Goal: Task Accomplishment & Management: Manage account settings

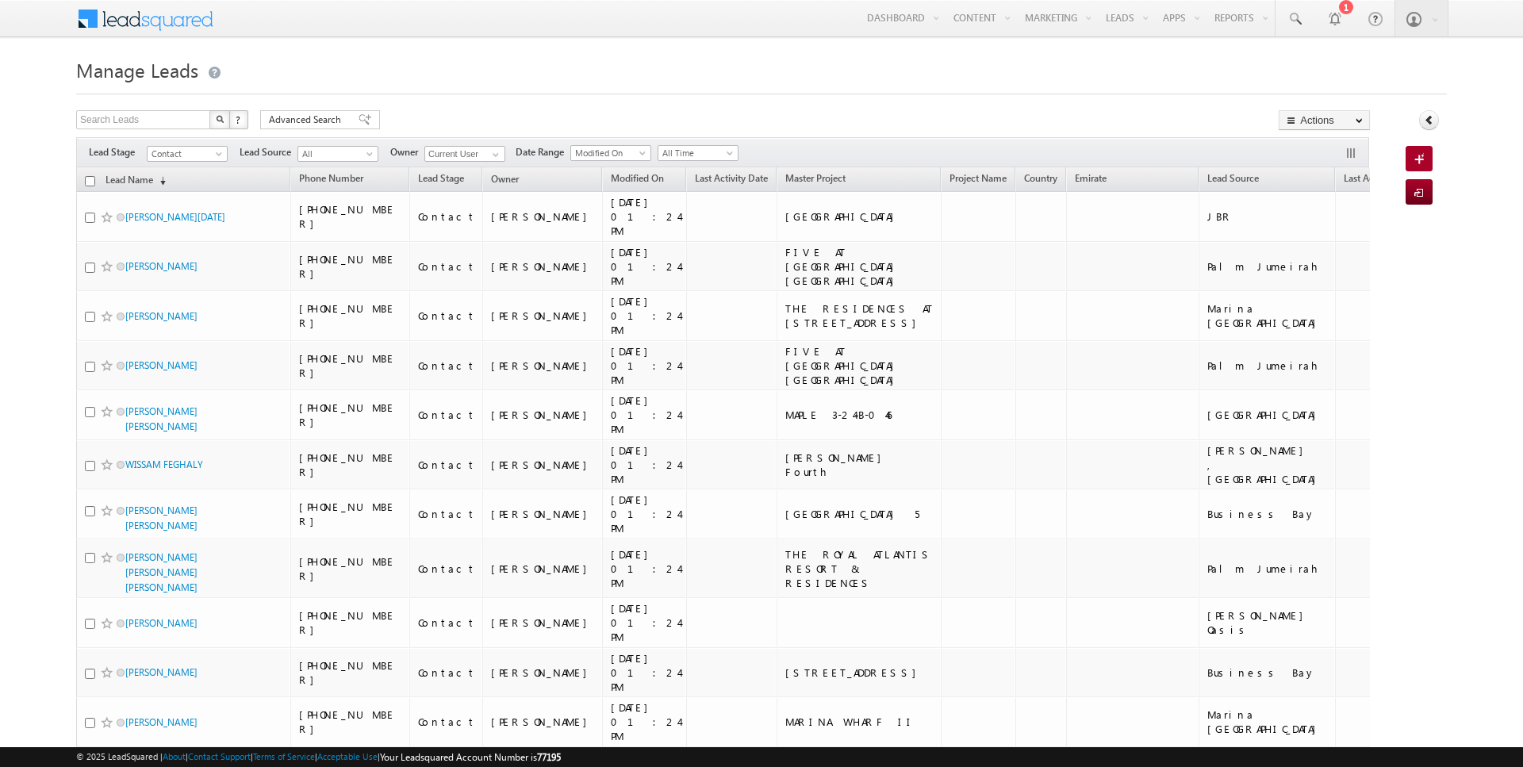
click at [90, 181] on input "checkbox" at bounding box center [90, 181] width 10 height 10
checkbox input "true"
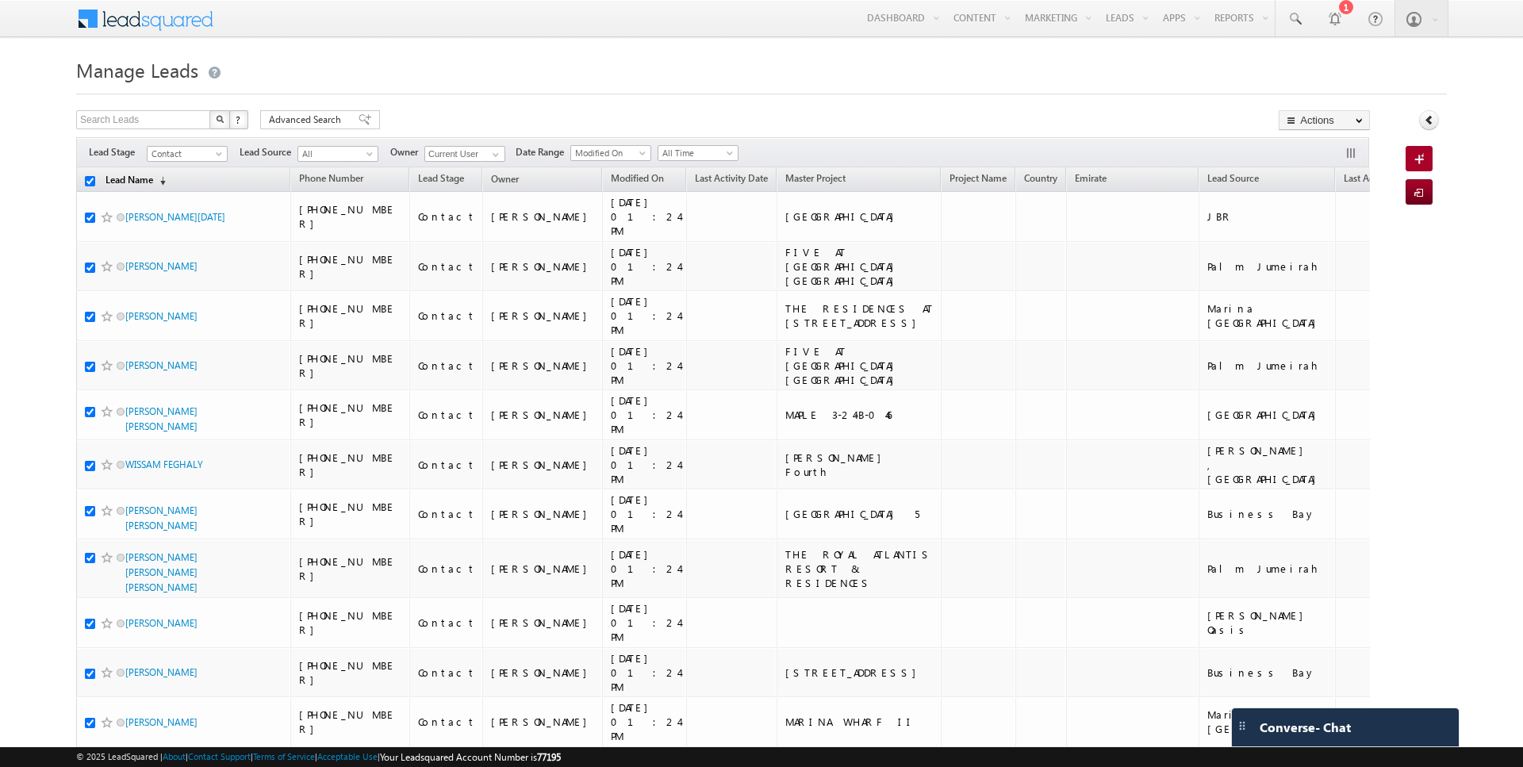
checkbox input "true"
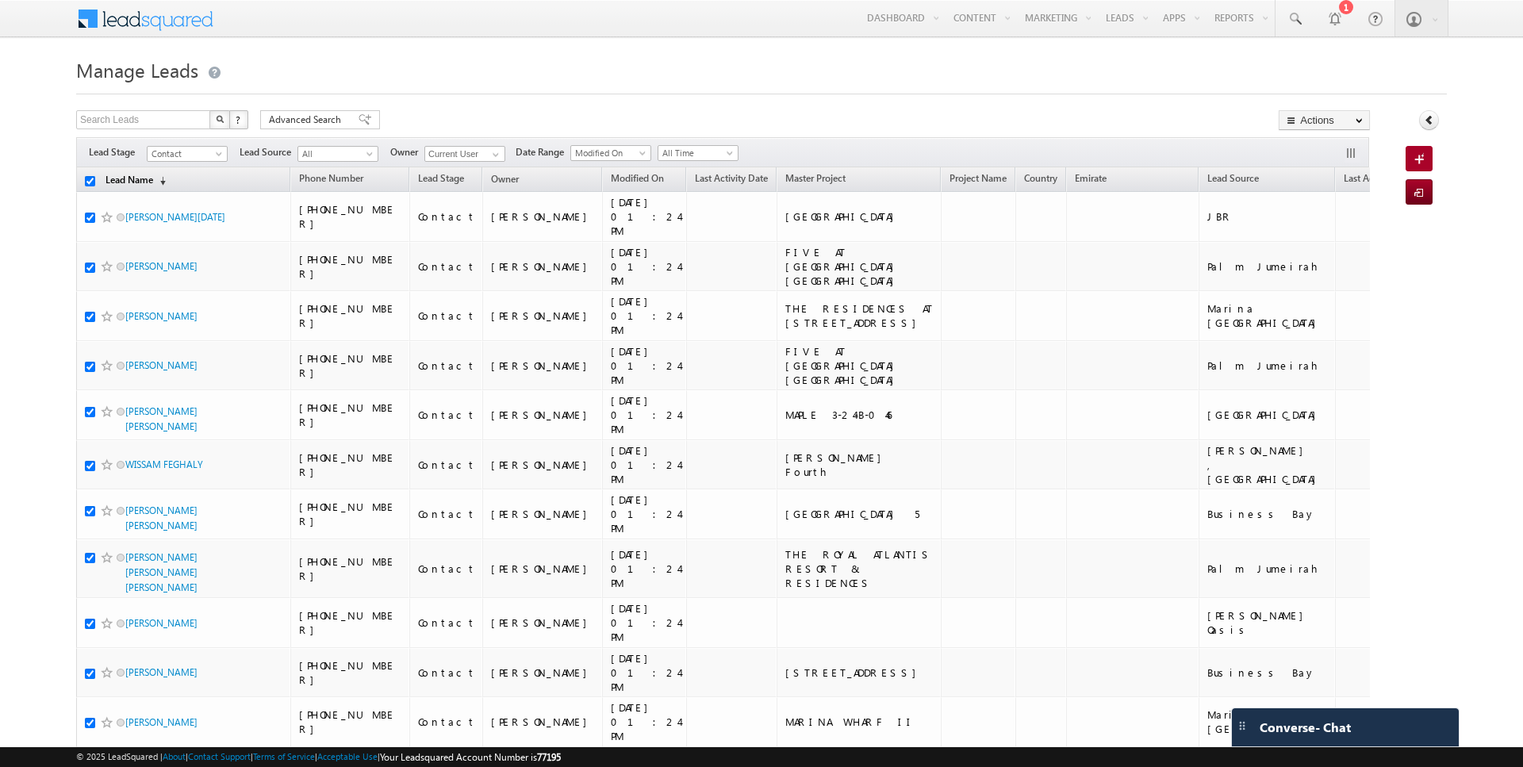
checkbox input "true"
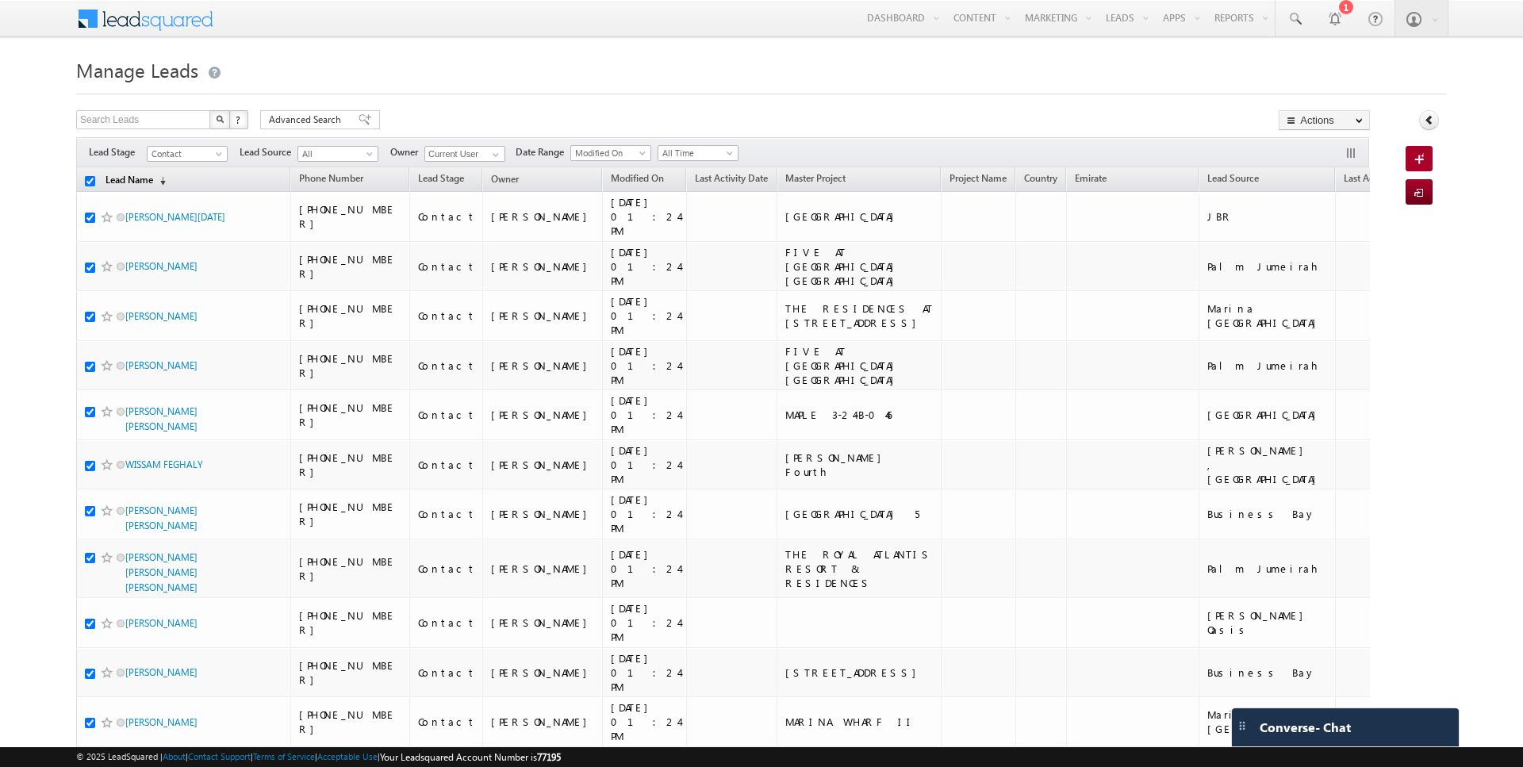
checkbox input "true"
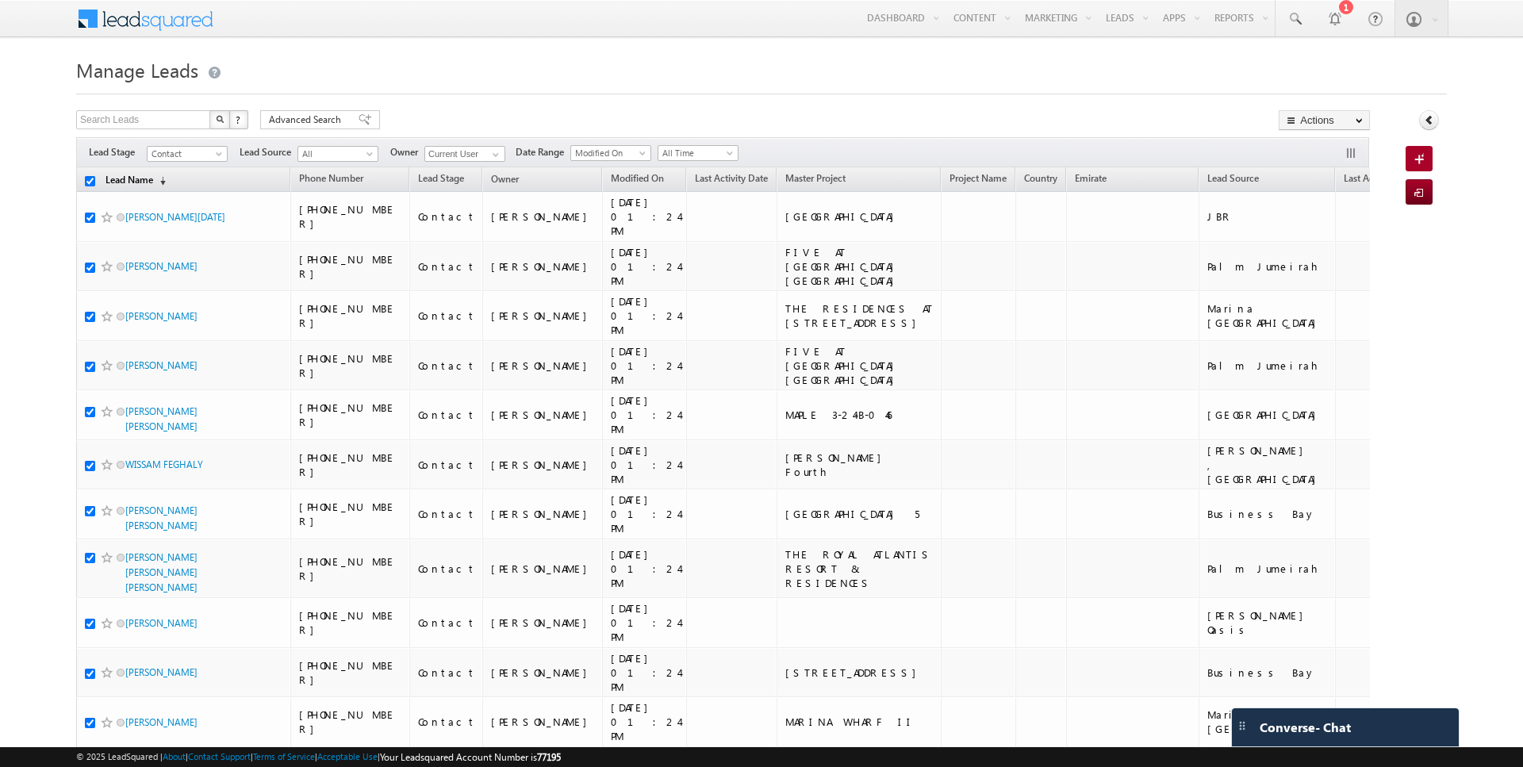
checkbox input "true"
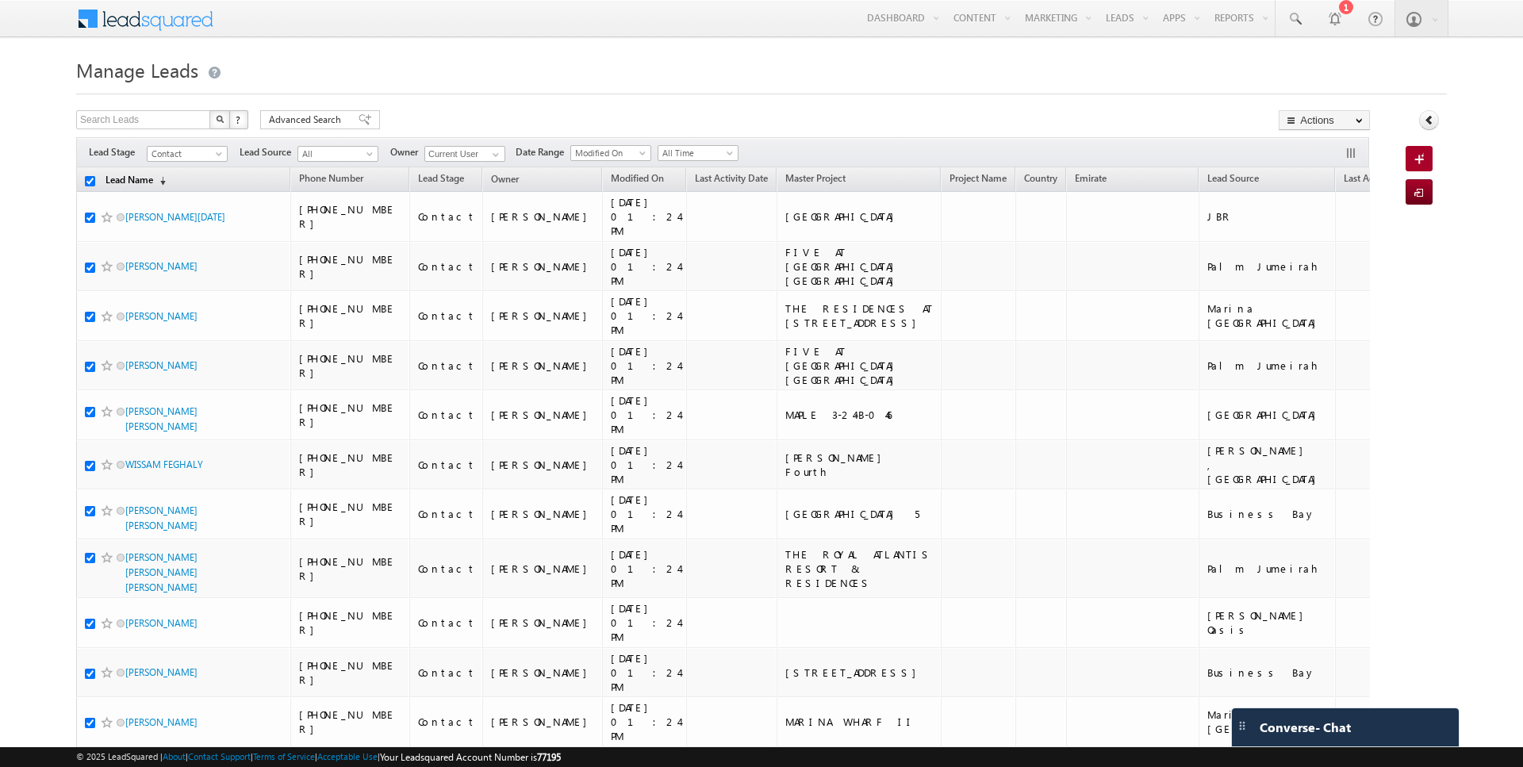
checkbox input "true"
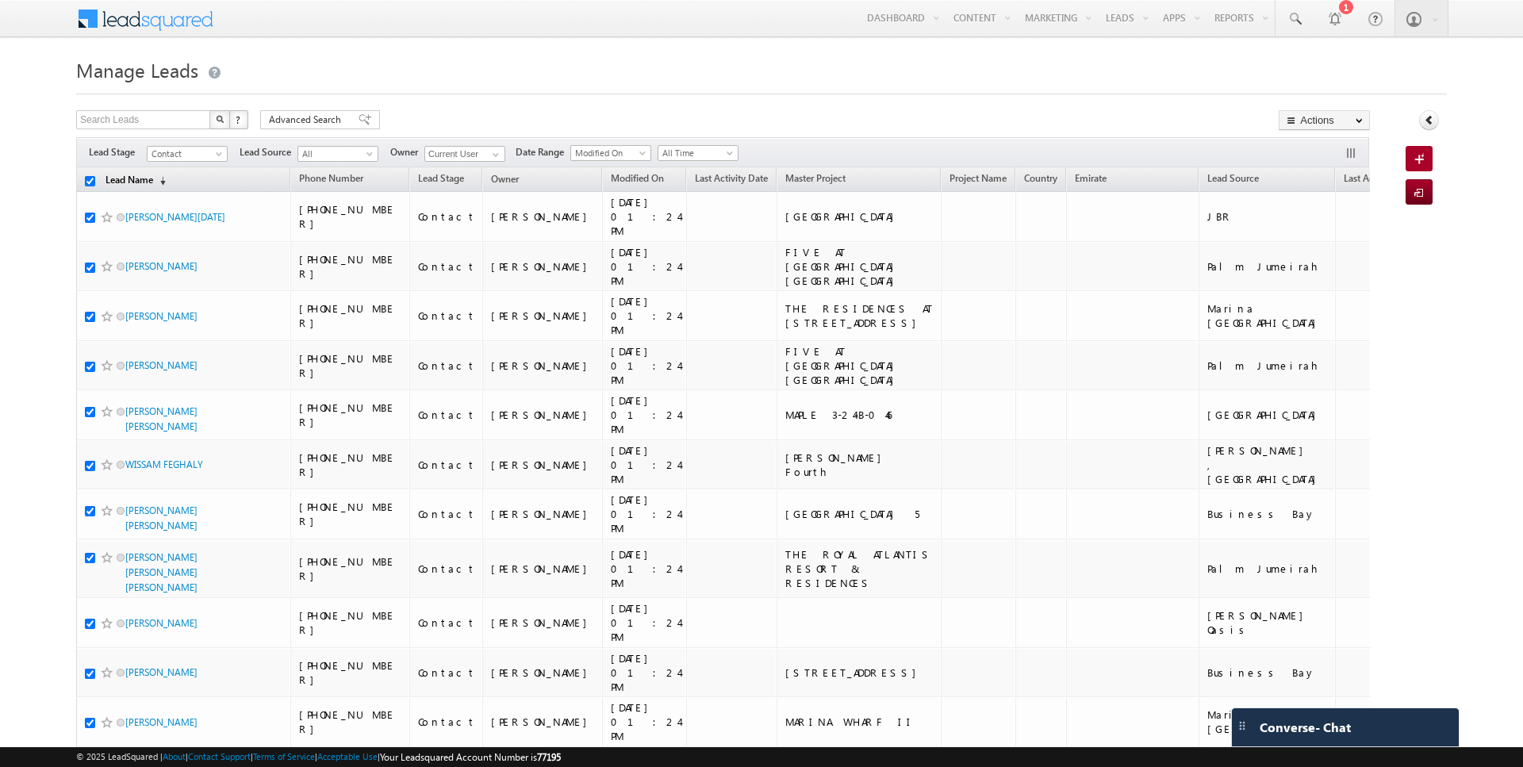
checkbox input "true"
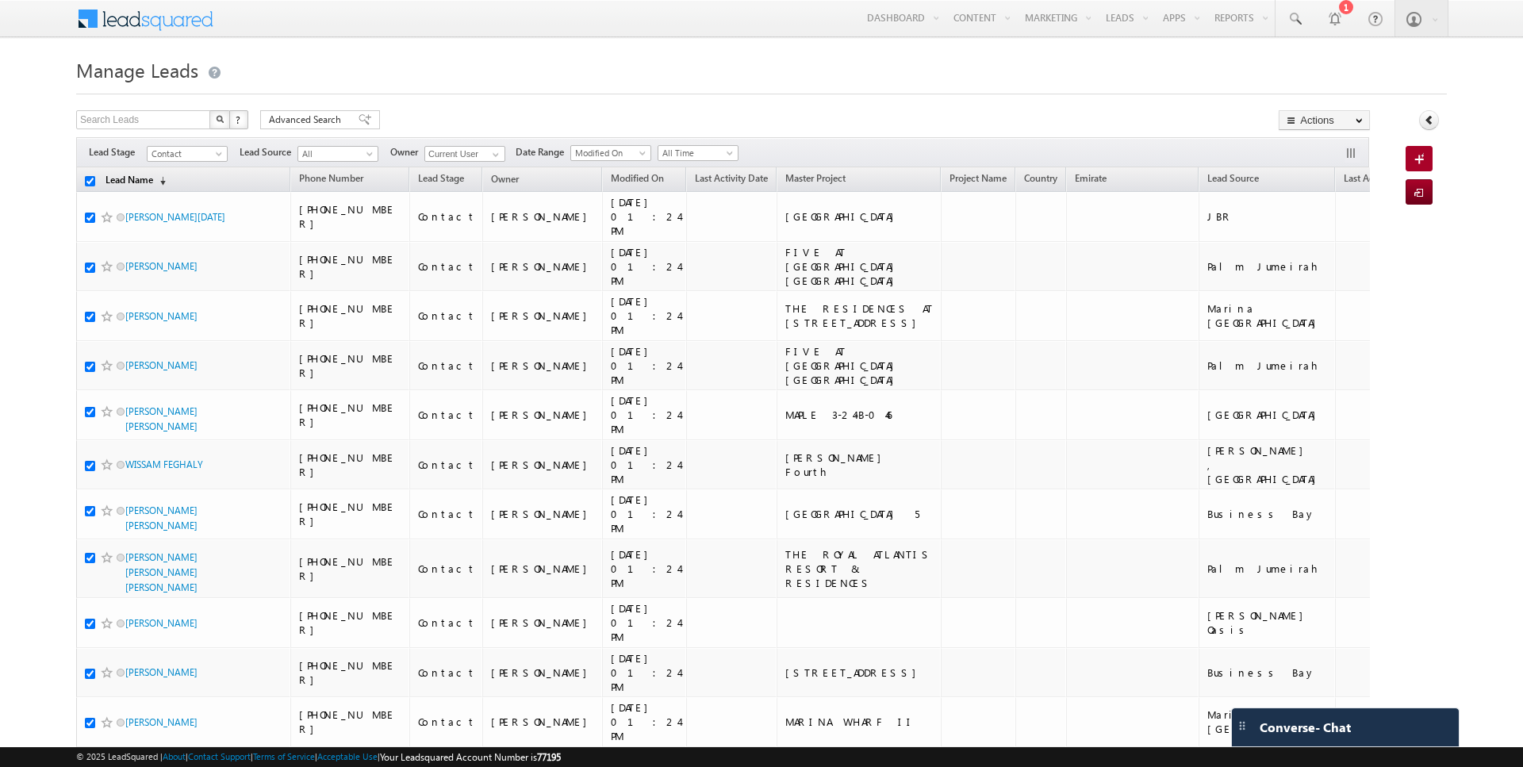
checkbox input "true"
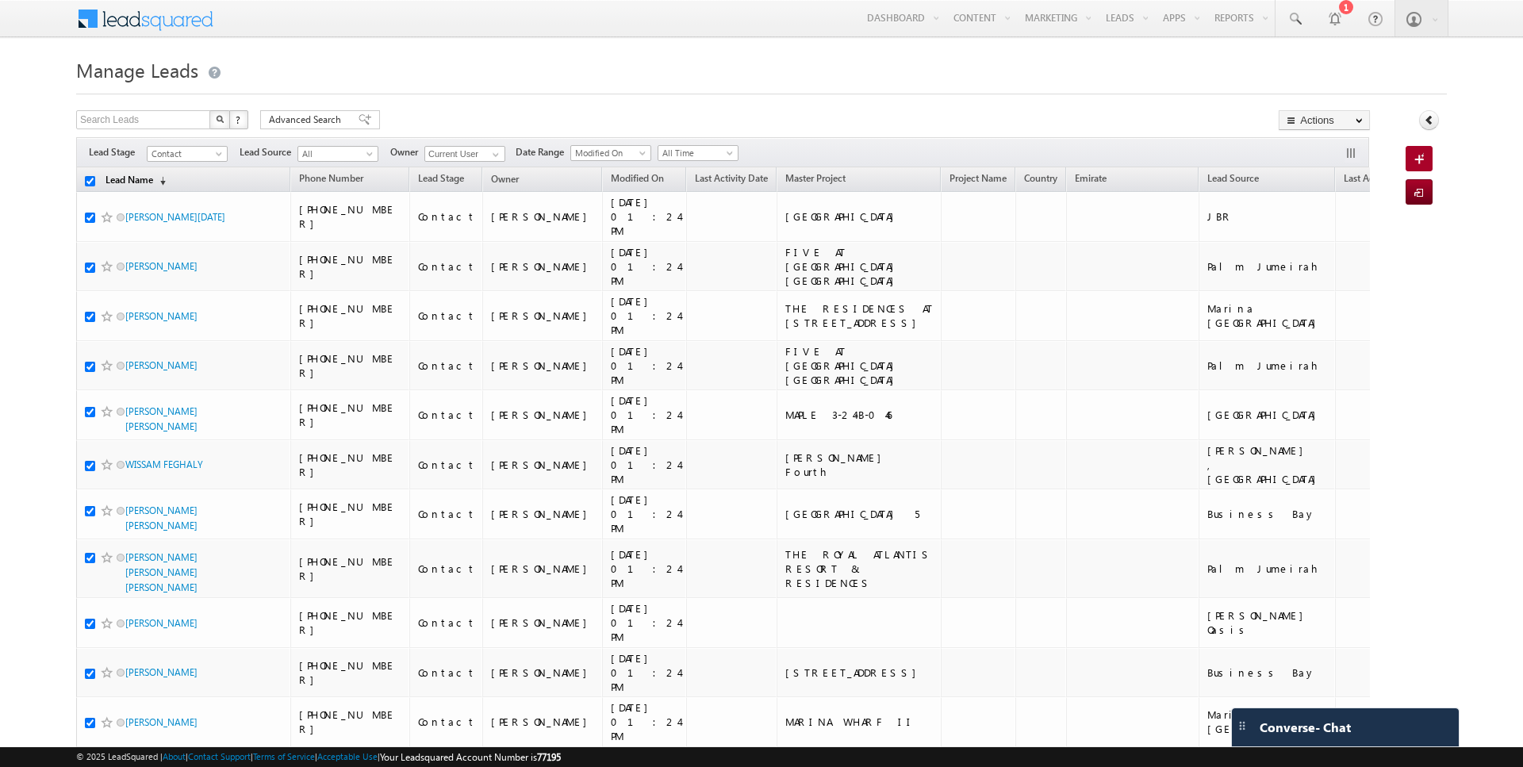
checkbox input "true"
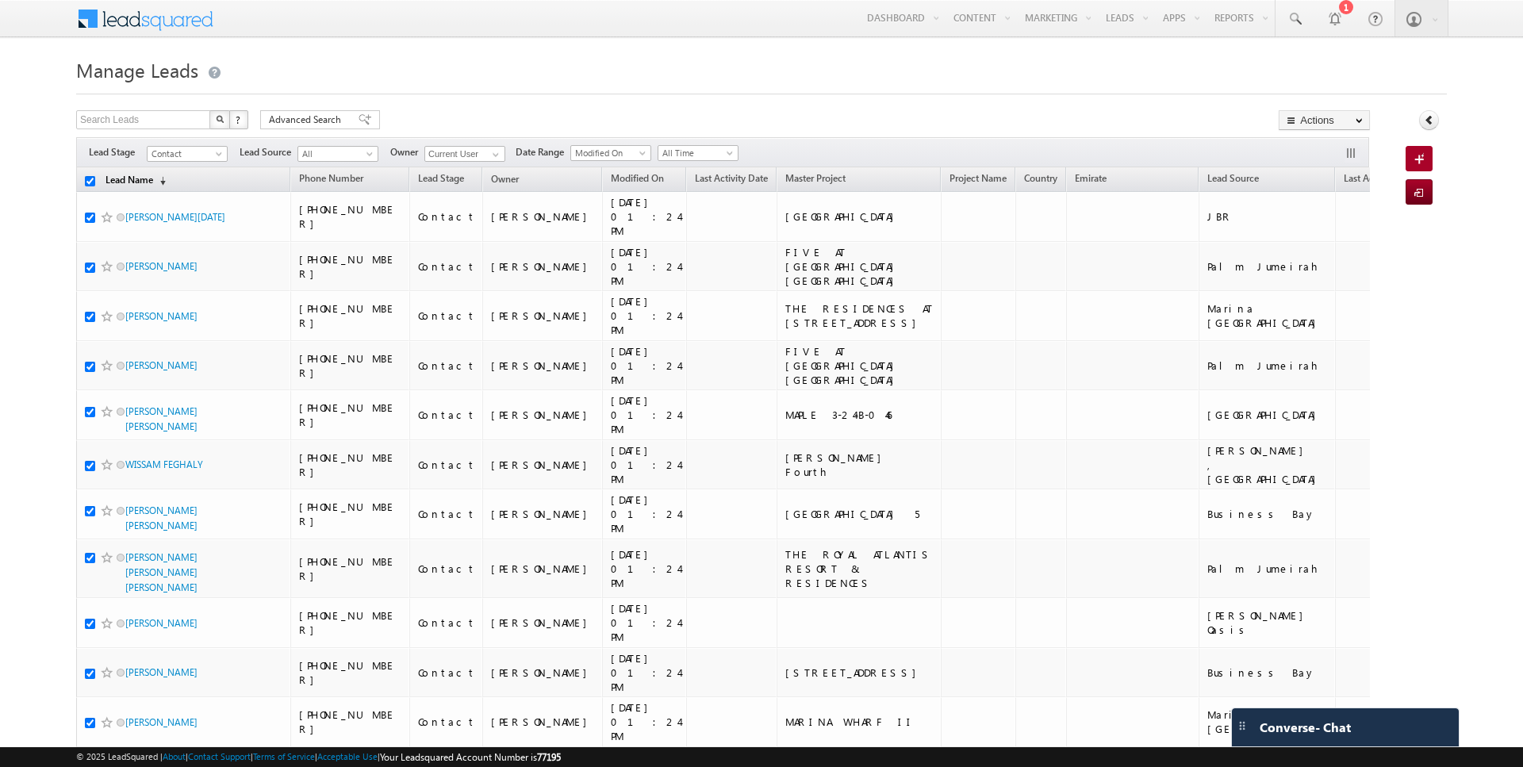
checkbox input "true"
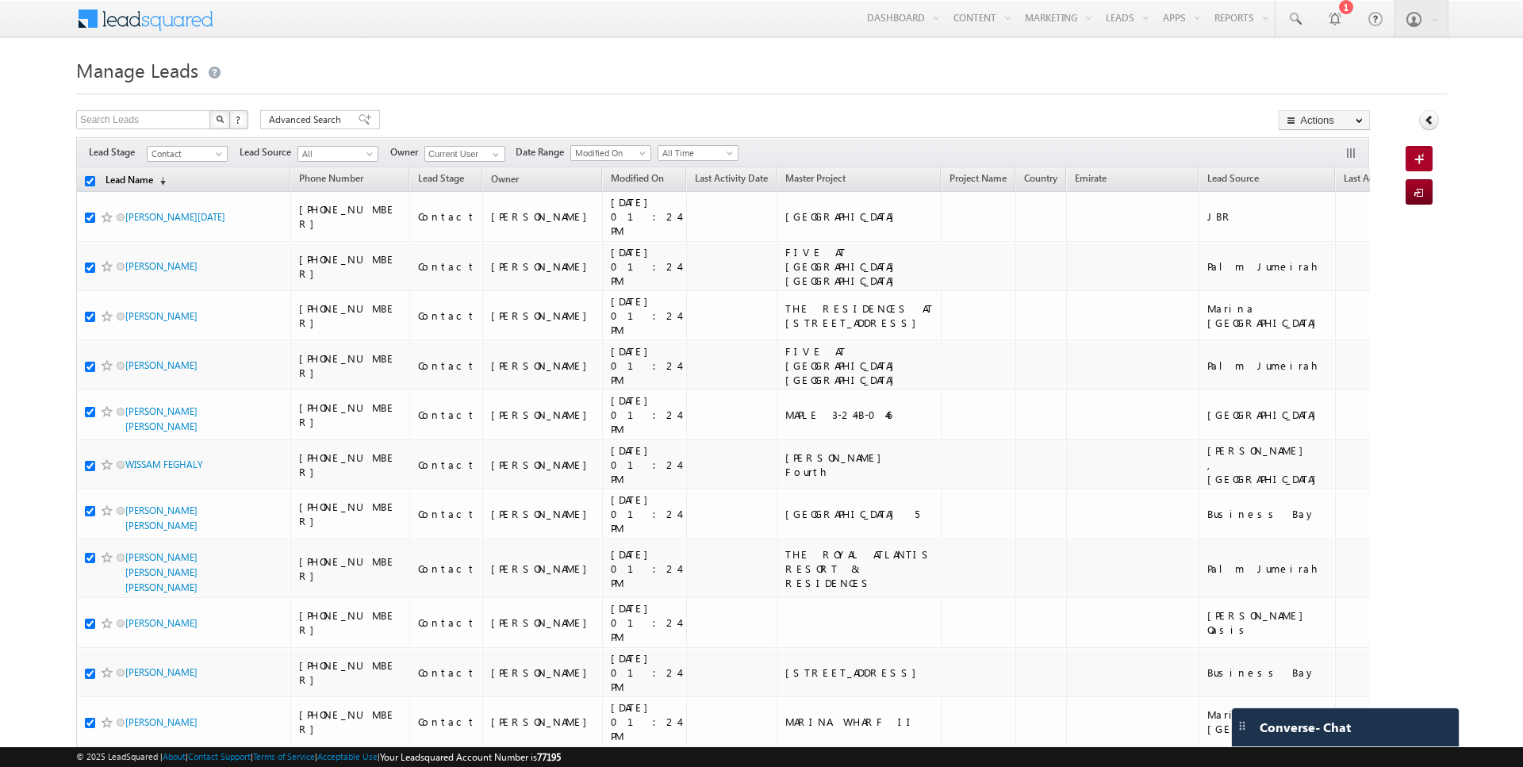
checkbox input "true"
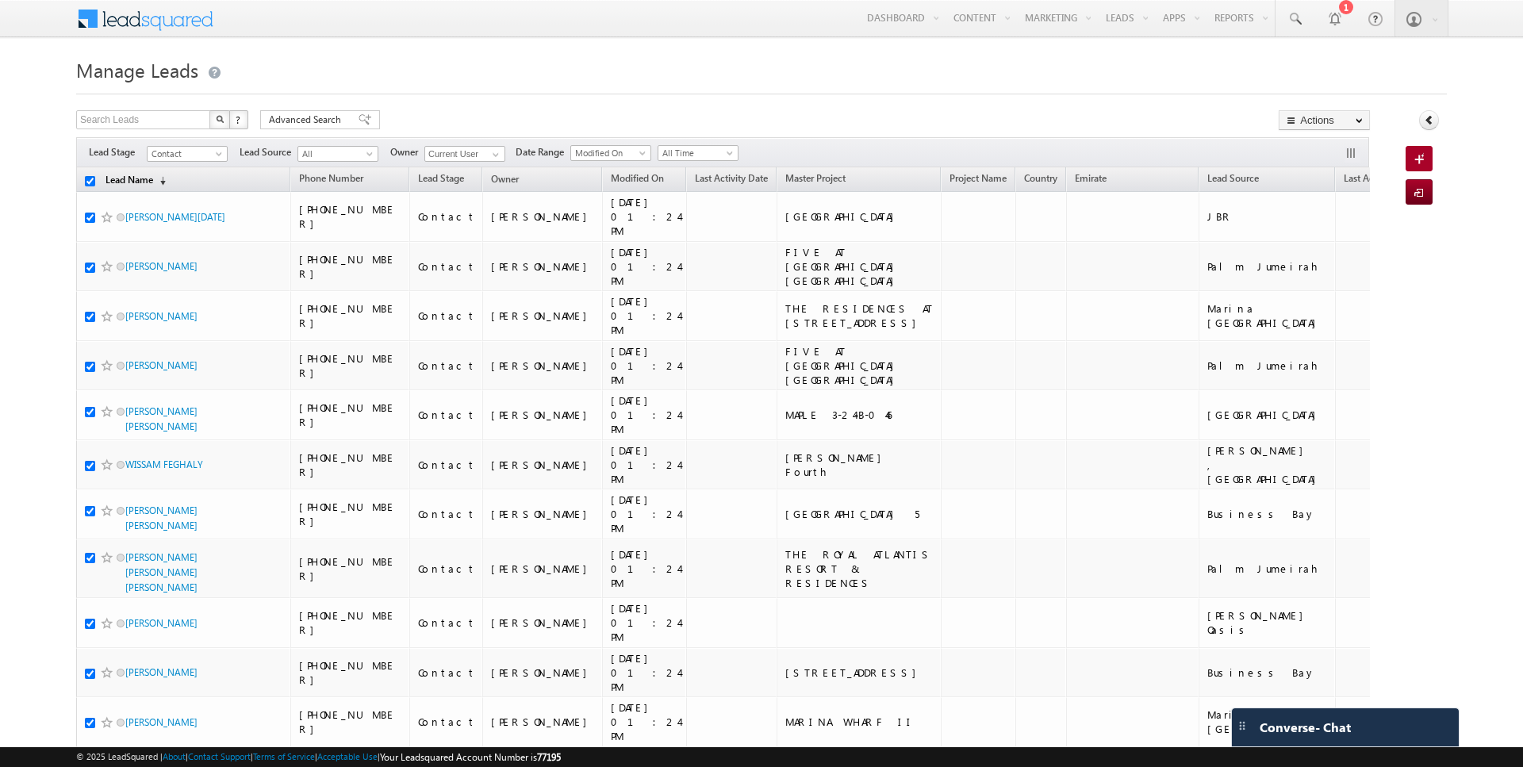
checkbox input "true"
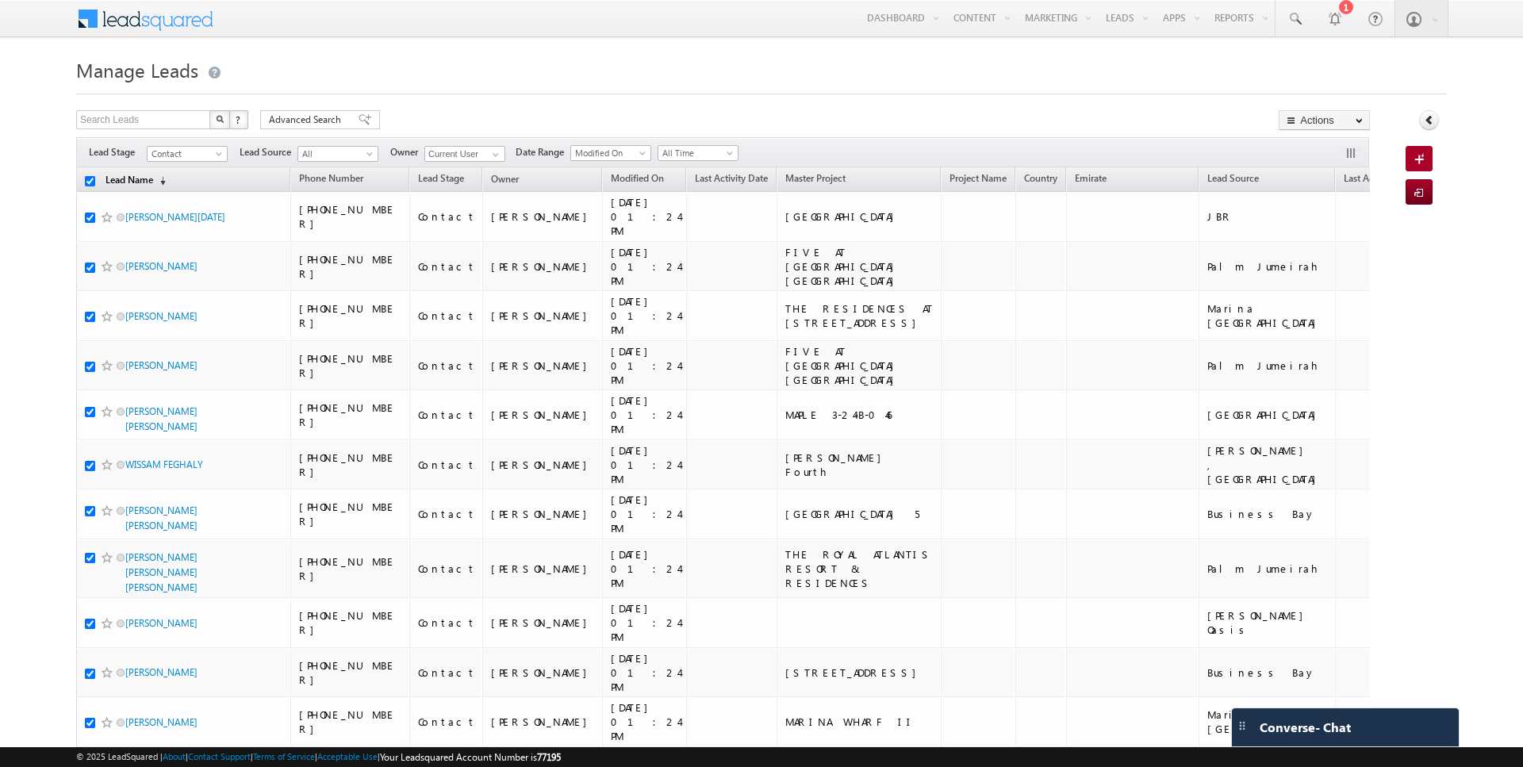
checkbox input "true"
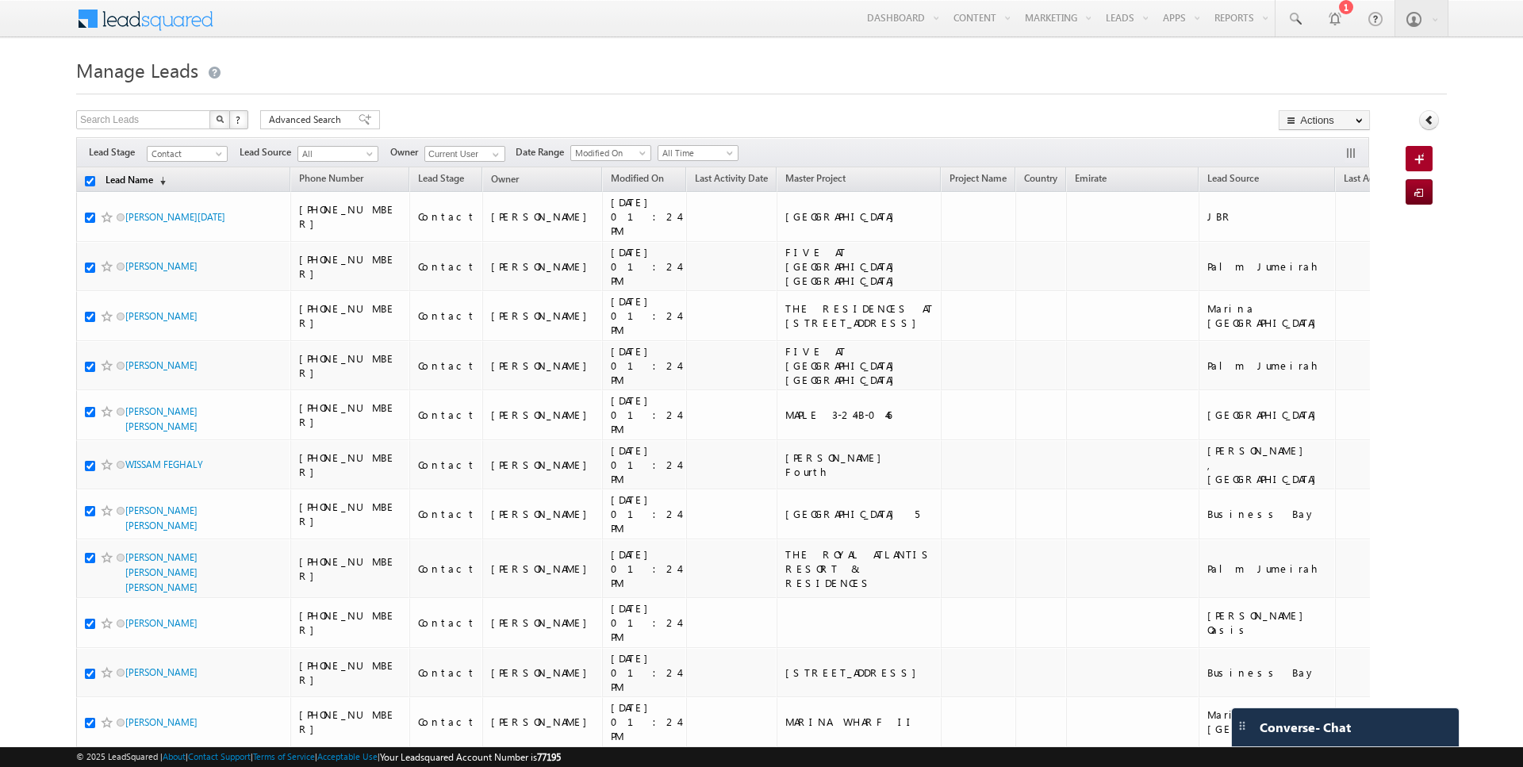
checkbox input "true"
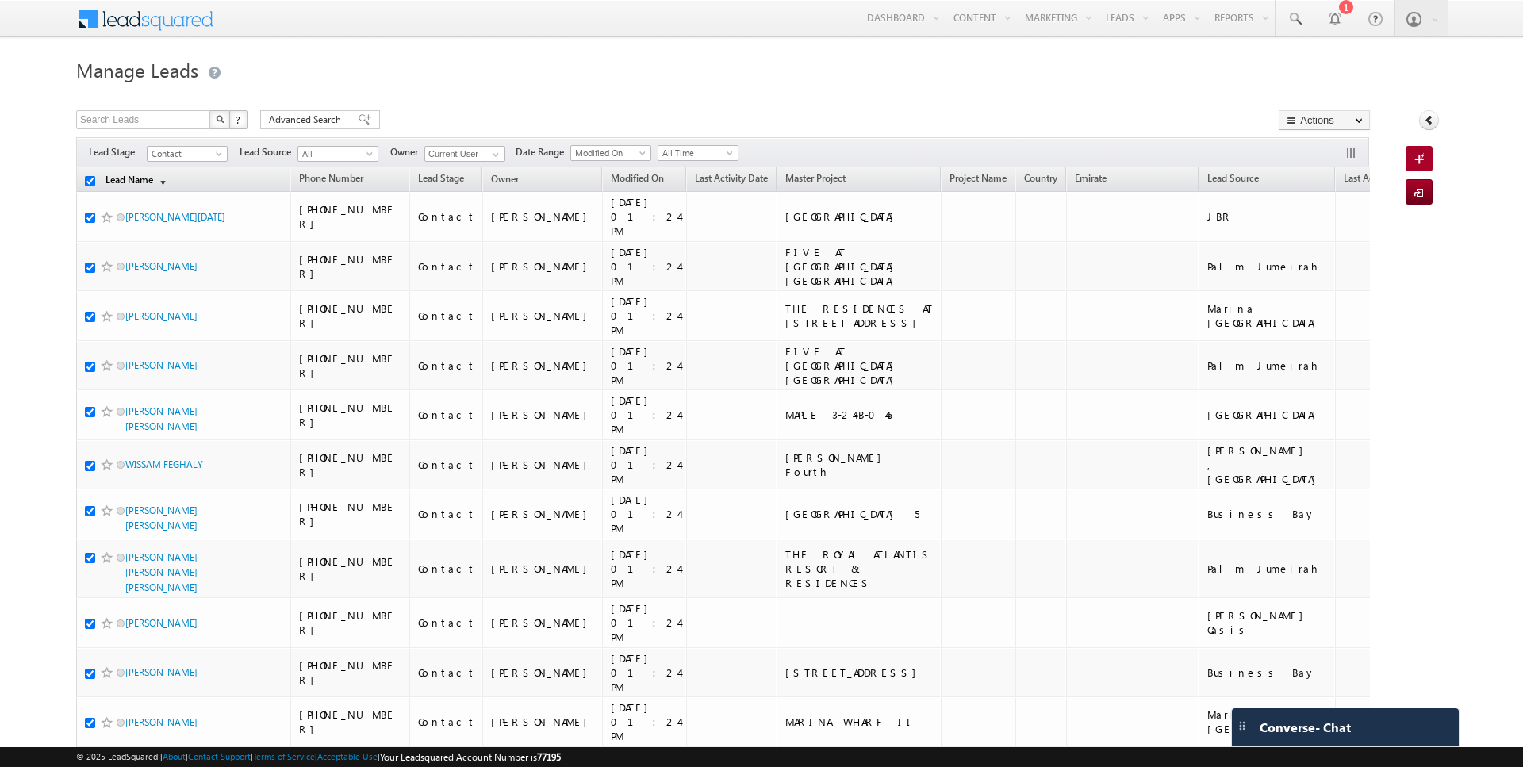
checkbox input "true"
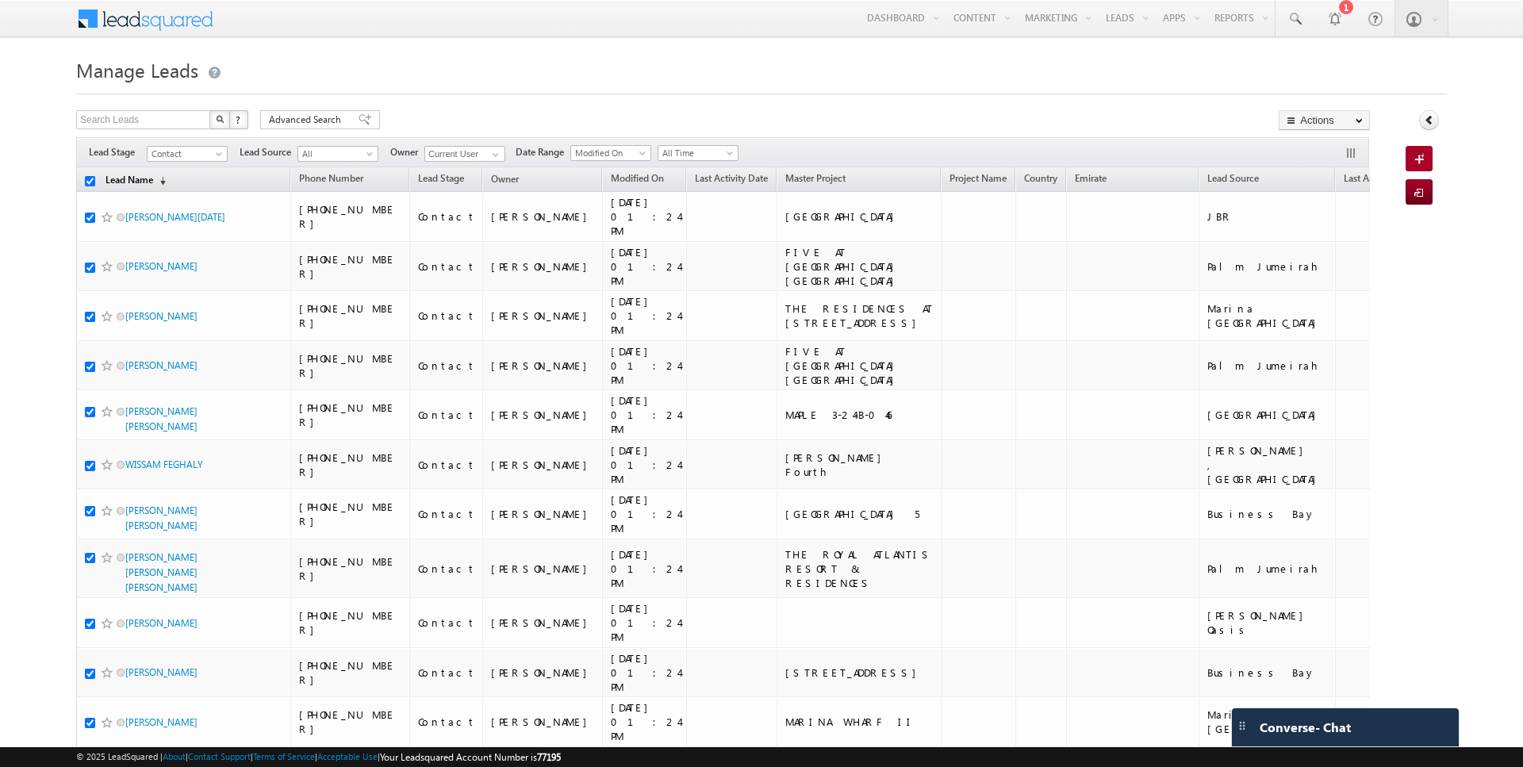
checkbox input "true"
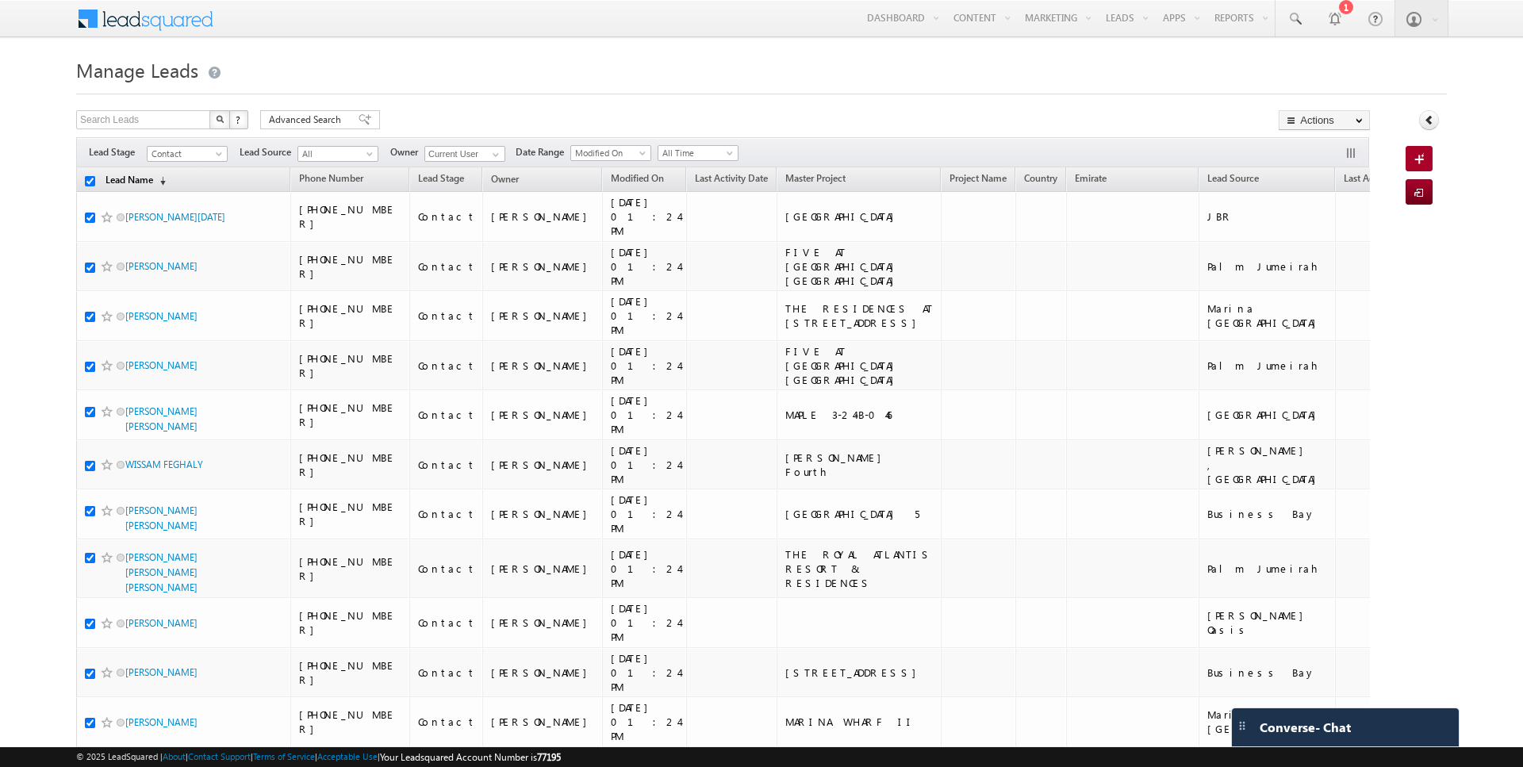
checkbox input "true"
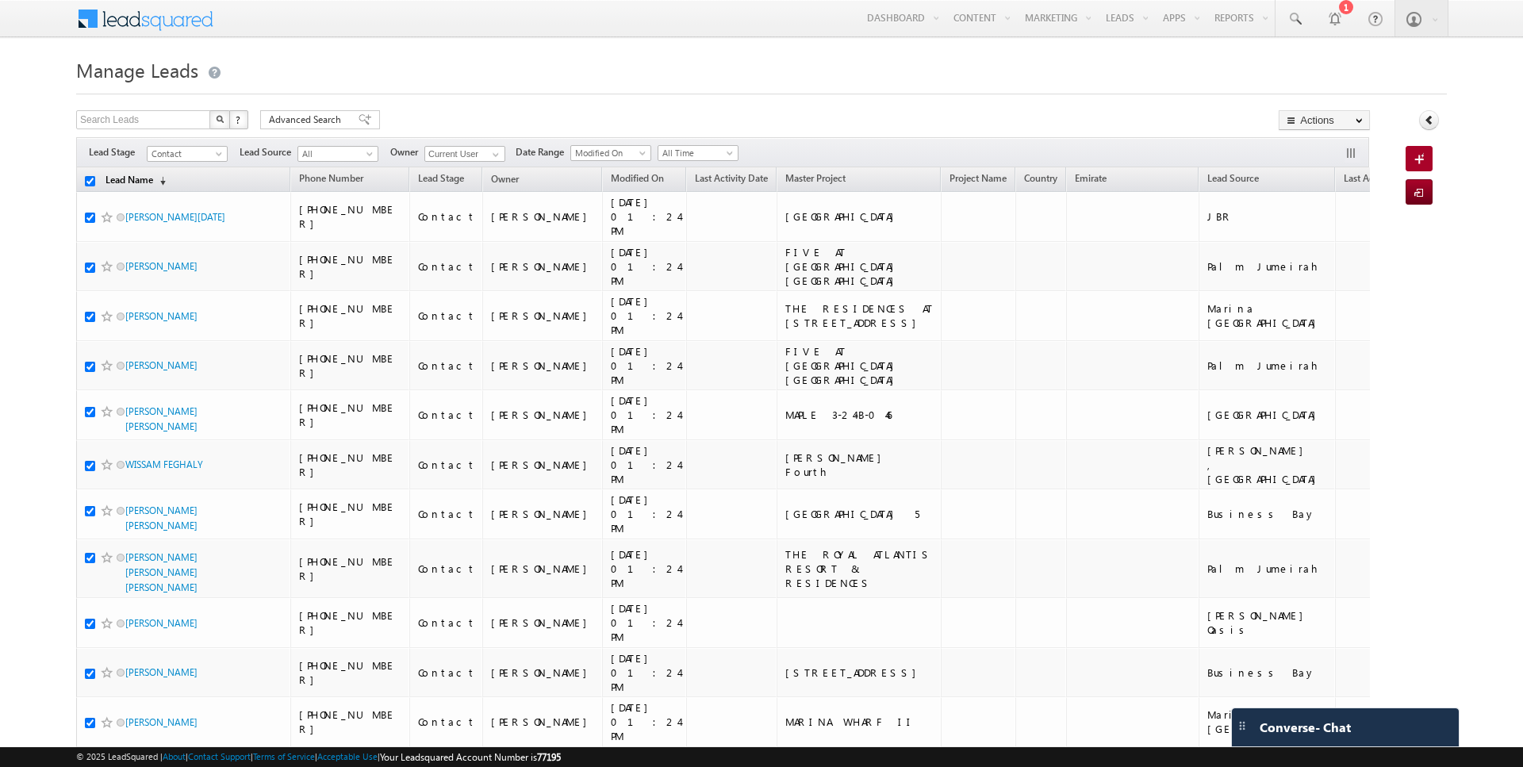
checkbox input "true"
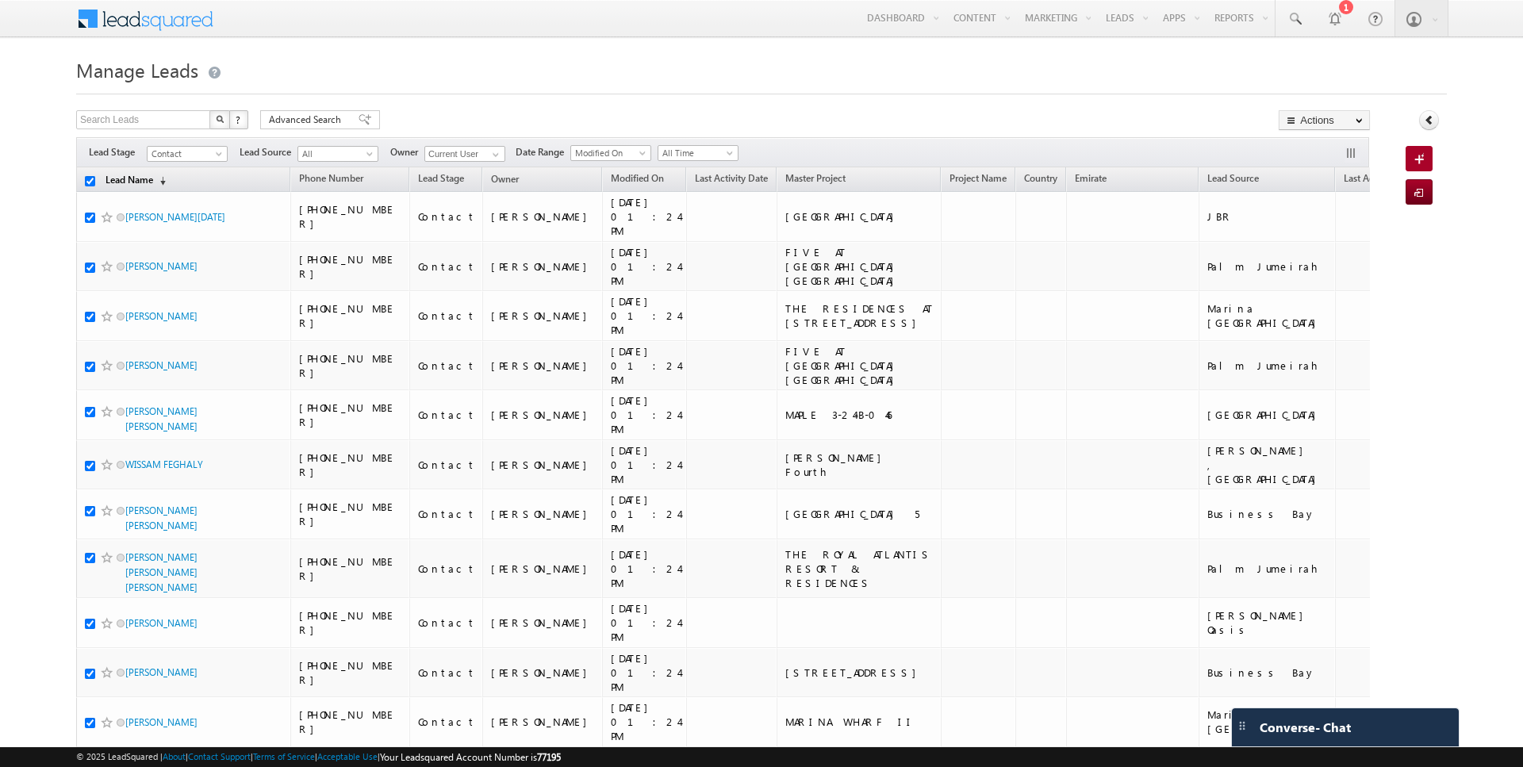
checkbox input "true"
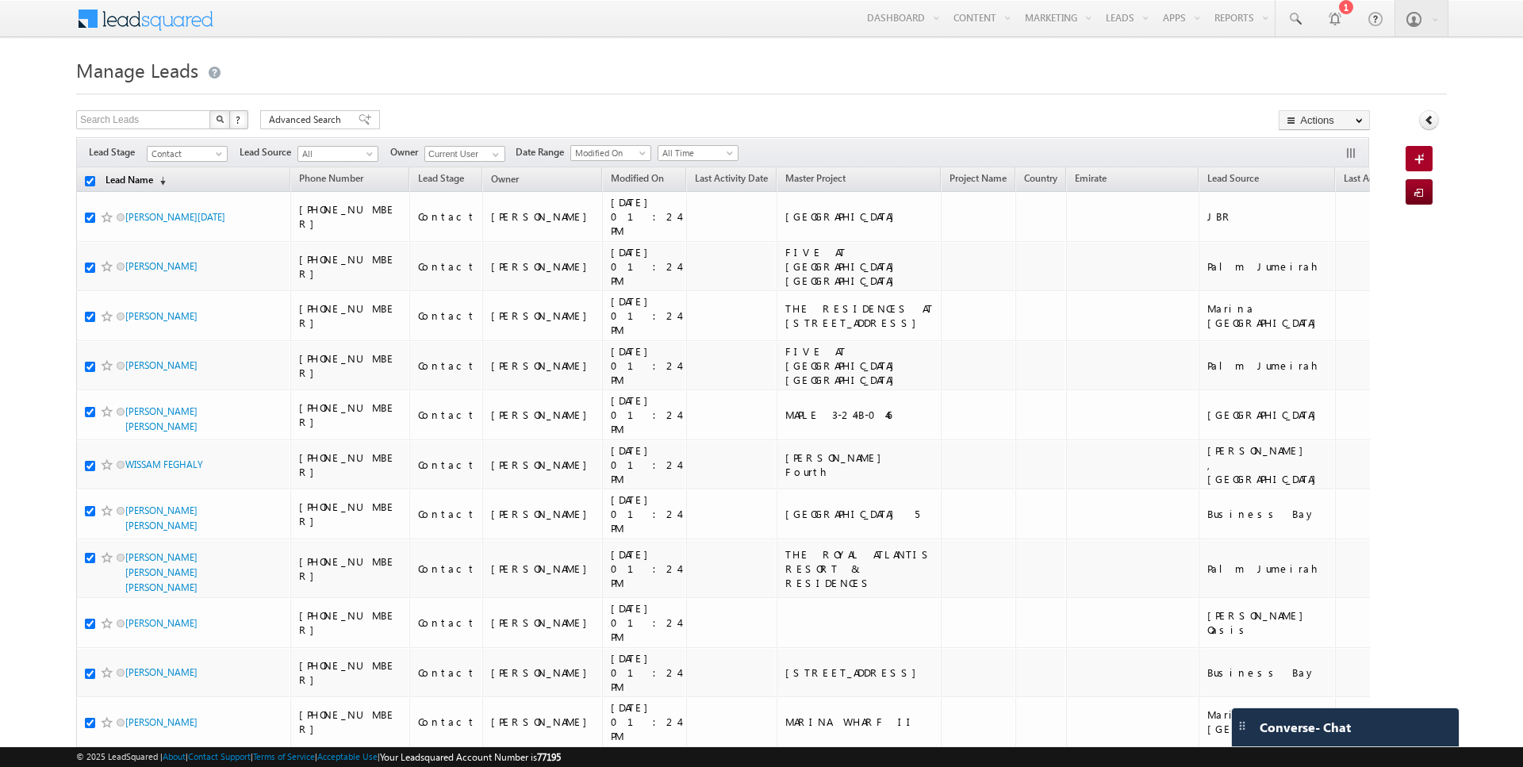
checkbox input "true"
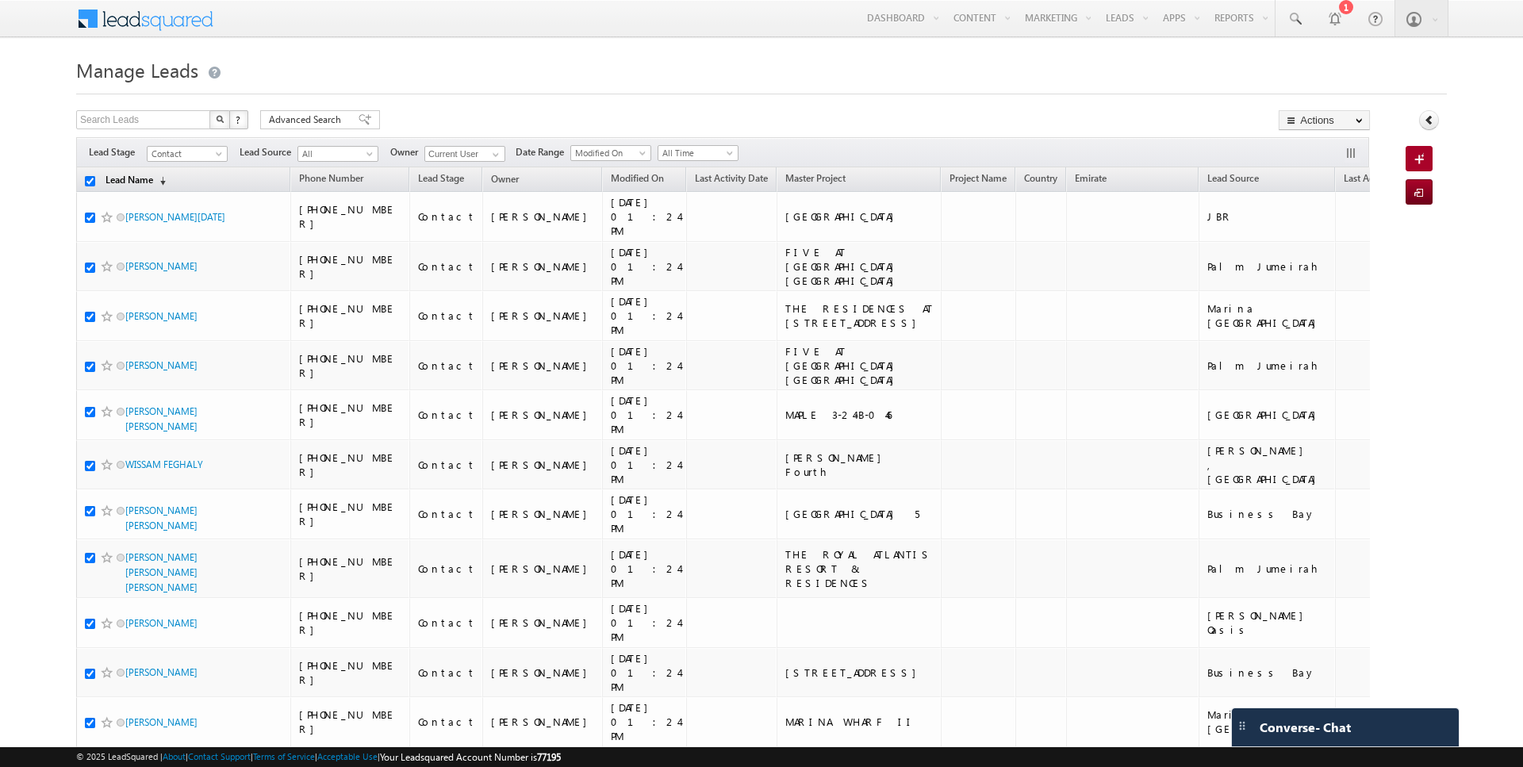
checkbox input "true"
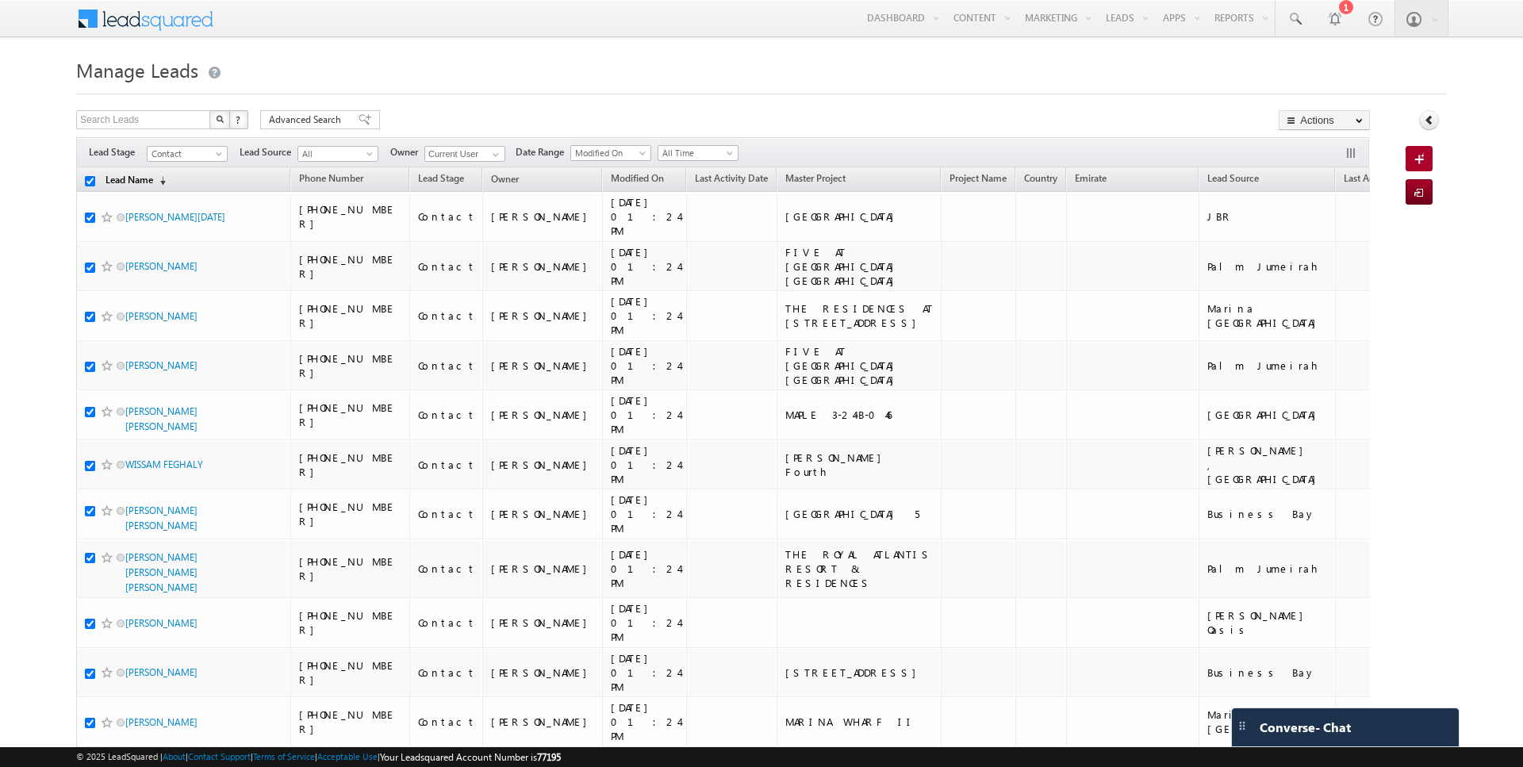
checkbox input "true"
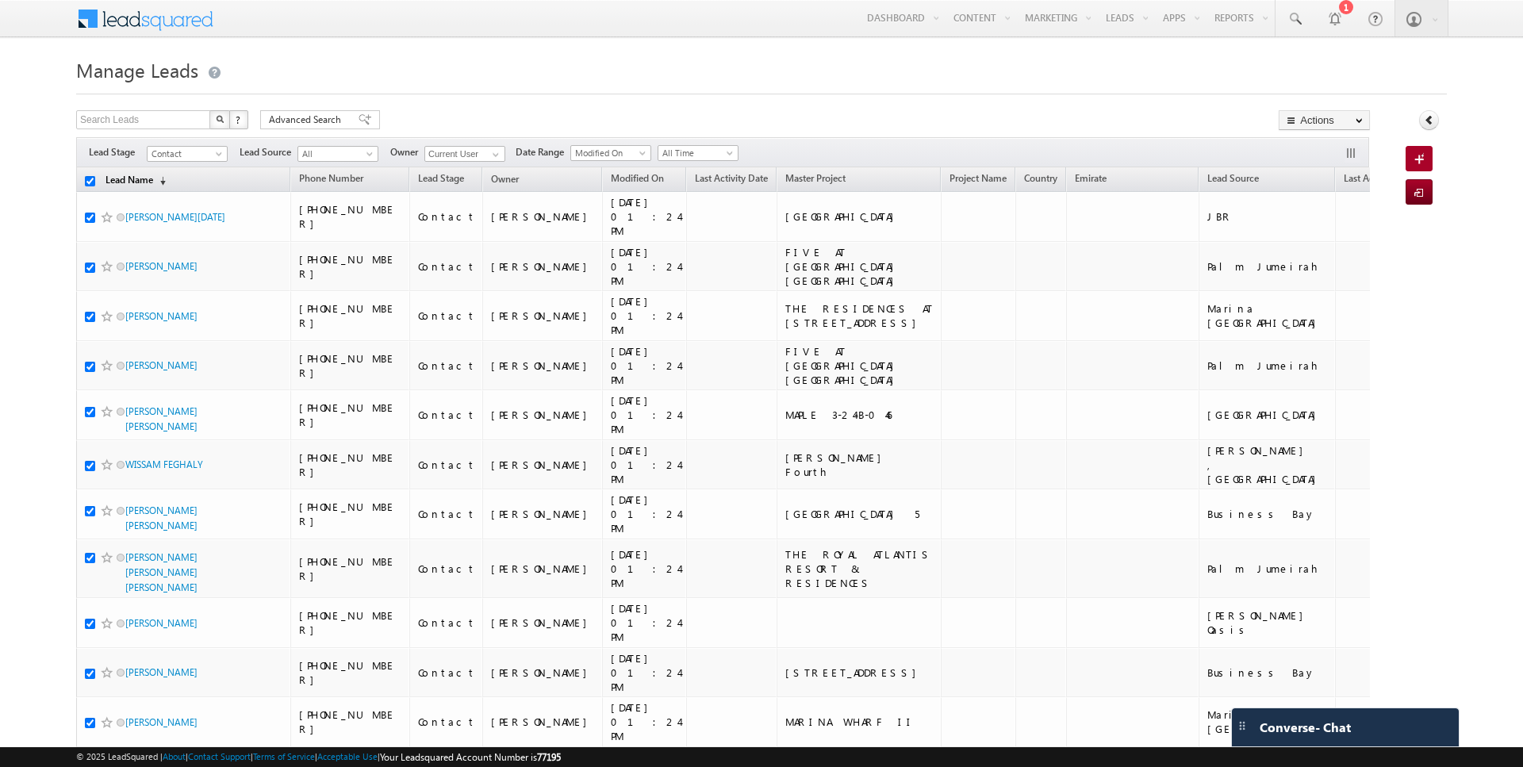
checkbox input "true"
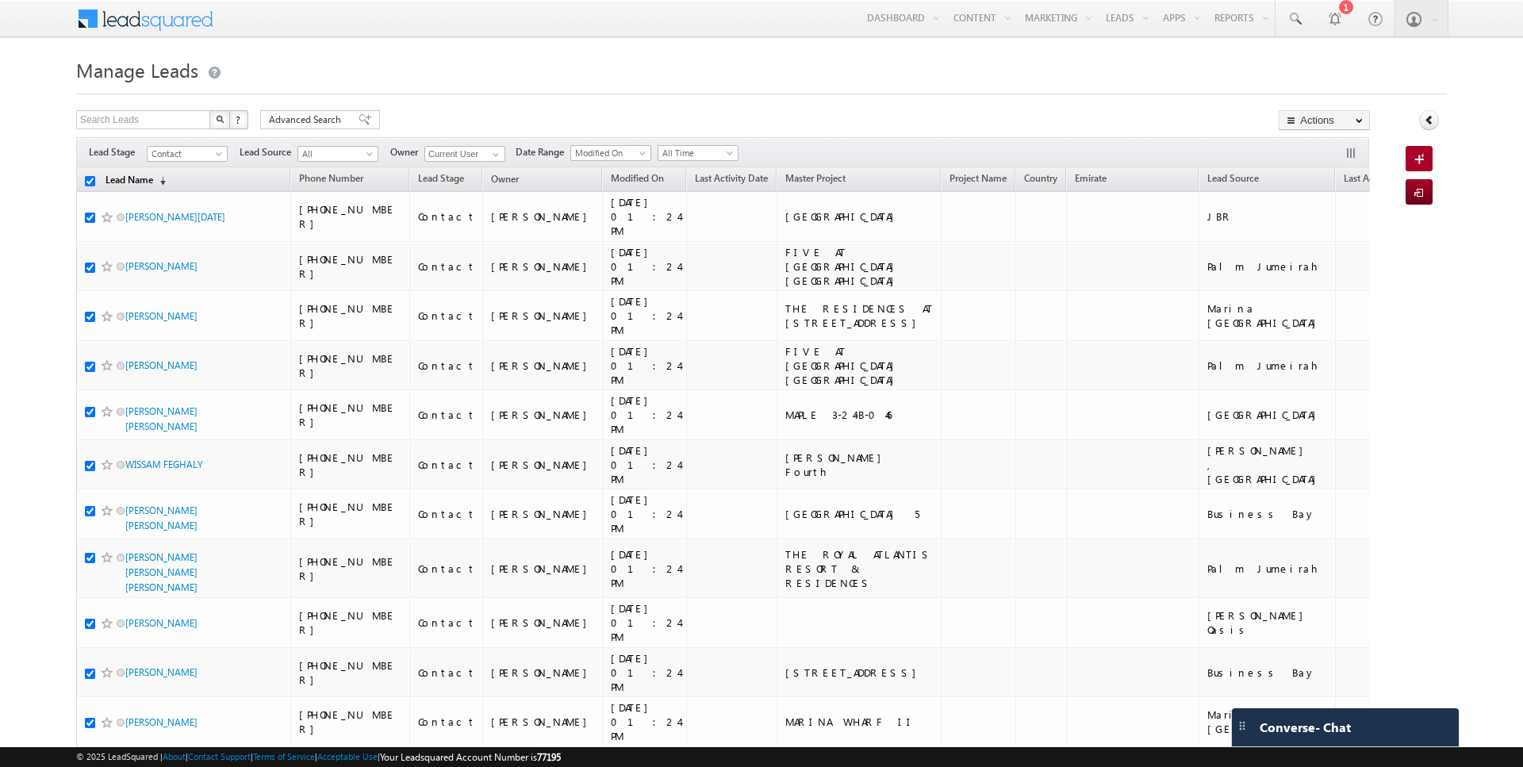
checkbox input "true"
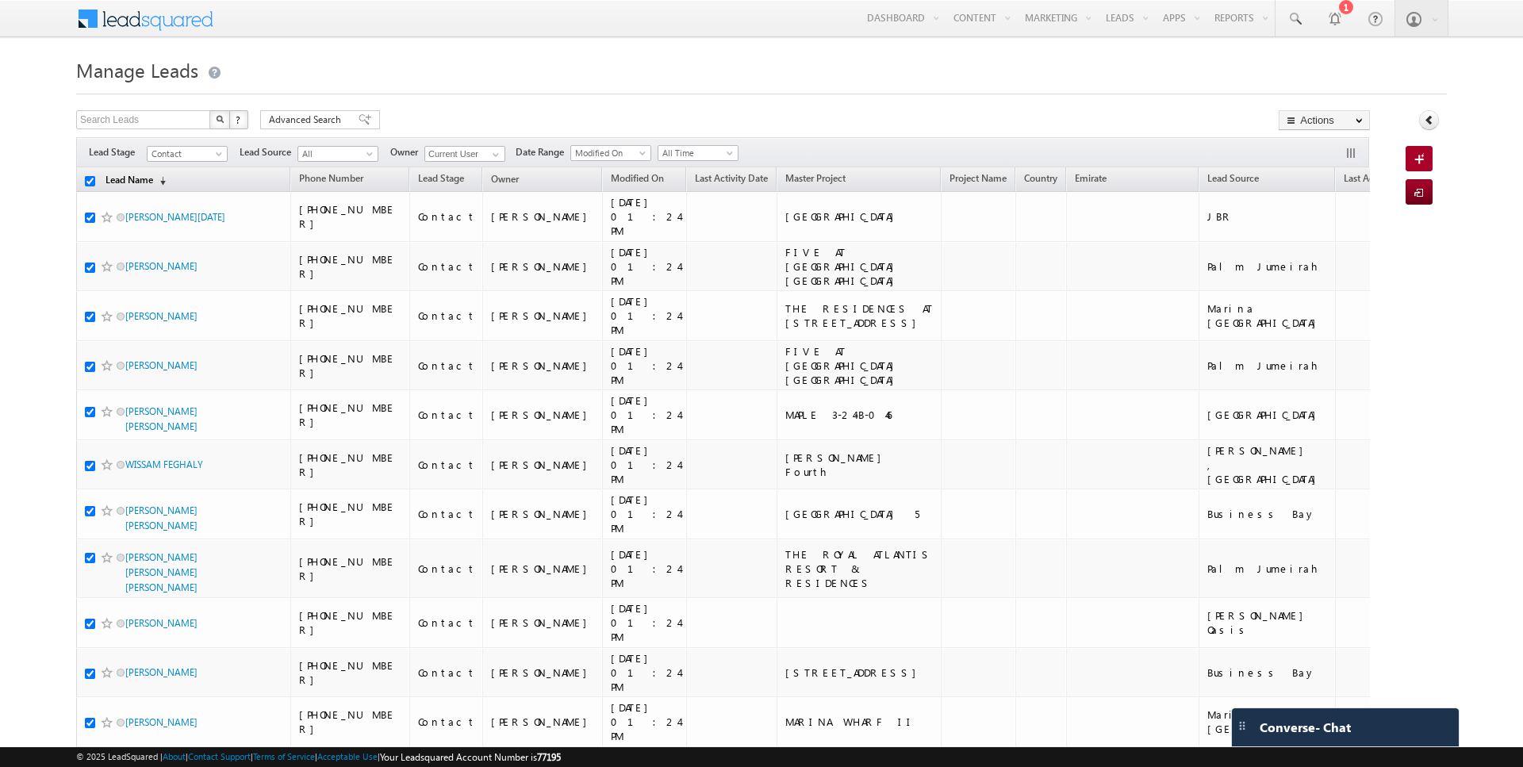
checkbox input "true"
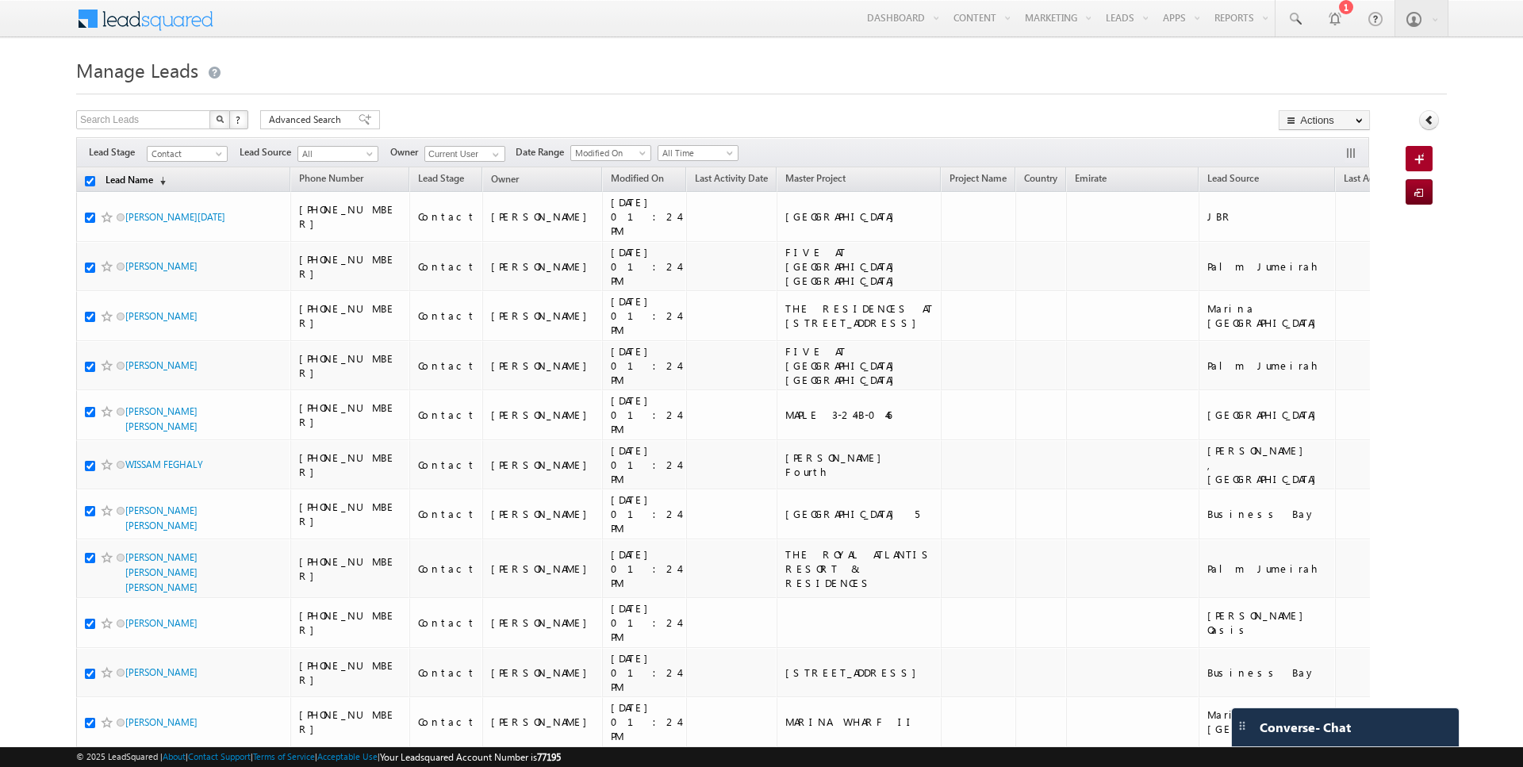
checkbox input "true"
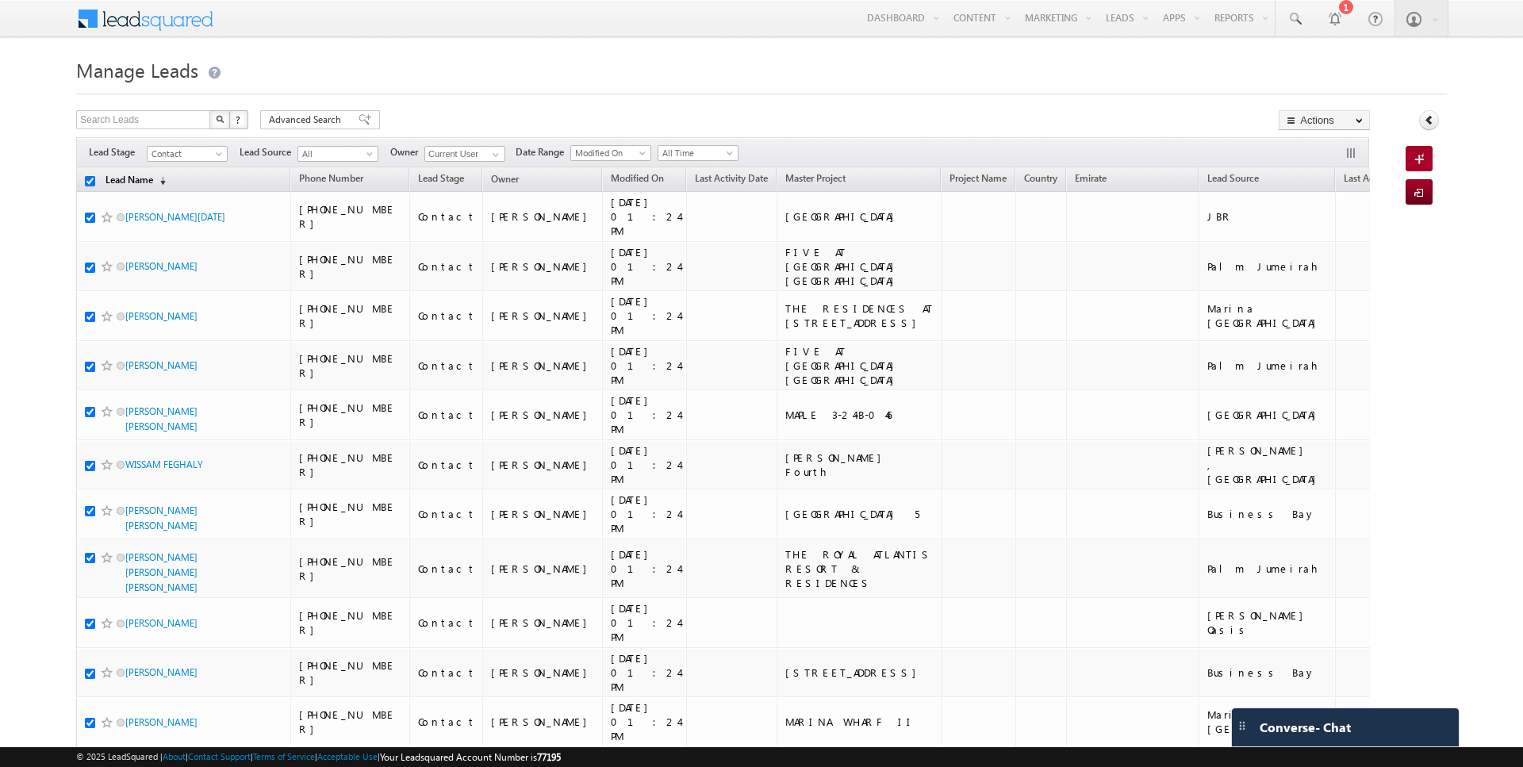
checkbox input "true"
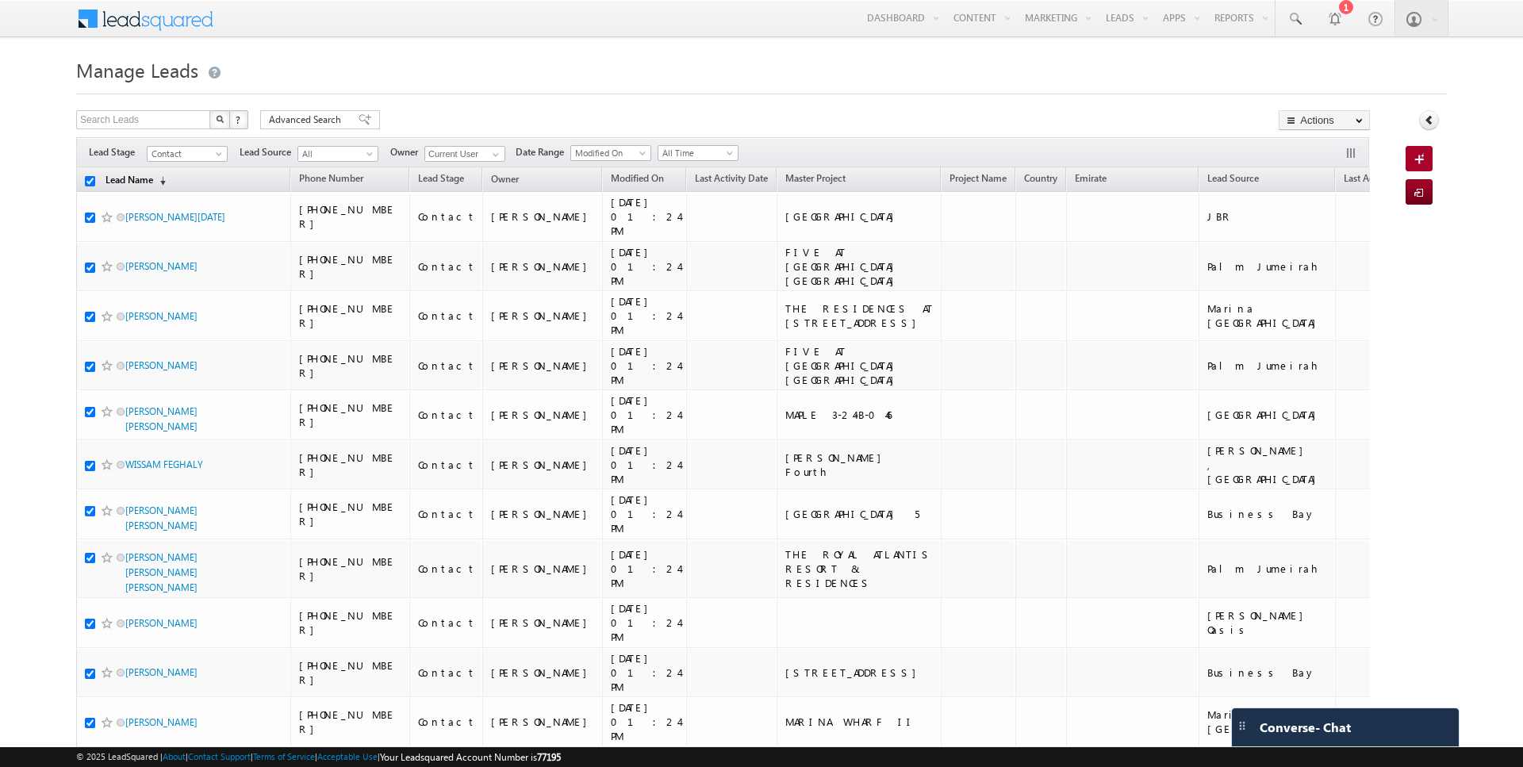
checkbox input "true"
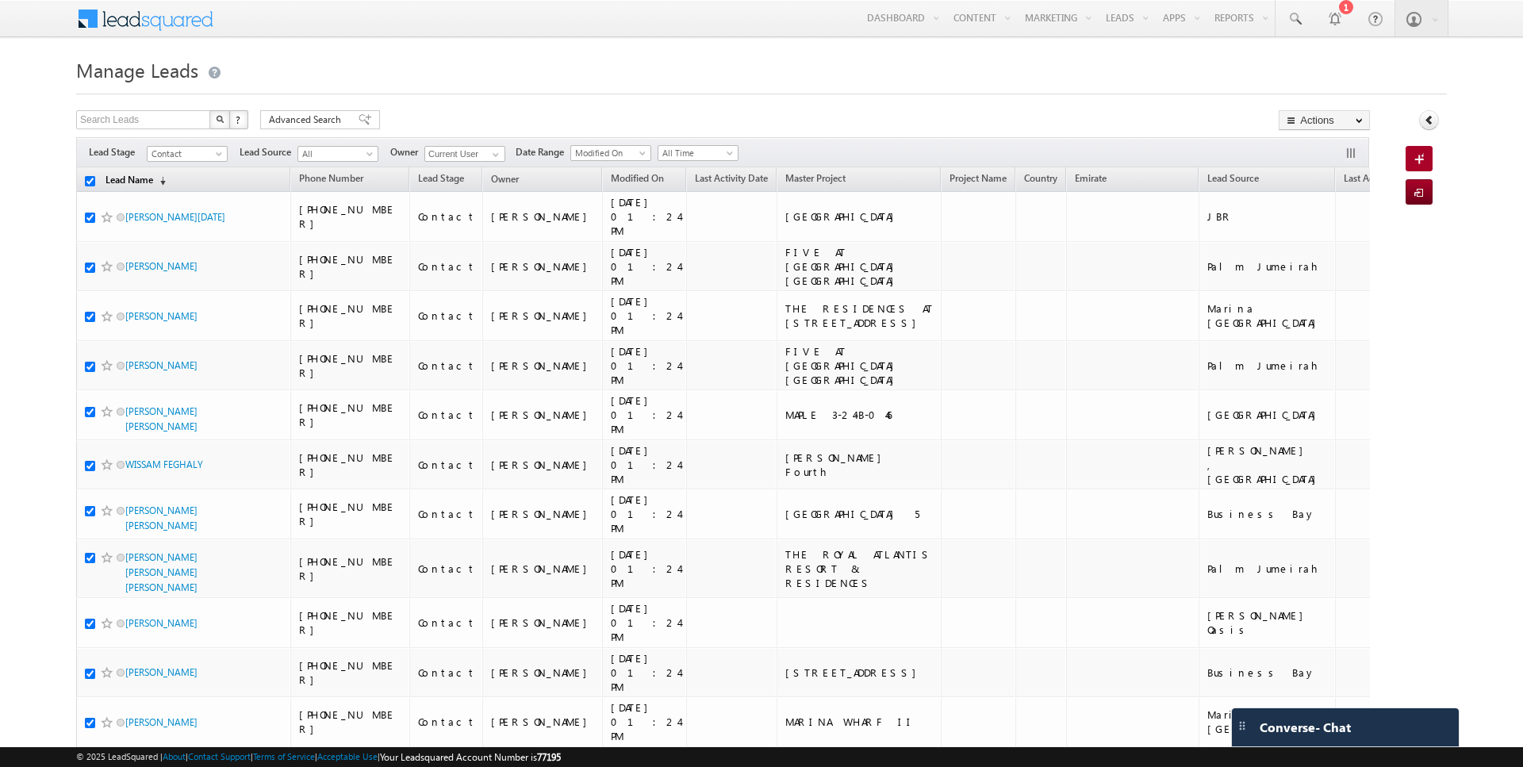
checkbox input "true"
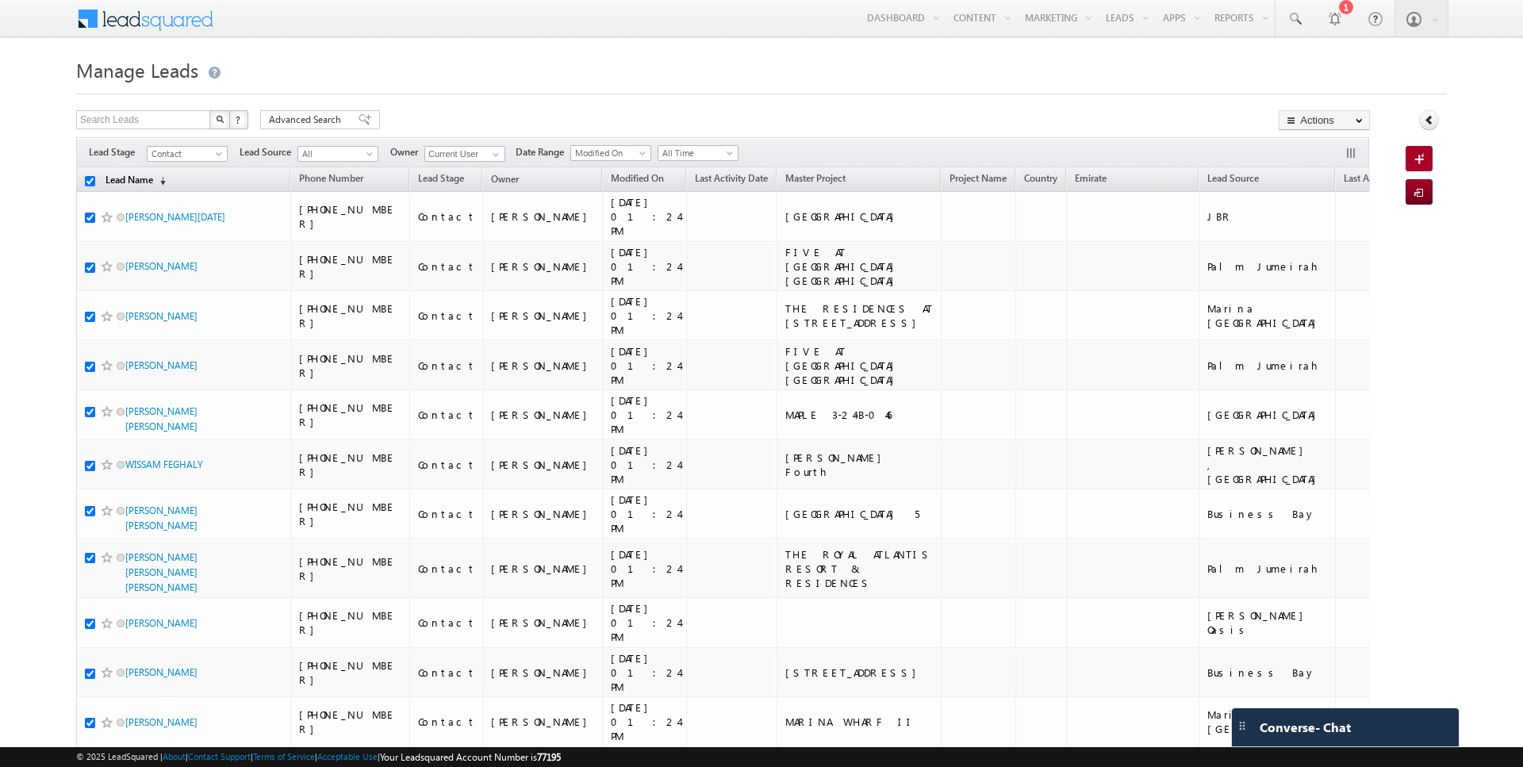
checkbox input "true"
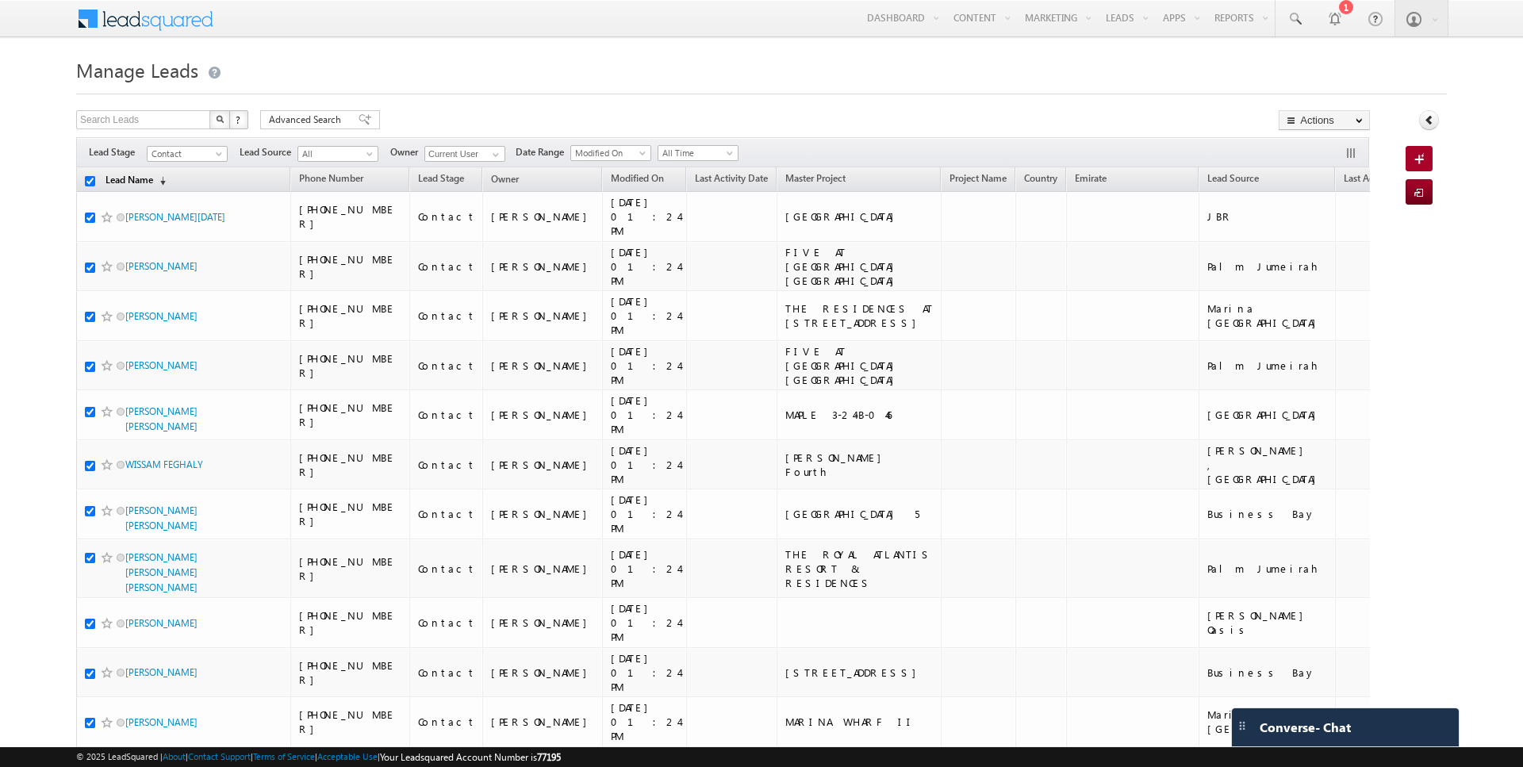
checkbox input "true"
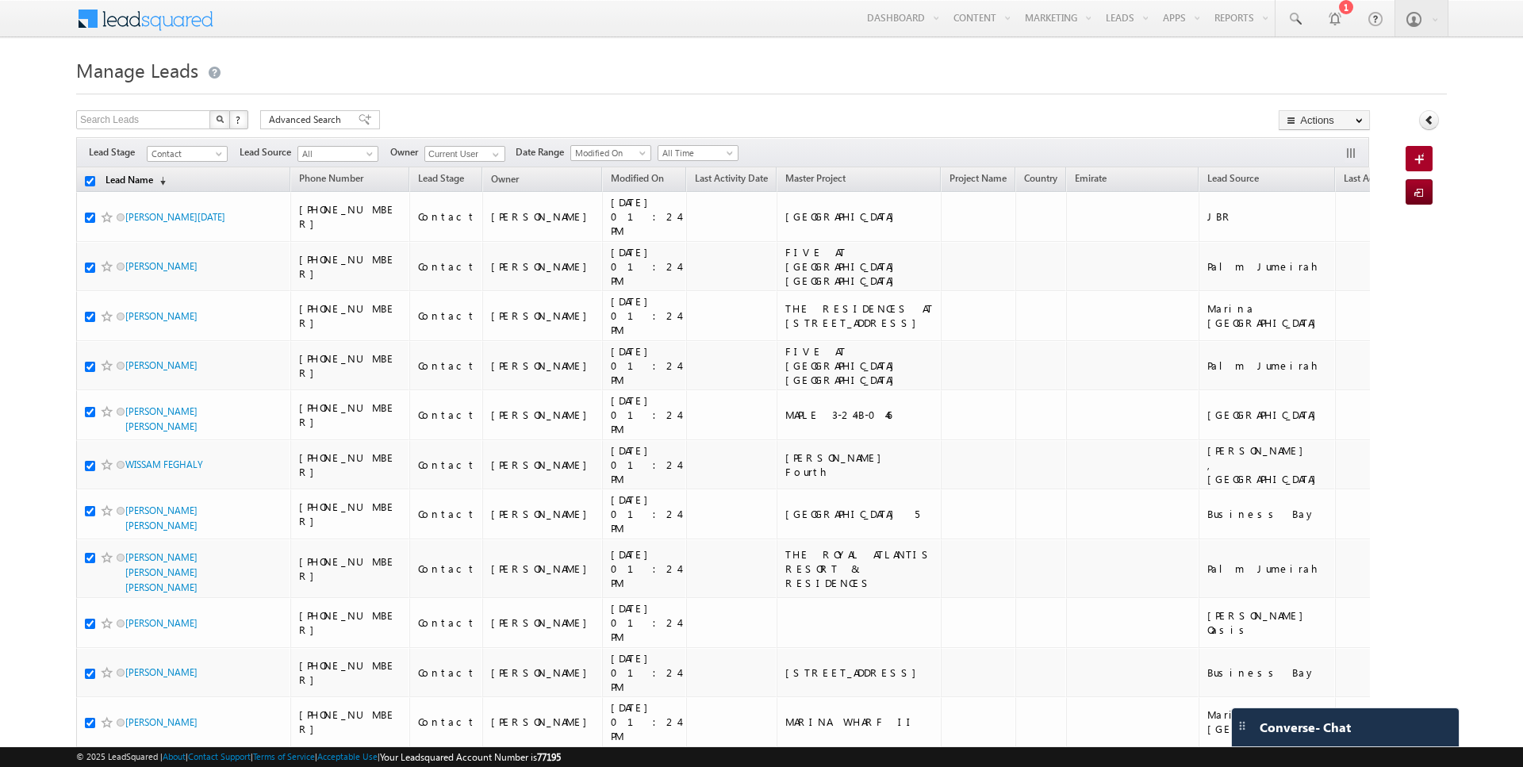
checkbox input "true"
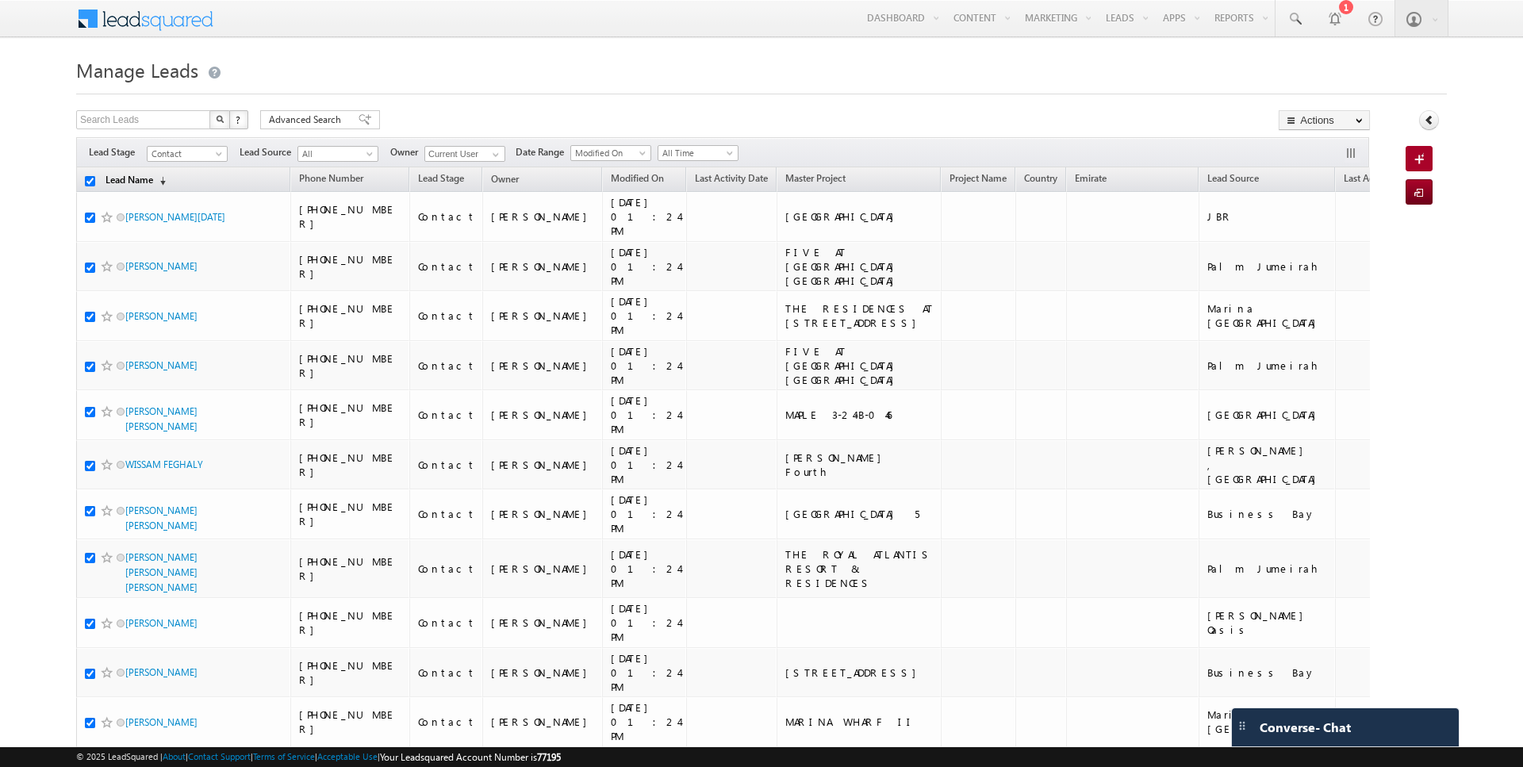
checkbox input "true"
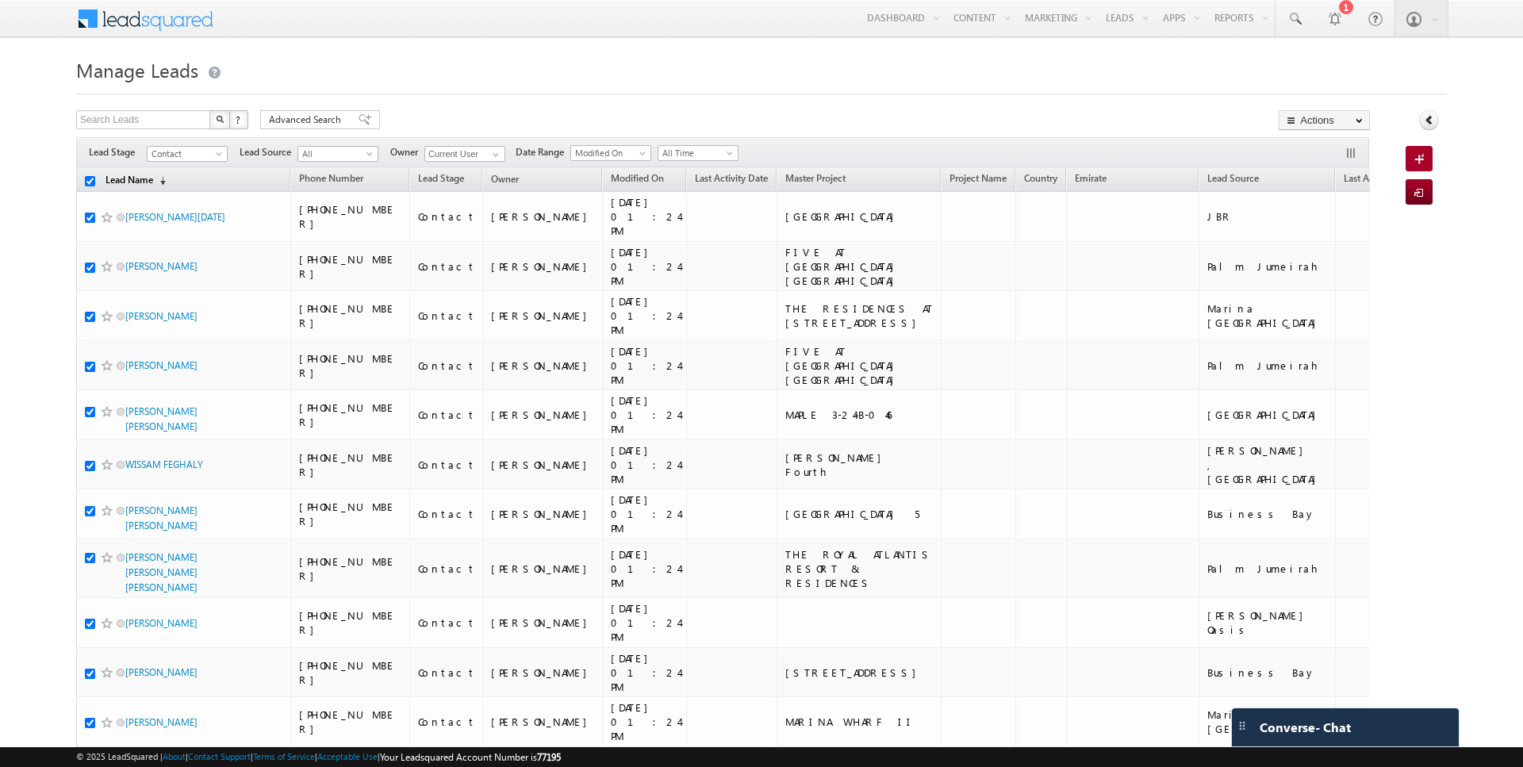
checkbox input "true"
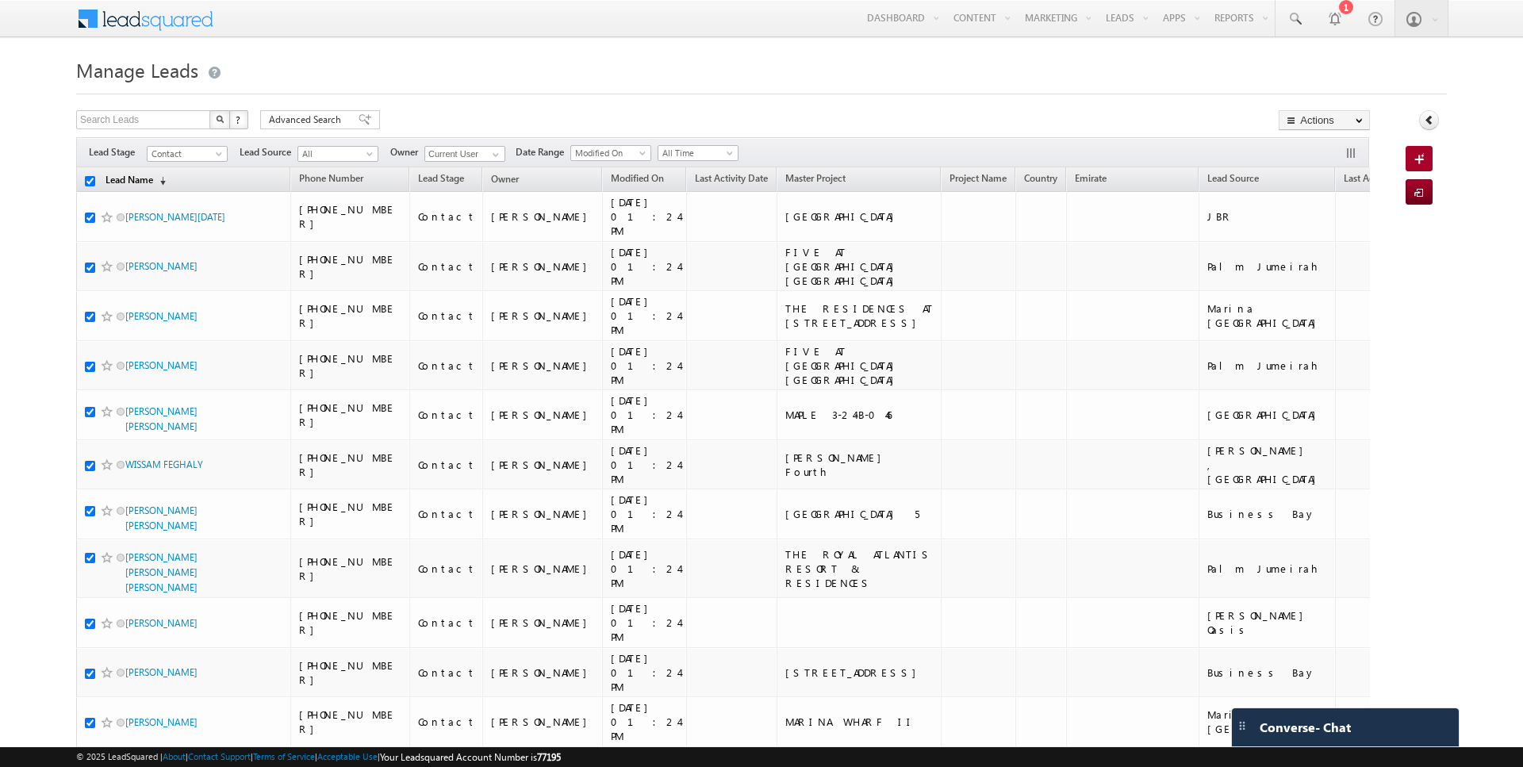
checkbox input "true"
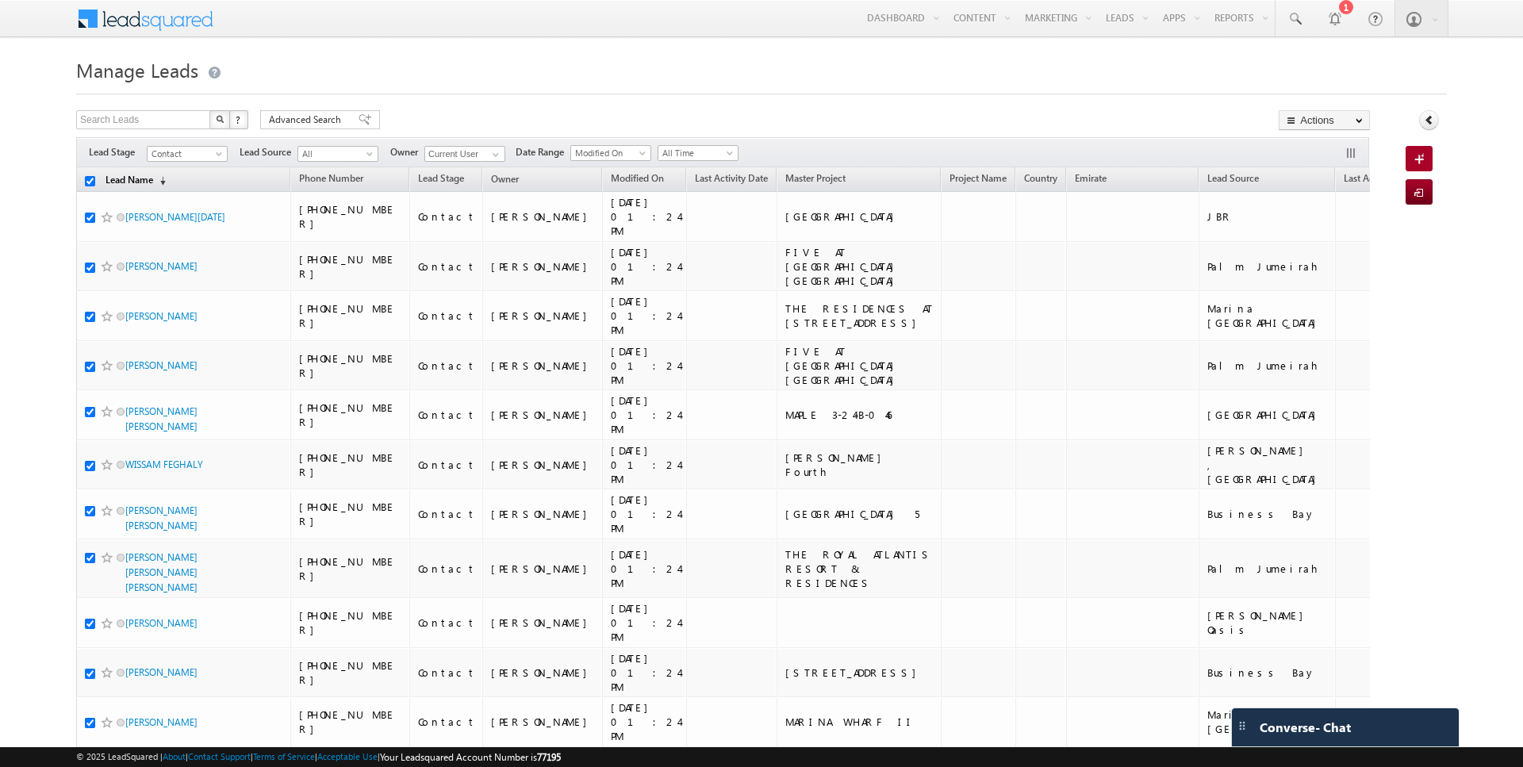
checkbox input "true"
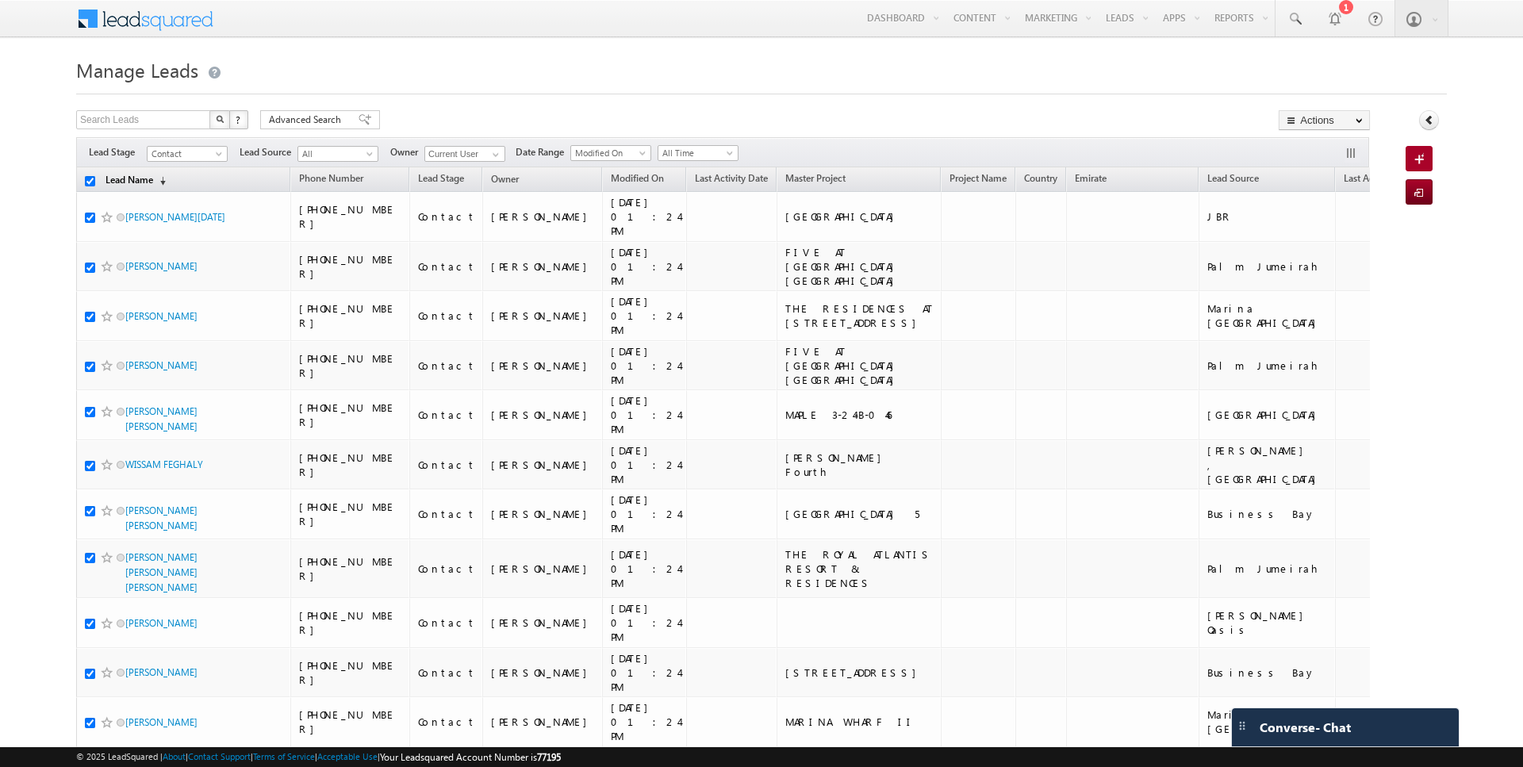
checkbox input "true"
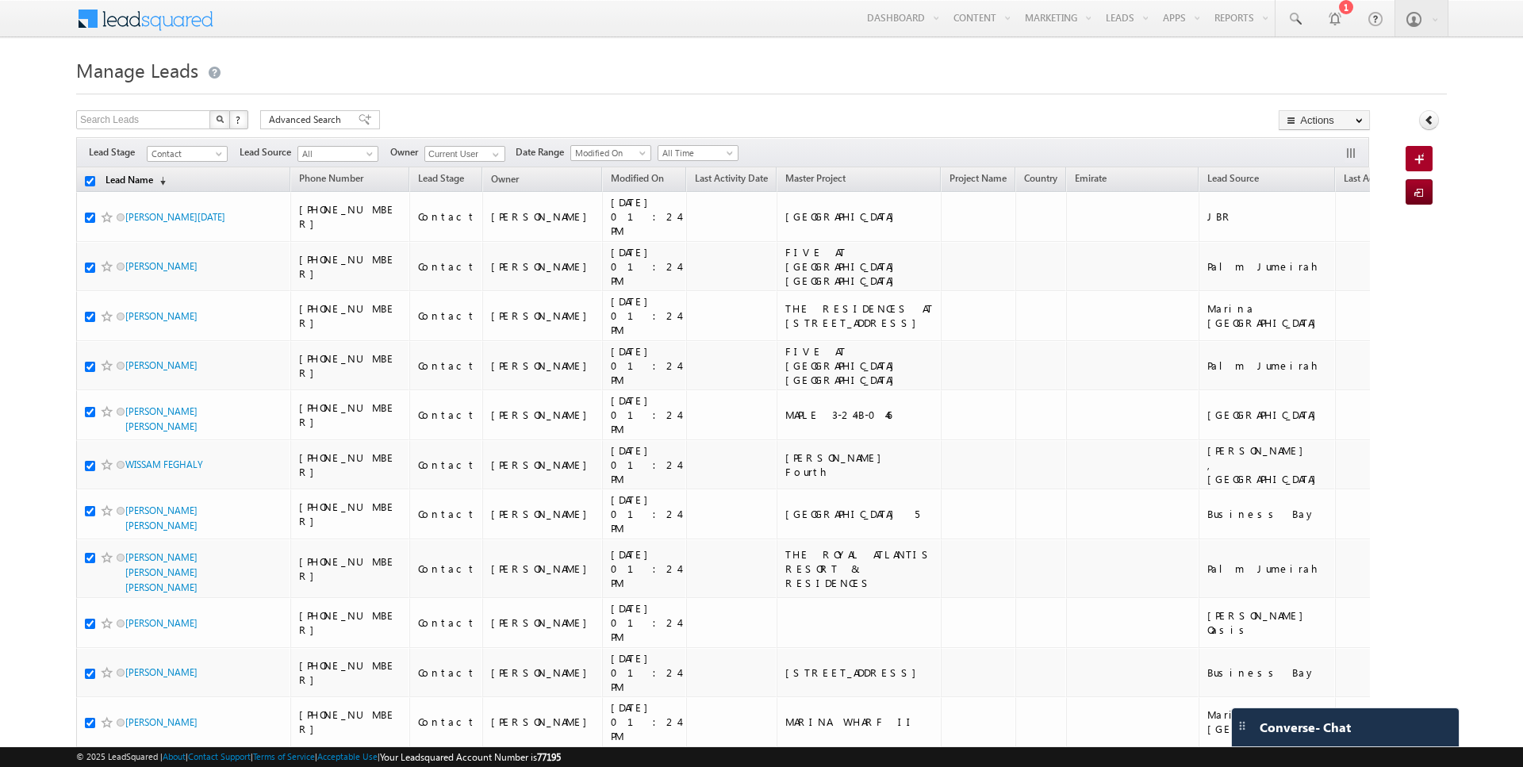
checkbox input "true"
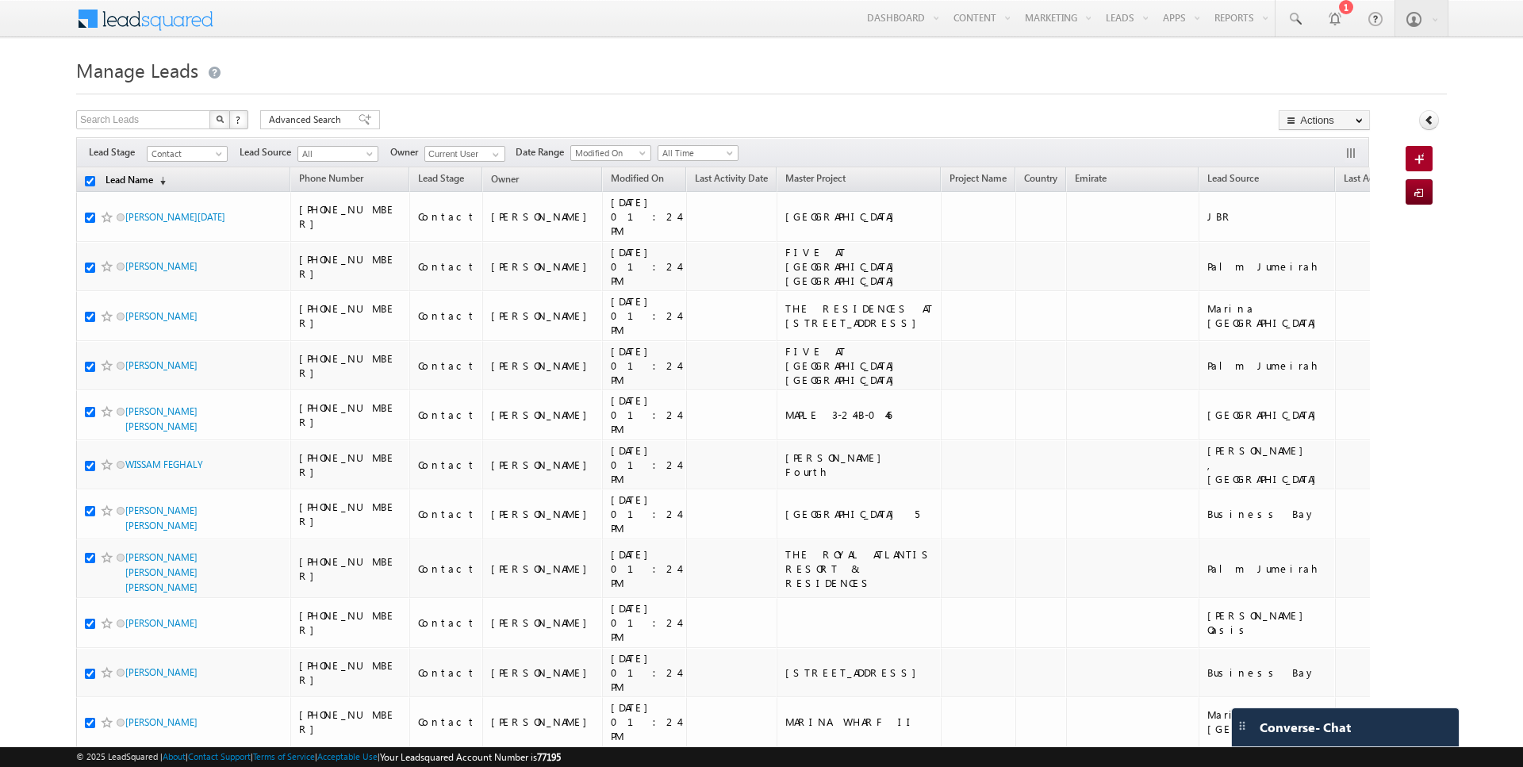
checkbox input "true"
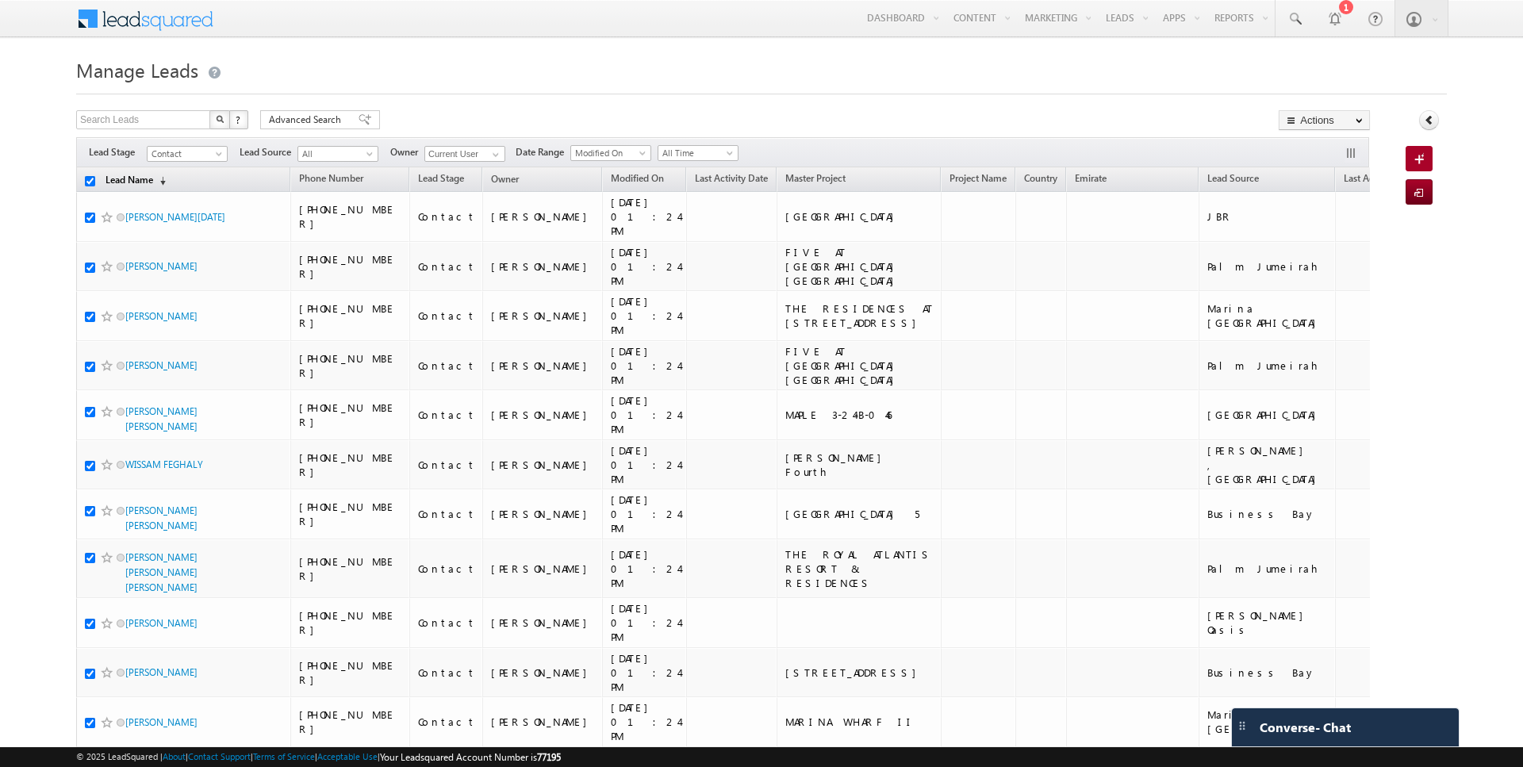
checkbox input "true"
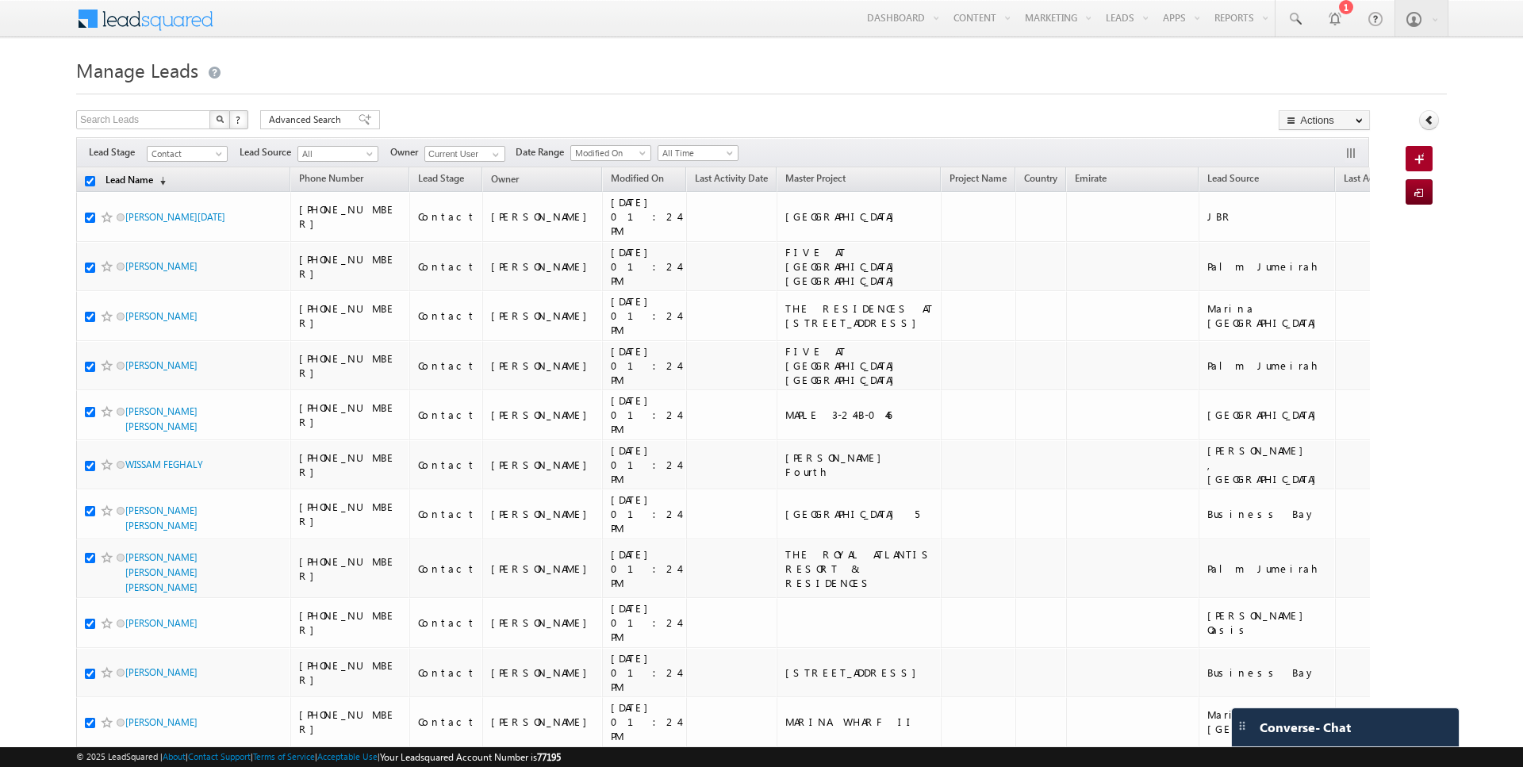
checkbox input "true"
click at [136, 177] on link "Lead Name (sorted descending)" at bounding box center [136, 181] width 76 height 21
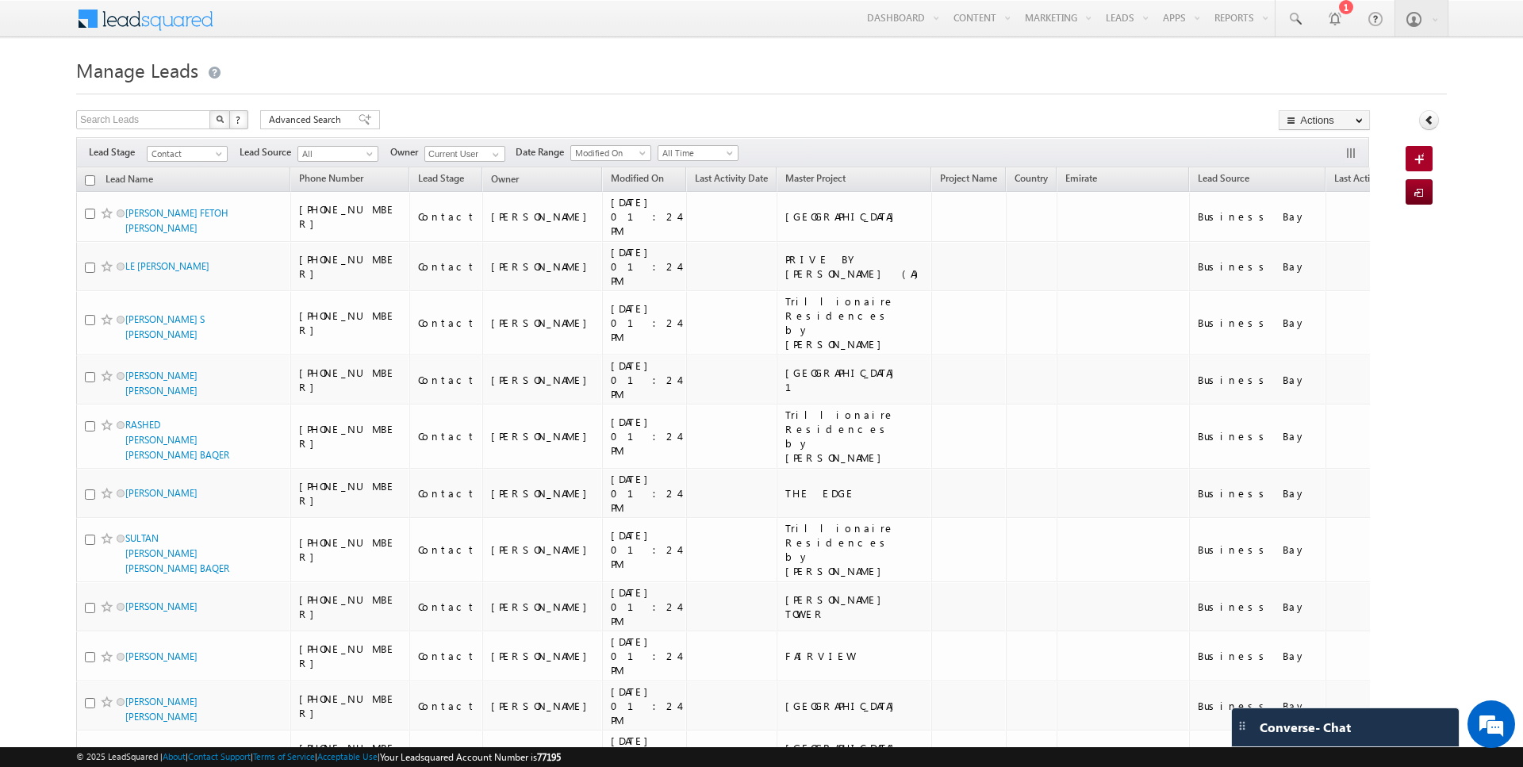
click at [92, 179] on input "checkbox" at bounding box center [90, 180] width 10 height 10
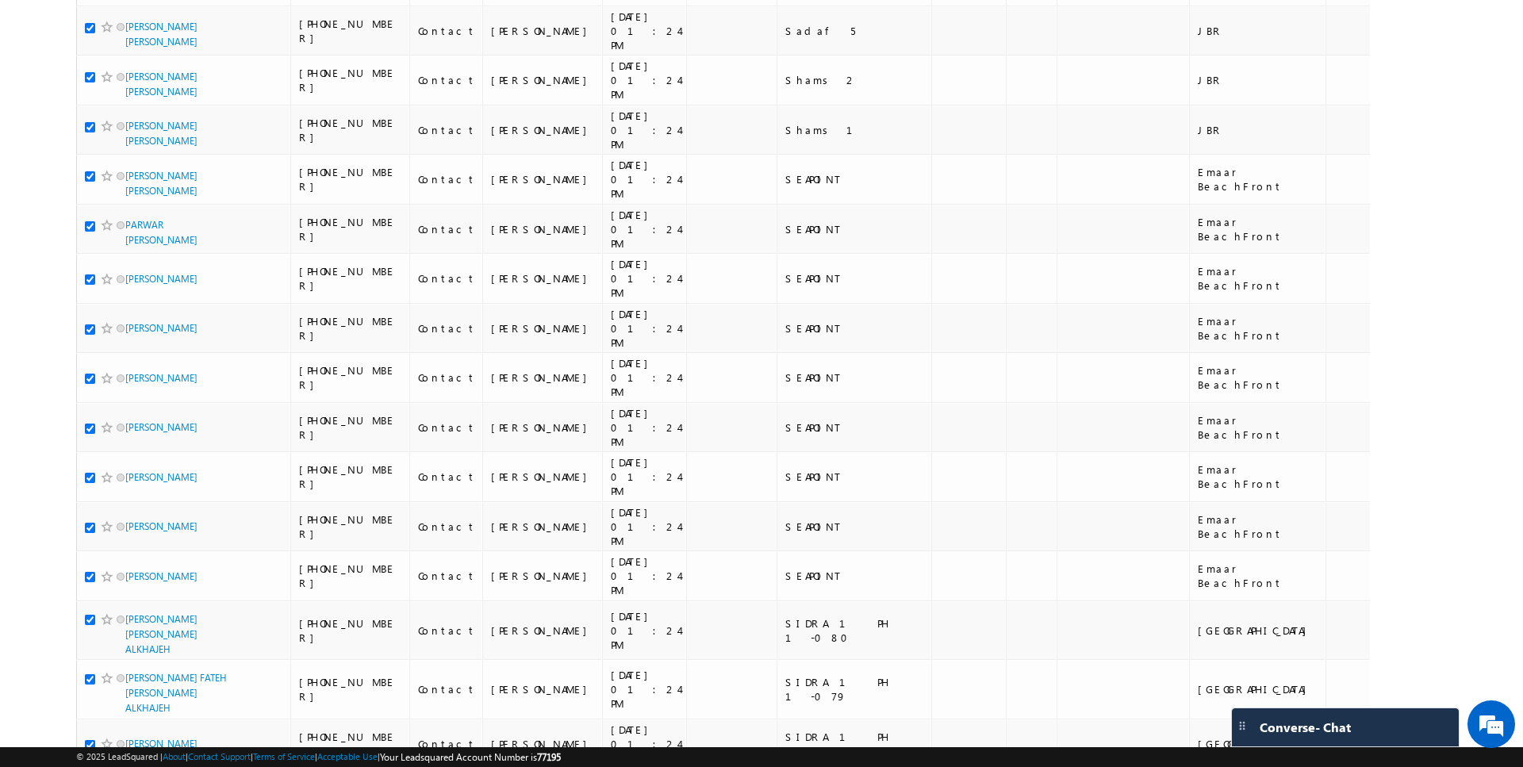
scroll to position [8062, 0]
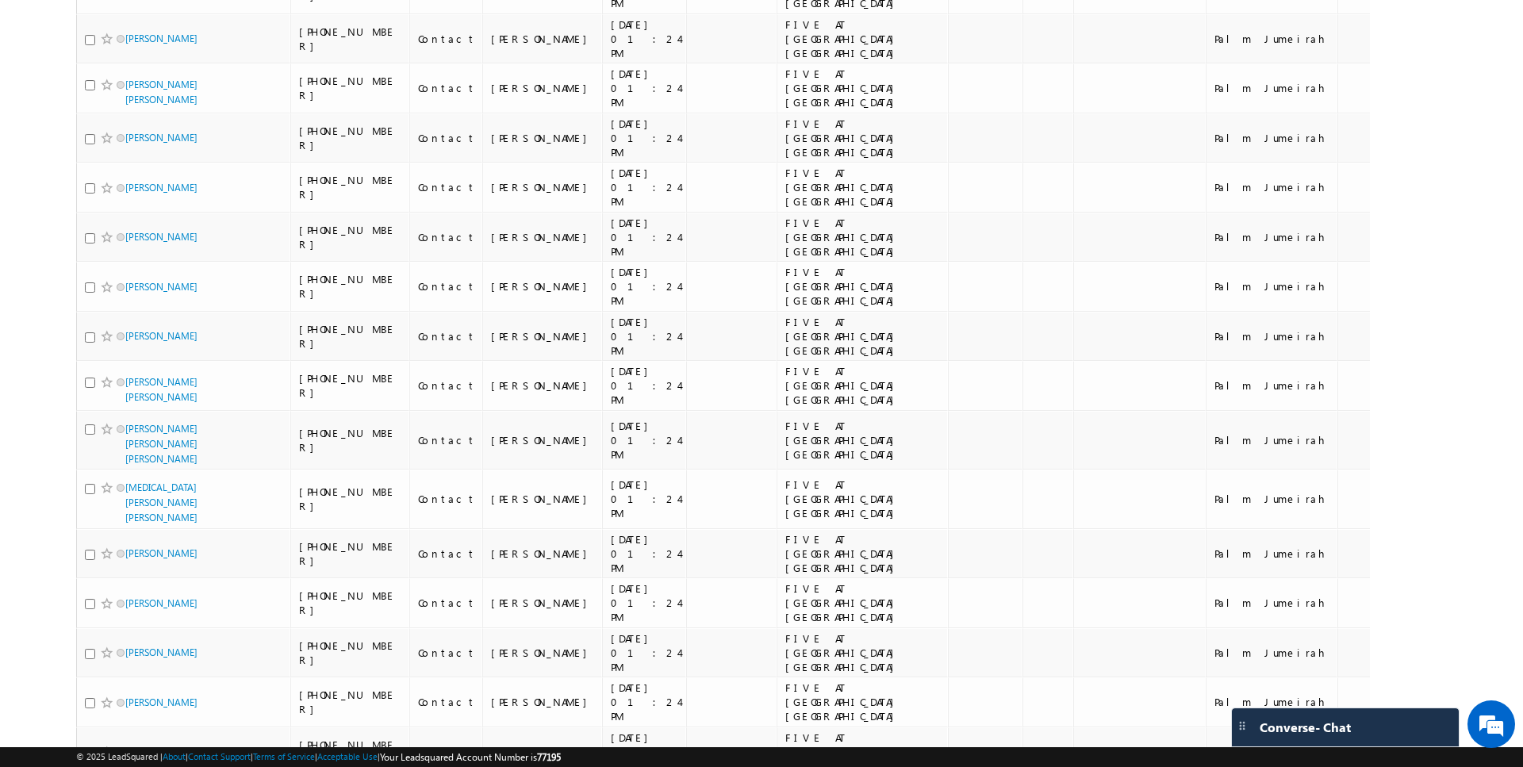
scroll to position [0, 0]
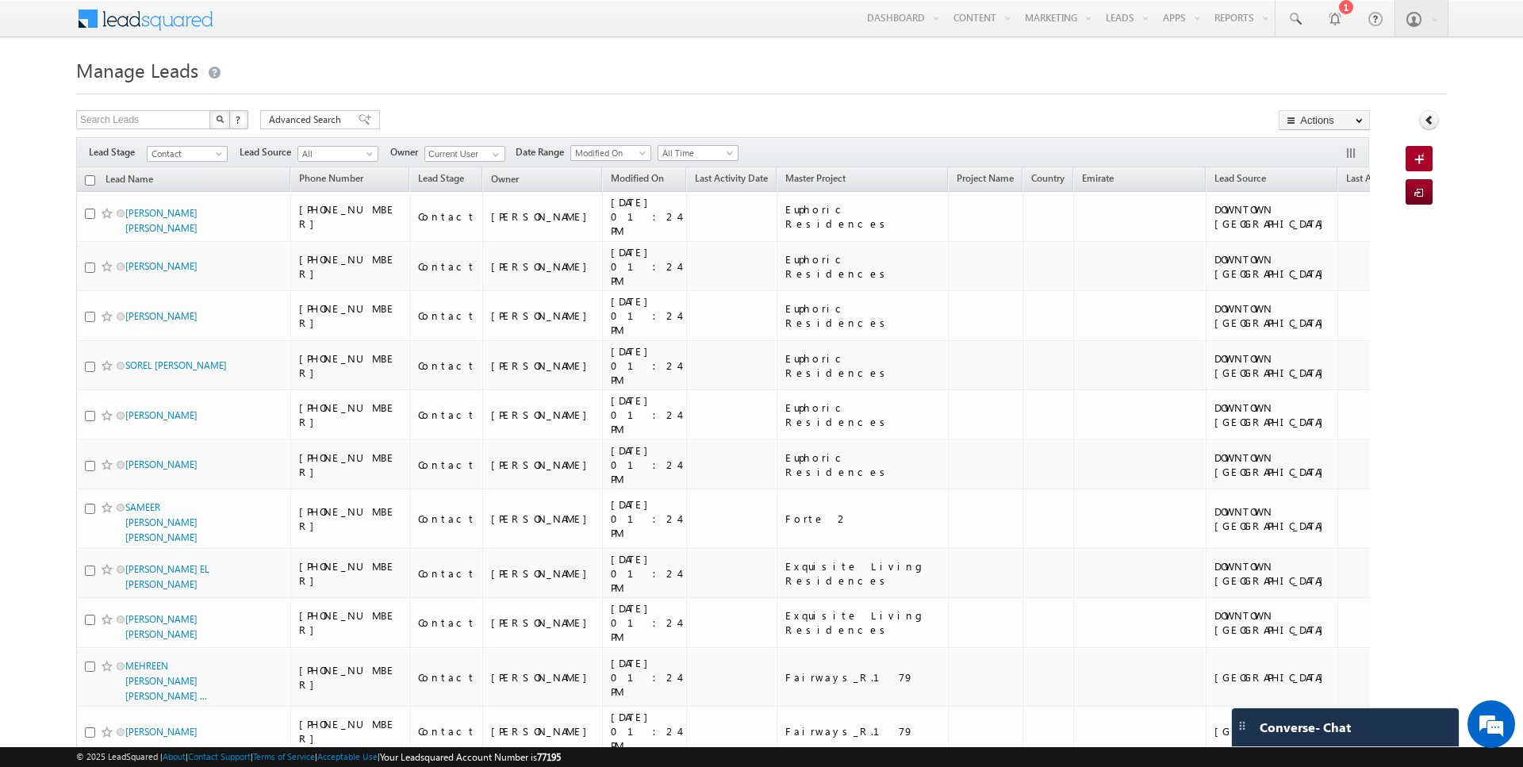
click at [91, 179] on input "checkbox" at bounding box center [90, 180] width 10 height 10
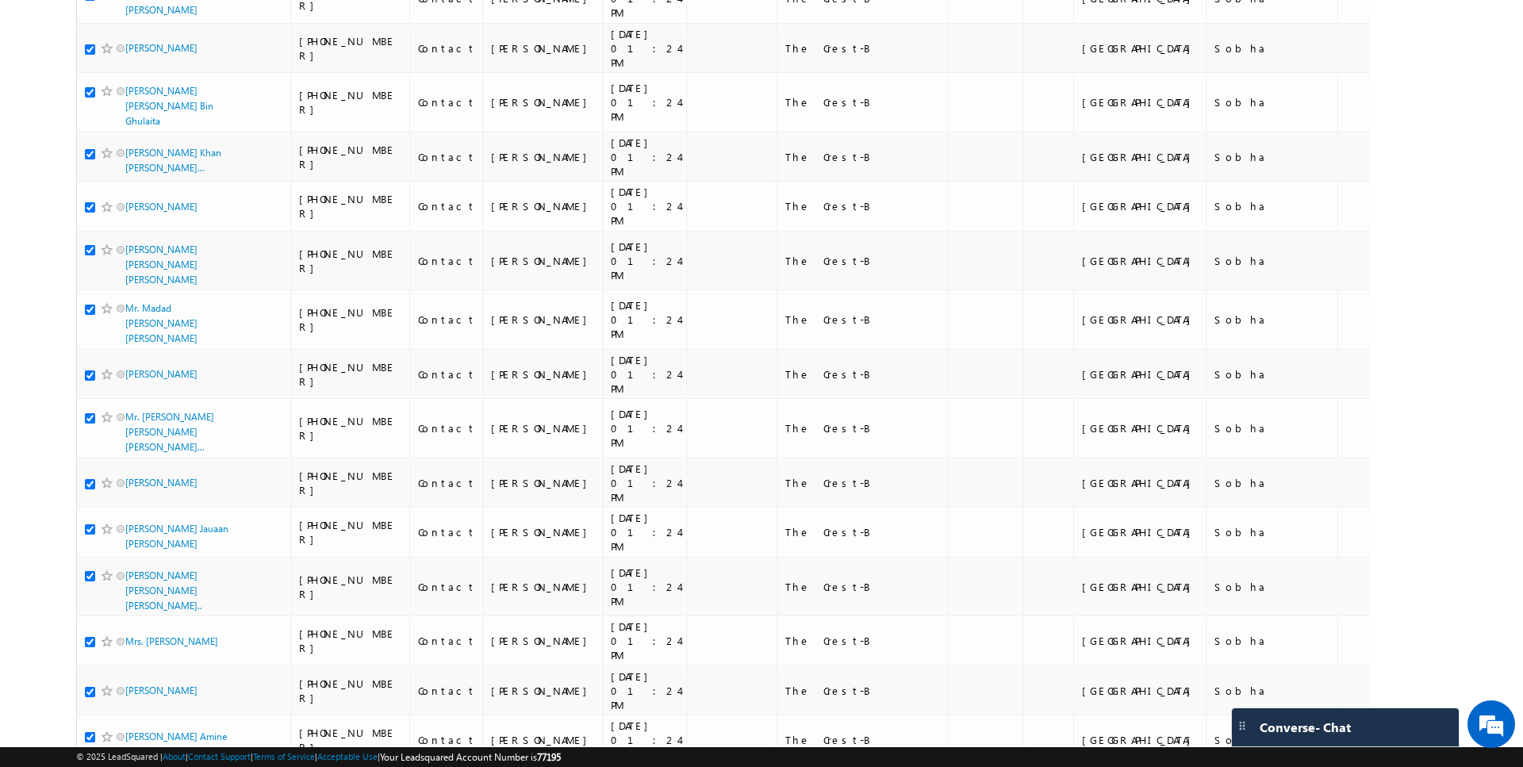
scroll to position [8169, 0]
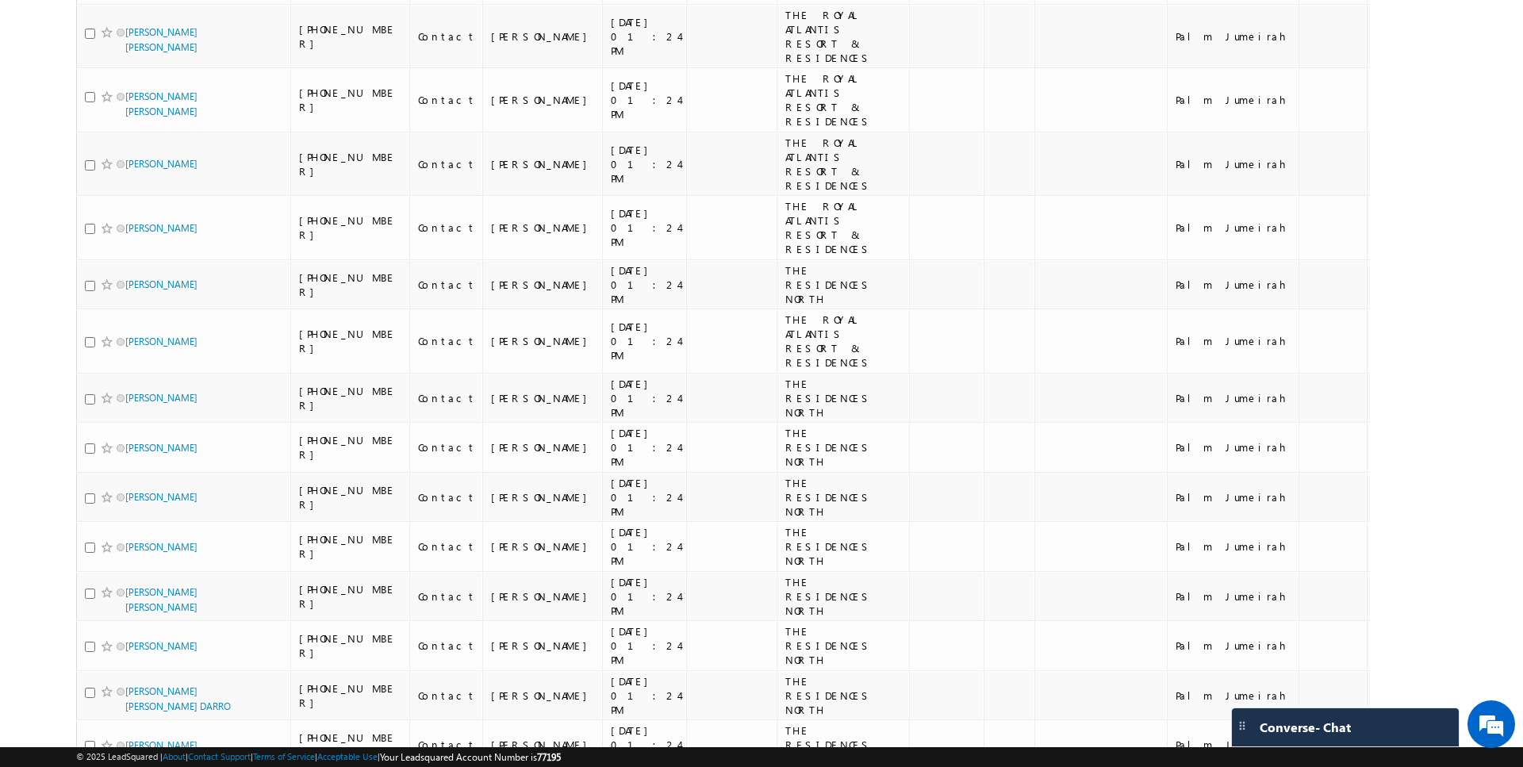
scroll to position [0, 0]
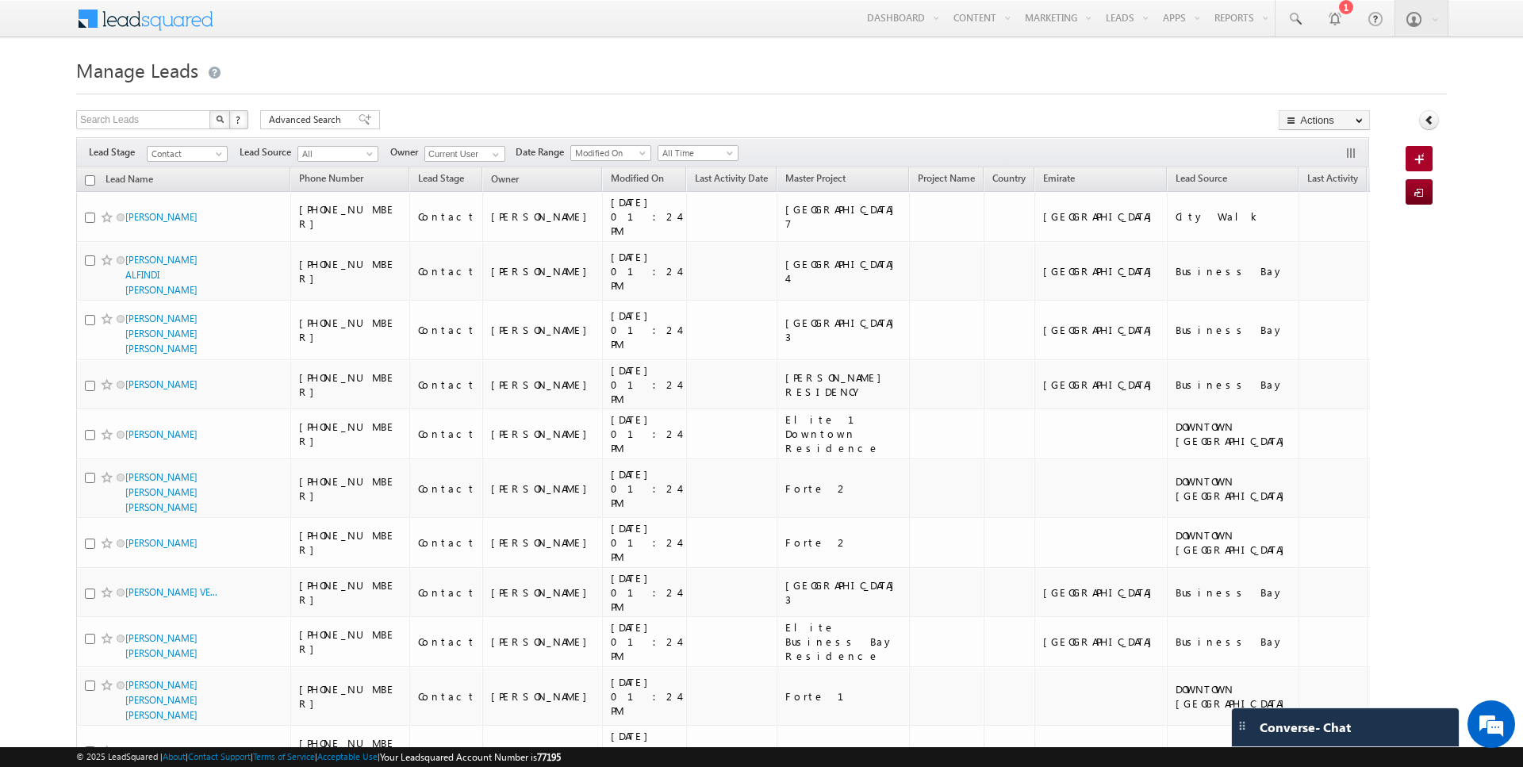
click at [90, 179] on input "checkbox" at bounding box center [90, 180] width 10 height 10
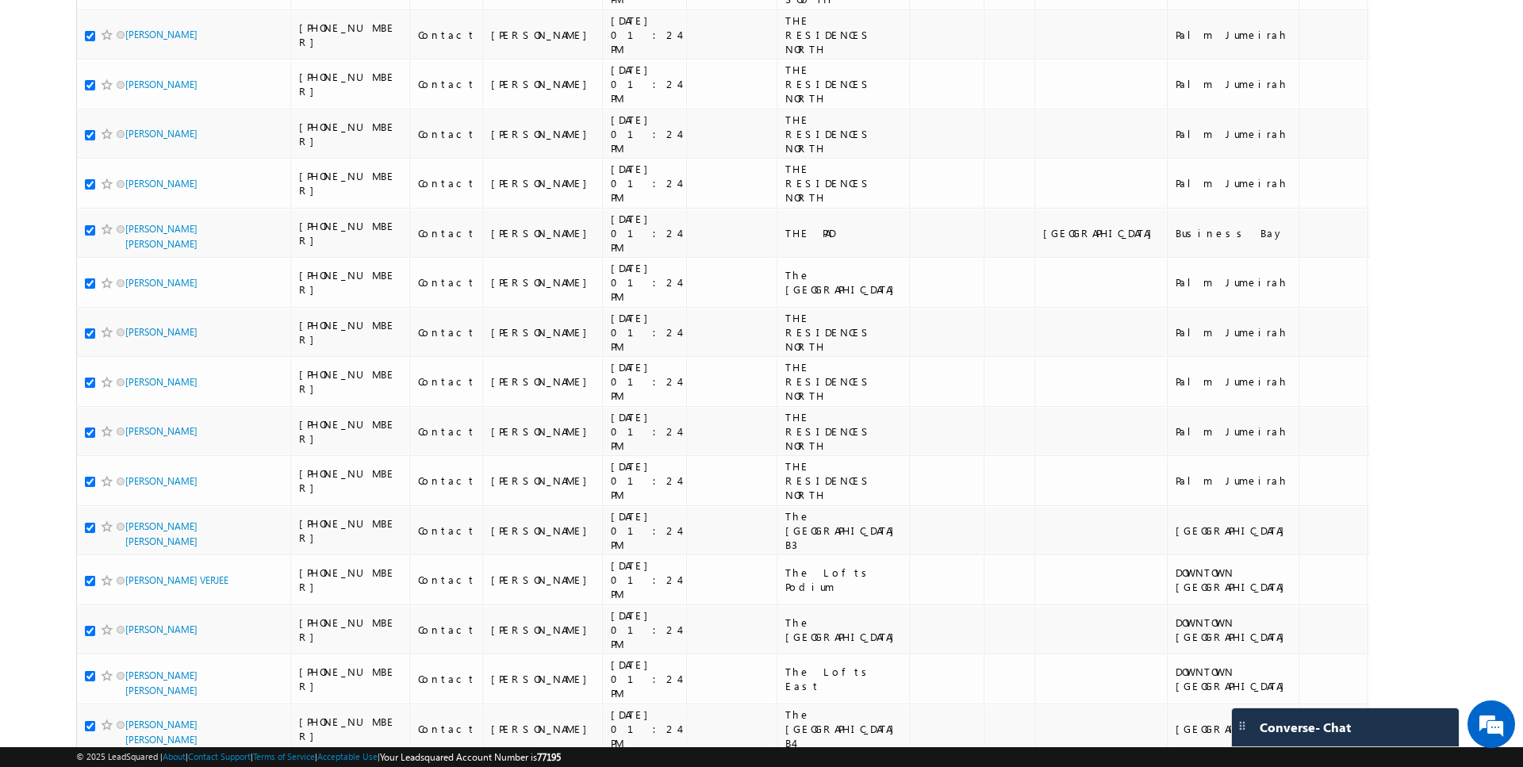
scroll to position [9285, 0]
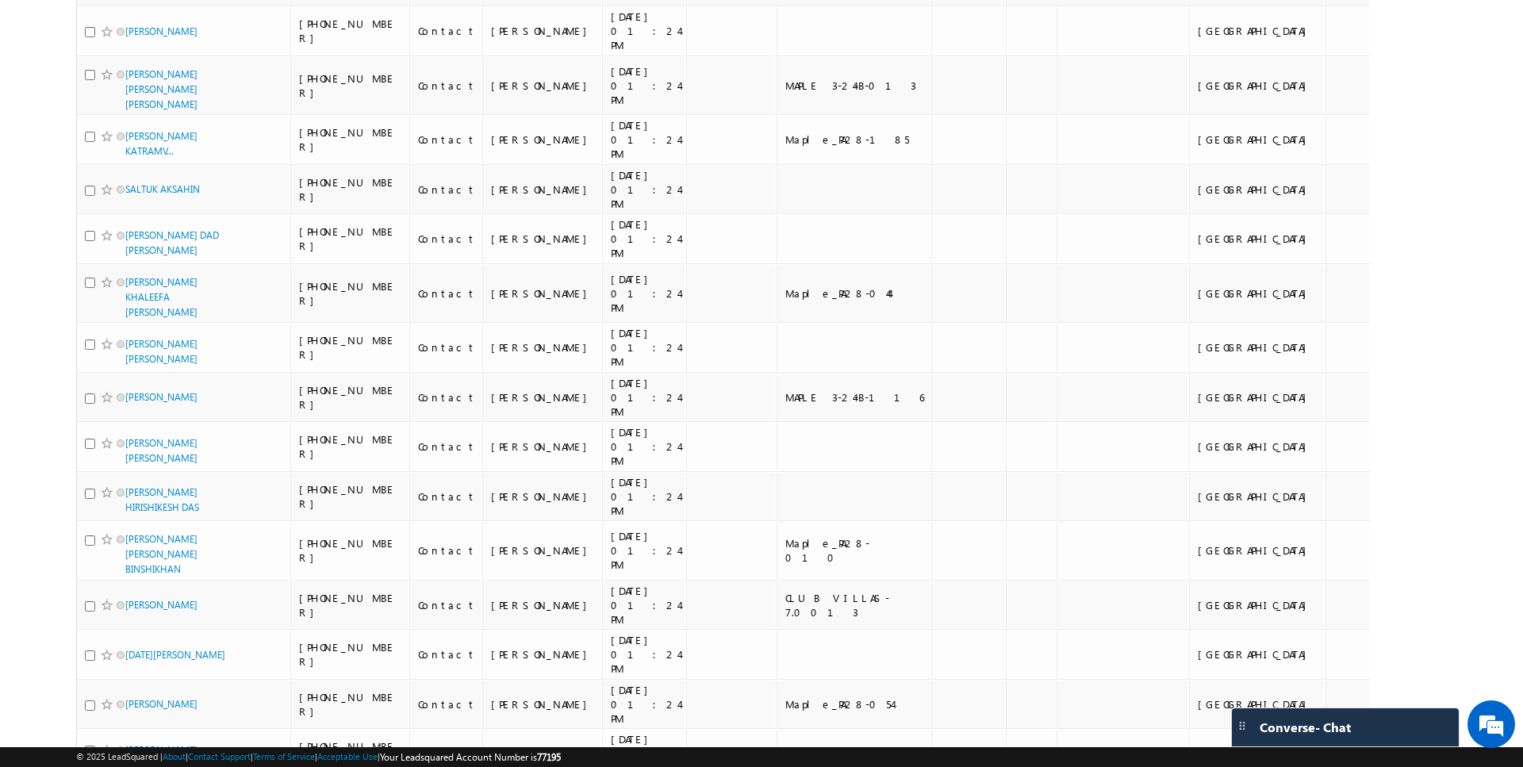
scroll to position [0, 0]
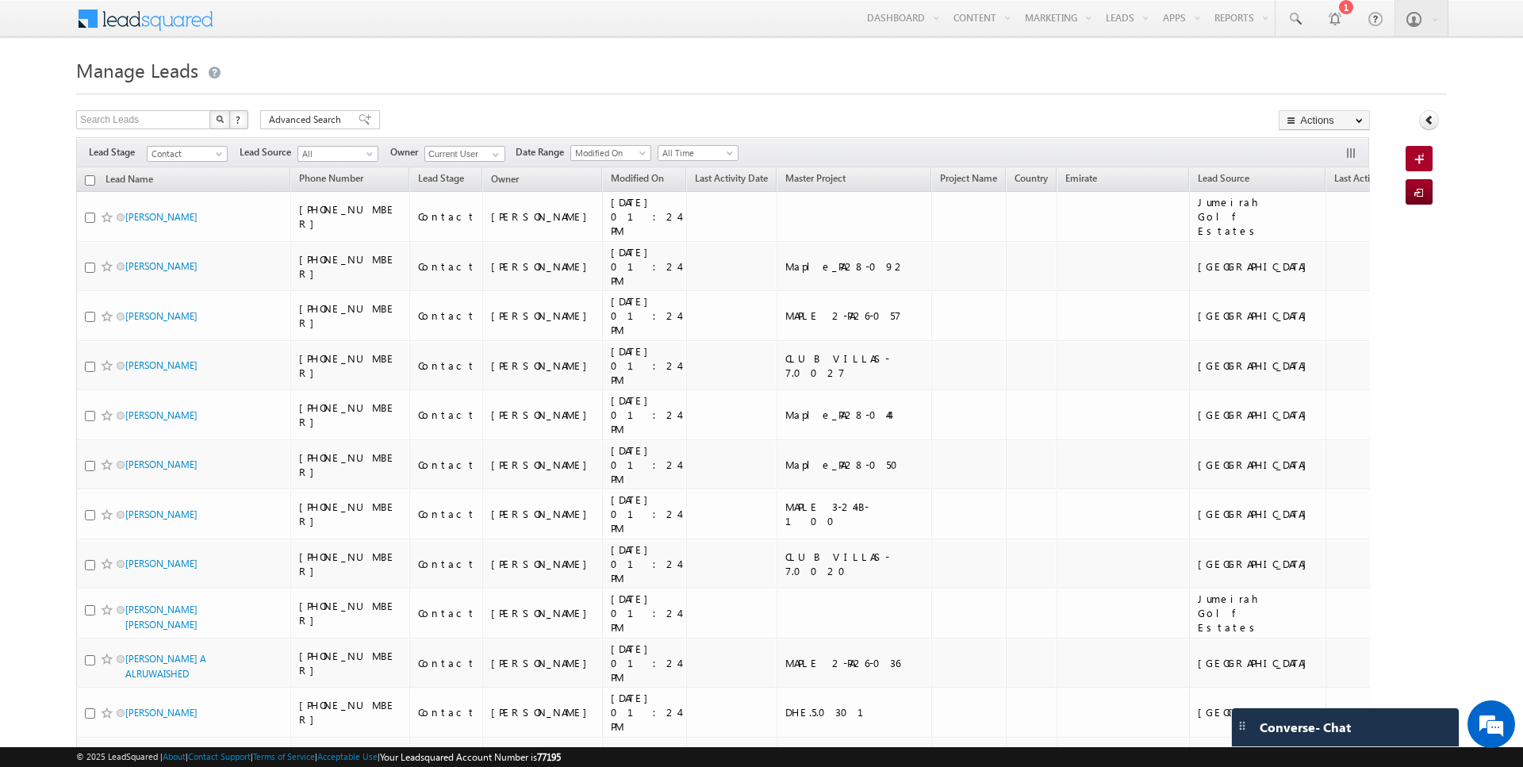
click at [92, 178] on input "checkbox" at bounding box center [90, 180] width 10 height 10
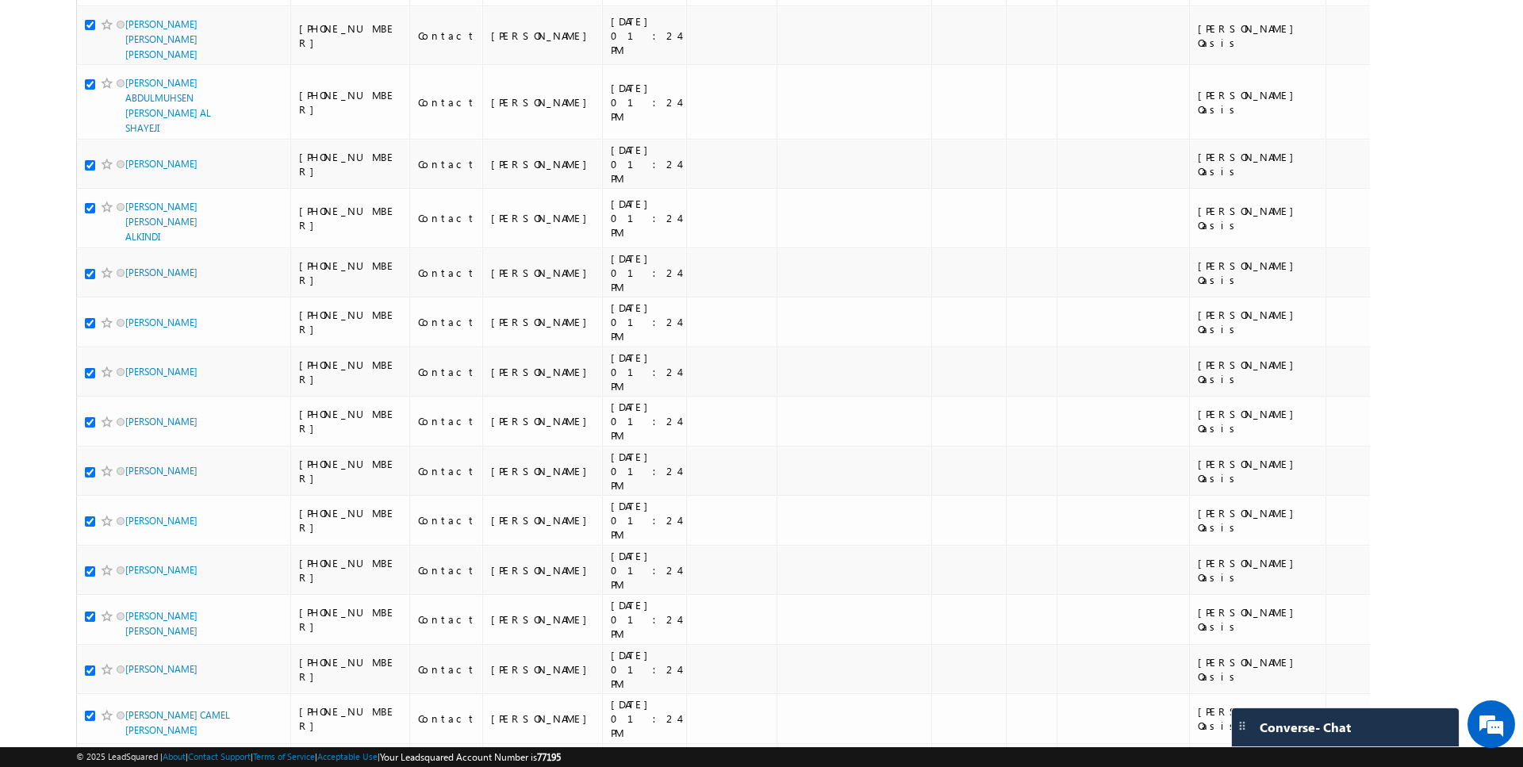
scroll to position [8261, 0]
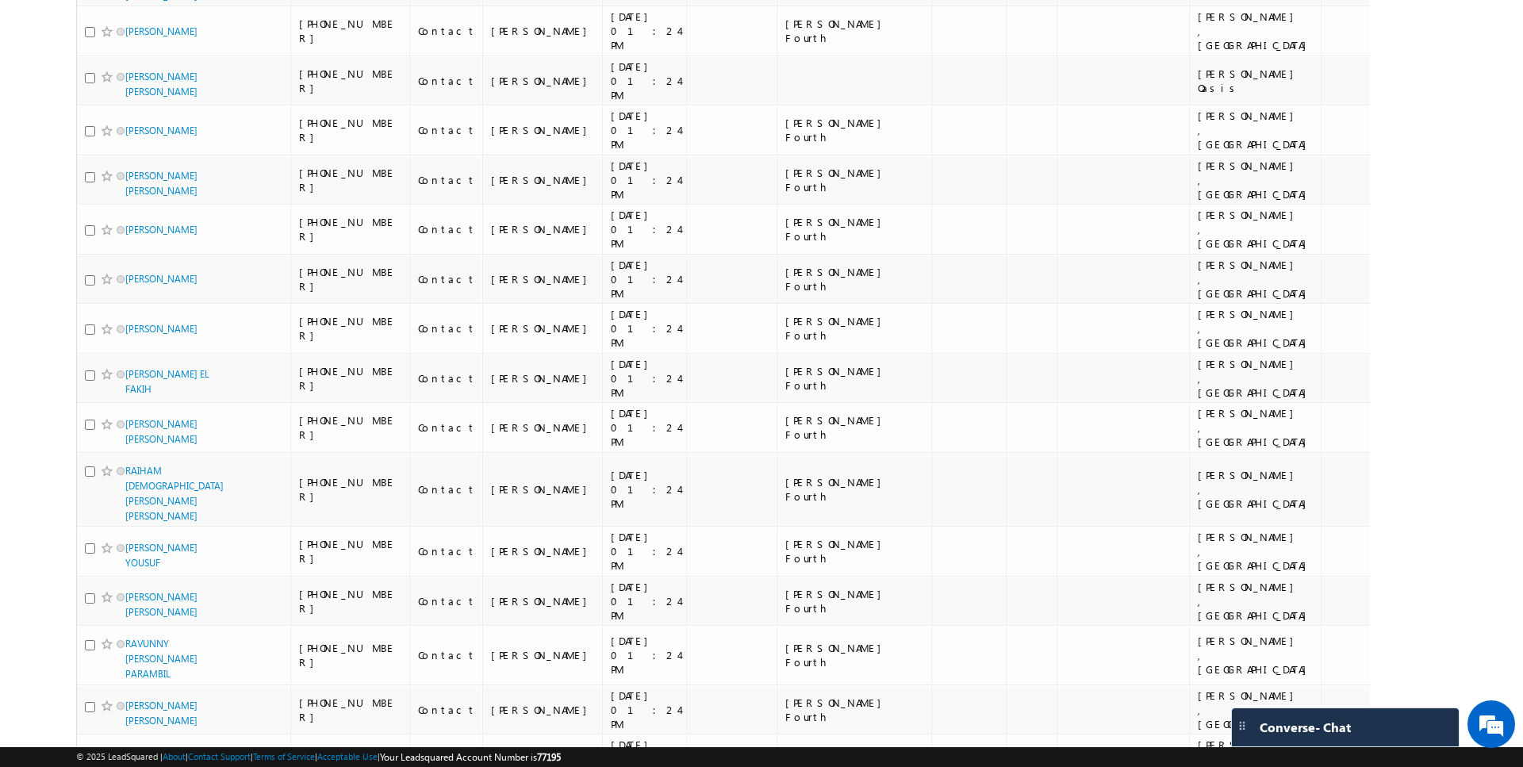
scroll to position [0, 0]
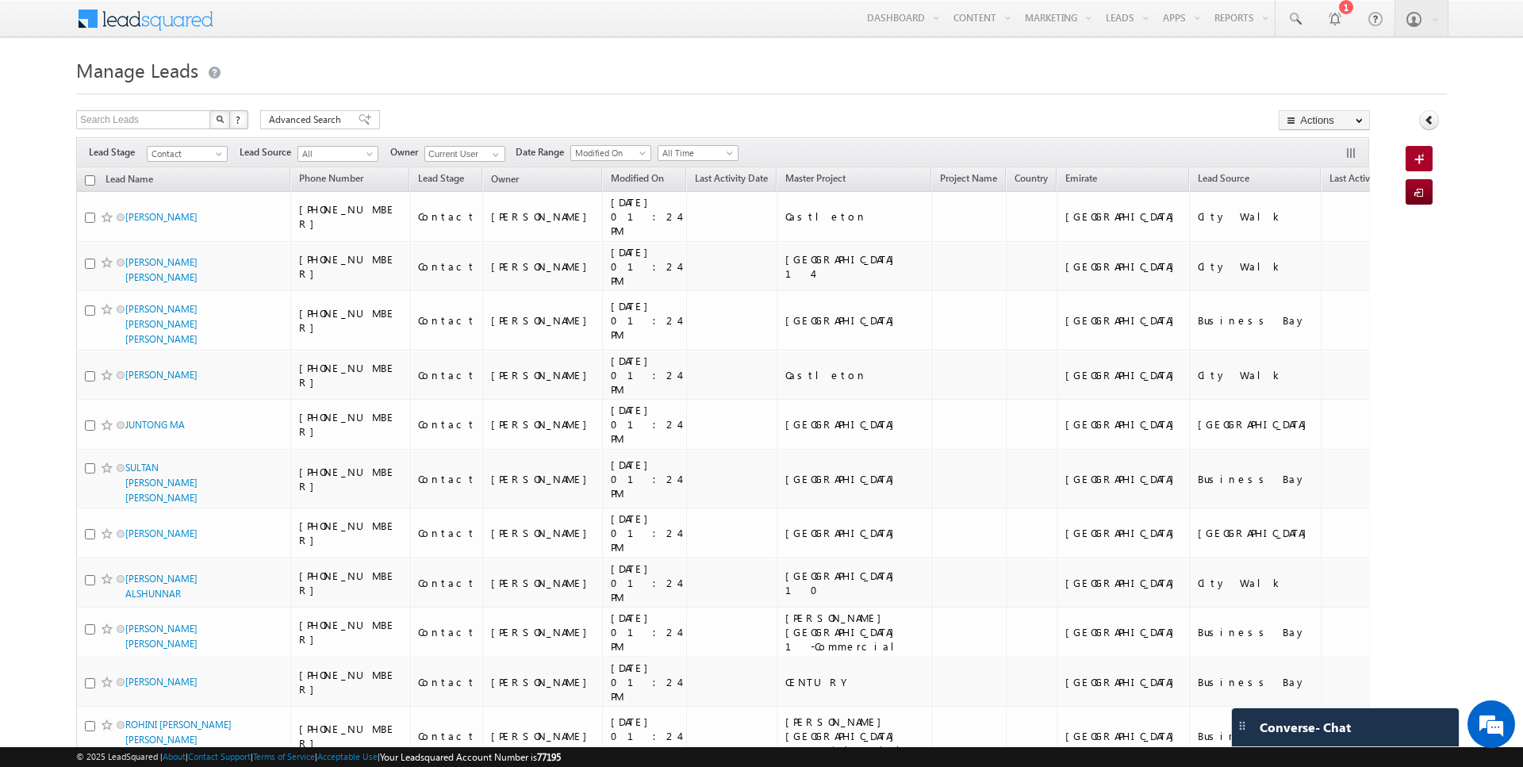
click at [93, 178] on input "checkbox" at bounding box center [90, 180] width 10 height 10
click at [303, 121] on span "Advanced Search" at bounding box center [307, 120] width 77 height 14
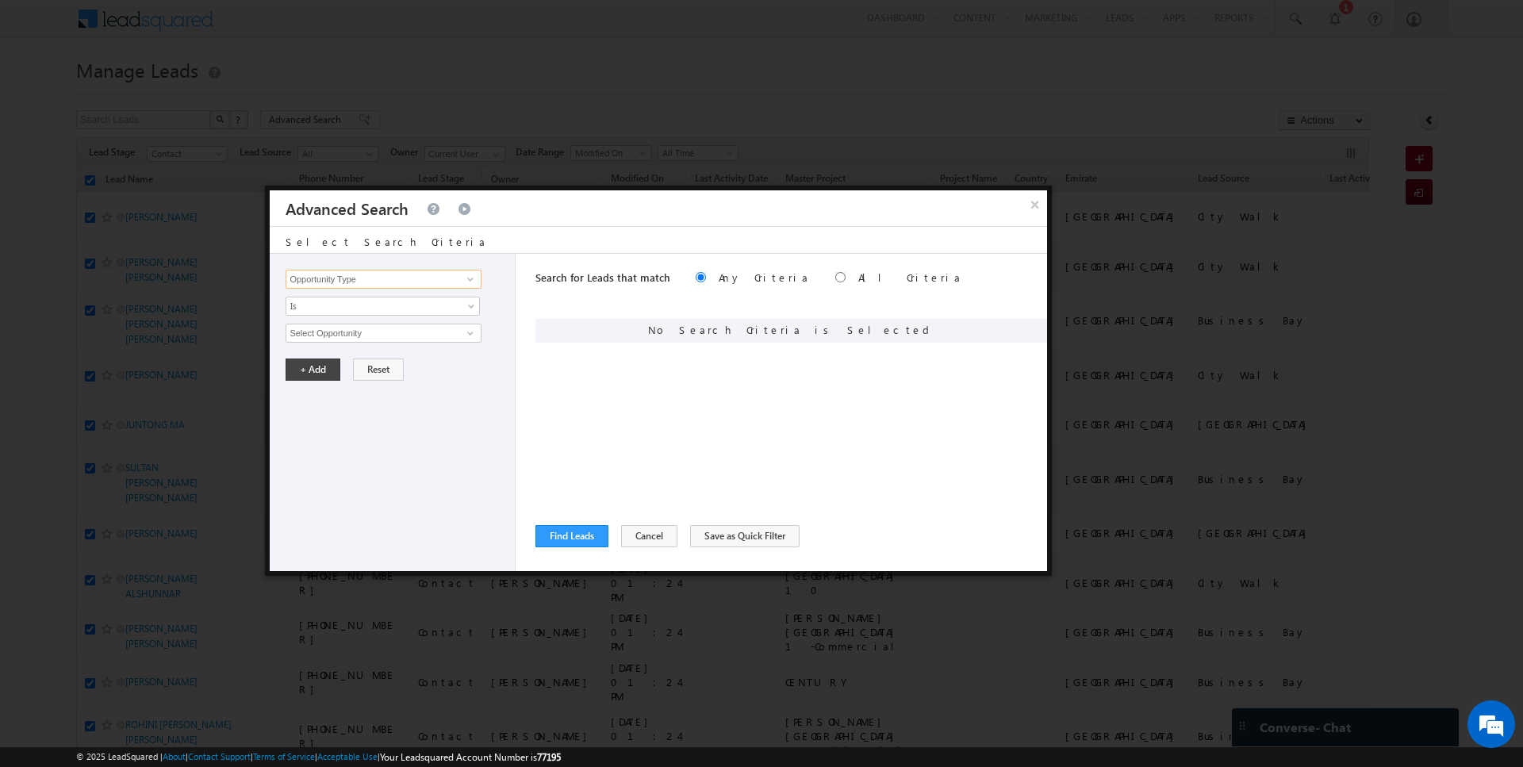
click at [329, 274] on input "Opportunity Type" at bounding box center [383, 279] width 195 height 19
click at [315, 336] on link "Is Not" at bounding box center [383, 339] width 194 height 14
click at [339, 336] on span "None Selected" at bounding box center [376, 332] width 180 height 17
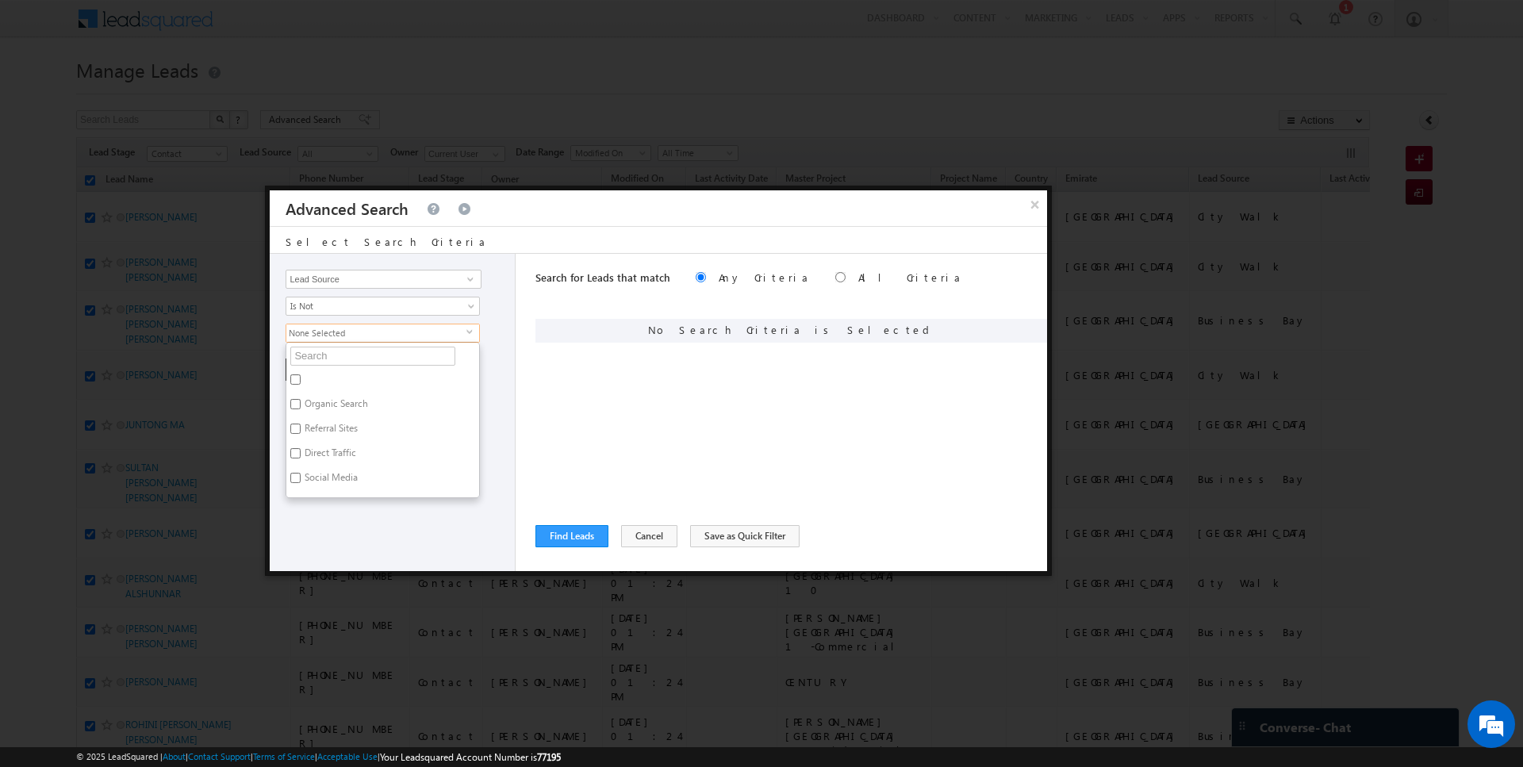
click at [339, 365] on ul "Organic Search Referral Sites Direct Traffic Social Media Inbound Email Inbound…" at bounding box center [383, 420] width 194 height 156
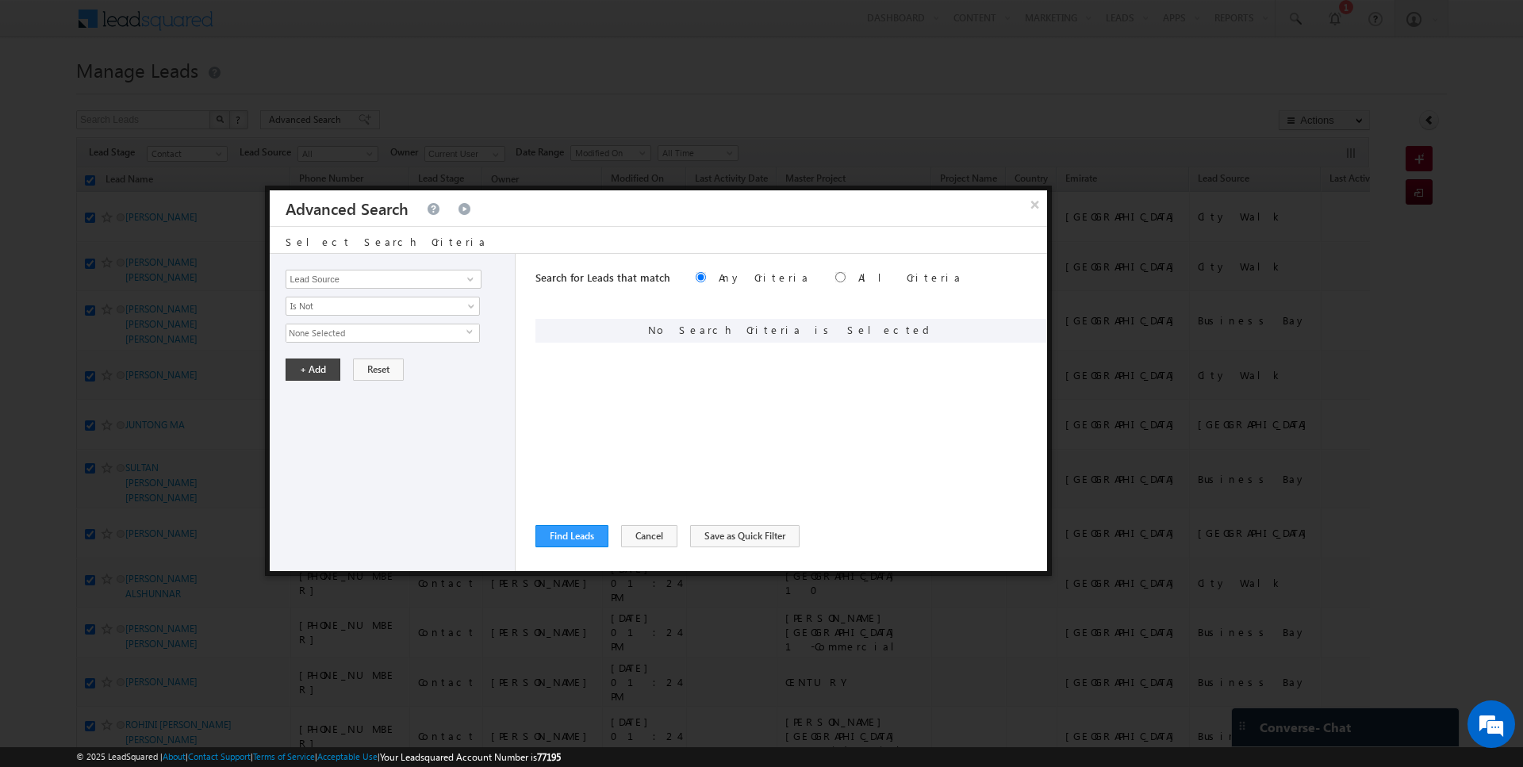
click at [338, 321] on div "Opportunity Type Lead Activity Task Sales Group Prospect Id Address 1 Address 2…" at bounding box center [393, 412] width 246 height 317
click at [333, 330] on span "None Selected" at bounding box center [376, 332] width 180 height 17
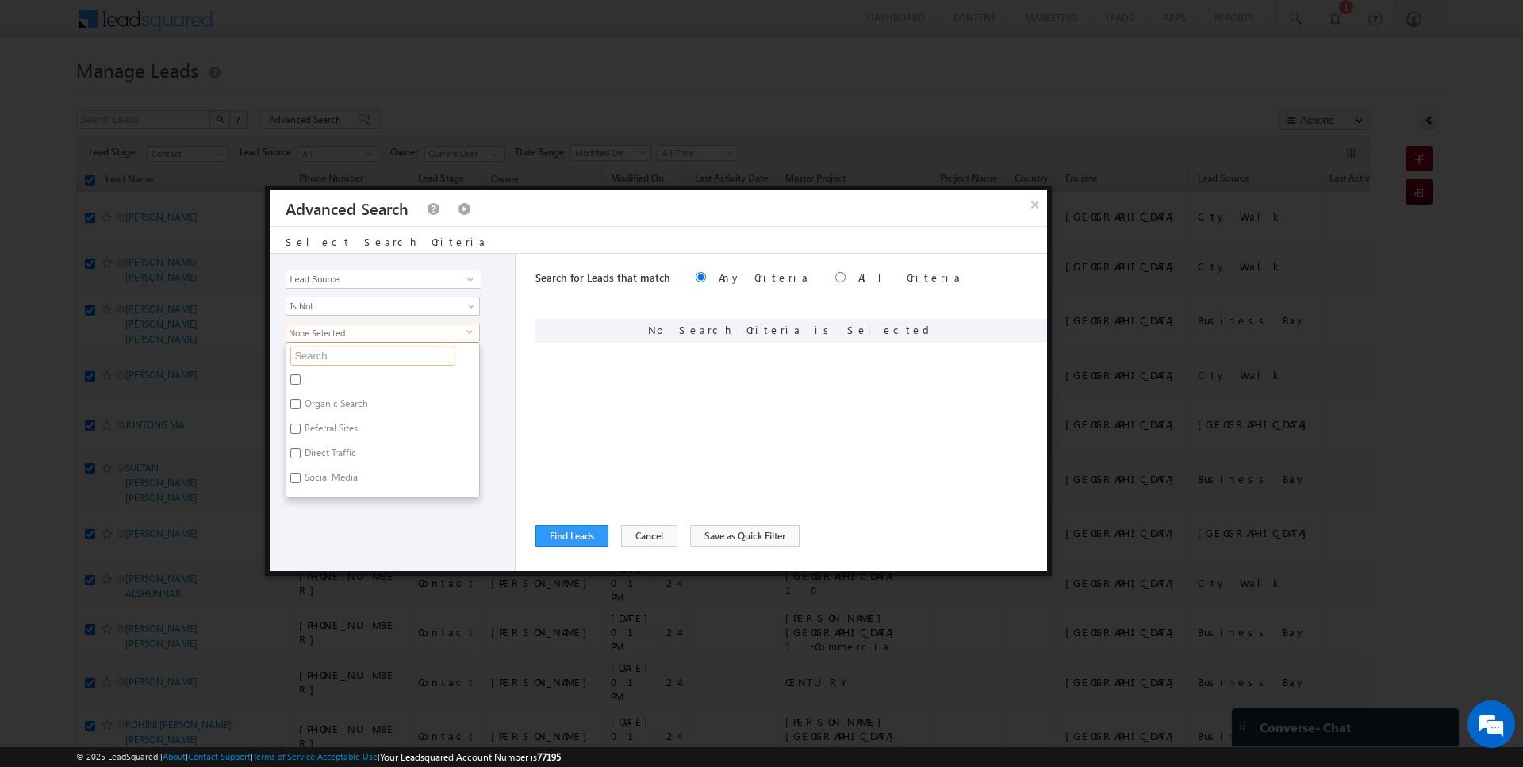
click at [333, 360] on input "text" at bounding box center [372, 356] width 165 height 19
click at [332, 377] on label "JUMEIRAH HEIGHTS" at bounding box center [345, 382] width 118 height 25
click at [301, 377] on input "JUMEIRAH HEIGHTS" at bounding box center [295, 379] width 10 height 10
click at [332, 377] on label "JUMEIRAH HEIGHTS" at bounding box center [345, 382] width 118 height 25
click at [301, 377] on input "JUMEIRAH HEIGHTS" at bounding box center [295, 379] width 10 height 10
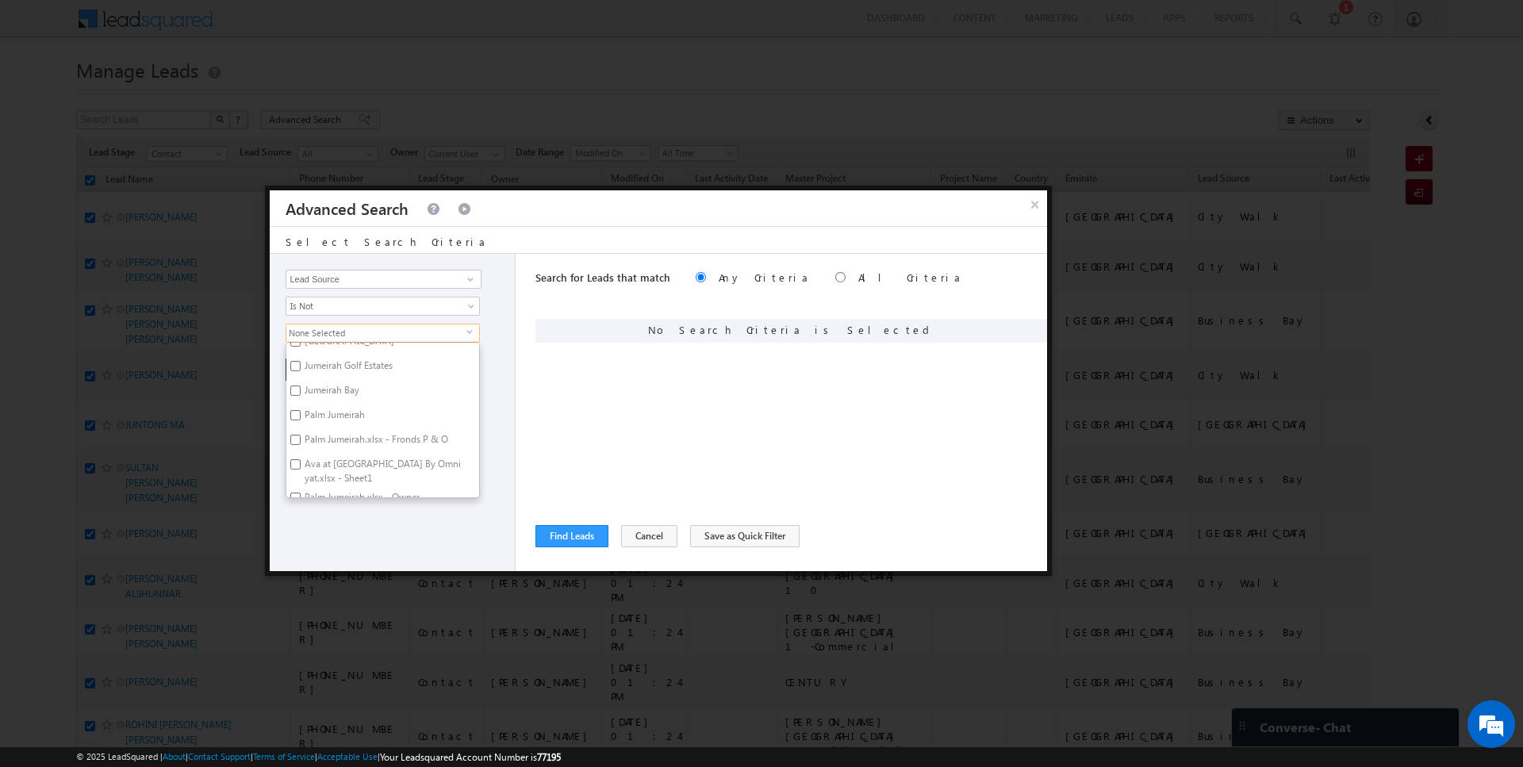
scroll to position [92, 0]
click at [336, 414] on label "Palm Jumeirah" at bounding box center [333, 413] width 94 height 25
click at [301, 414] on input "Palm Jumeirah" at bounding box center [295, 410] width 10 height 10
click at [659, 405] on div "Search for Leads that match Any Criteria All Criteria Note that the current tri…" at bounding box center [791, 412] width 512 height 317
click at [309, 367] on button "+ Add" at bounding box center [313, 370] width 55 height 22
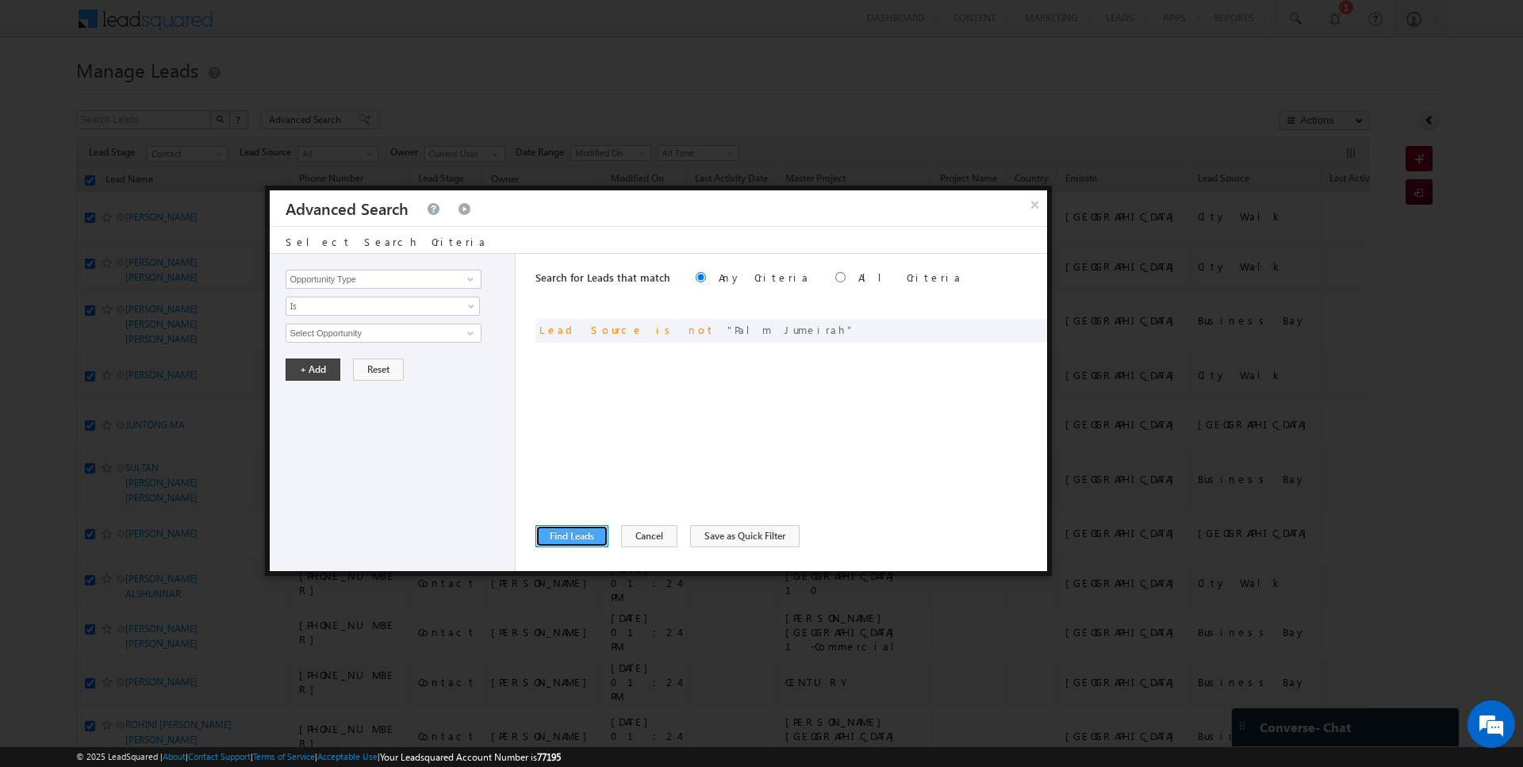
click at [551, 543] on button "Find Leads" at bounding box center [571, 536] width 73 height 22
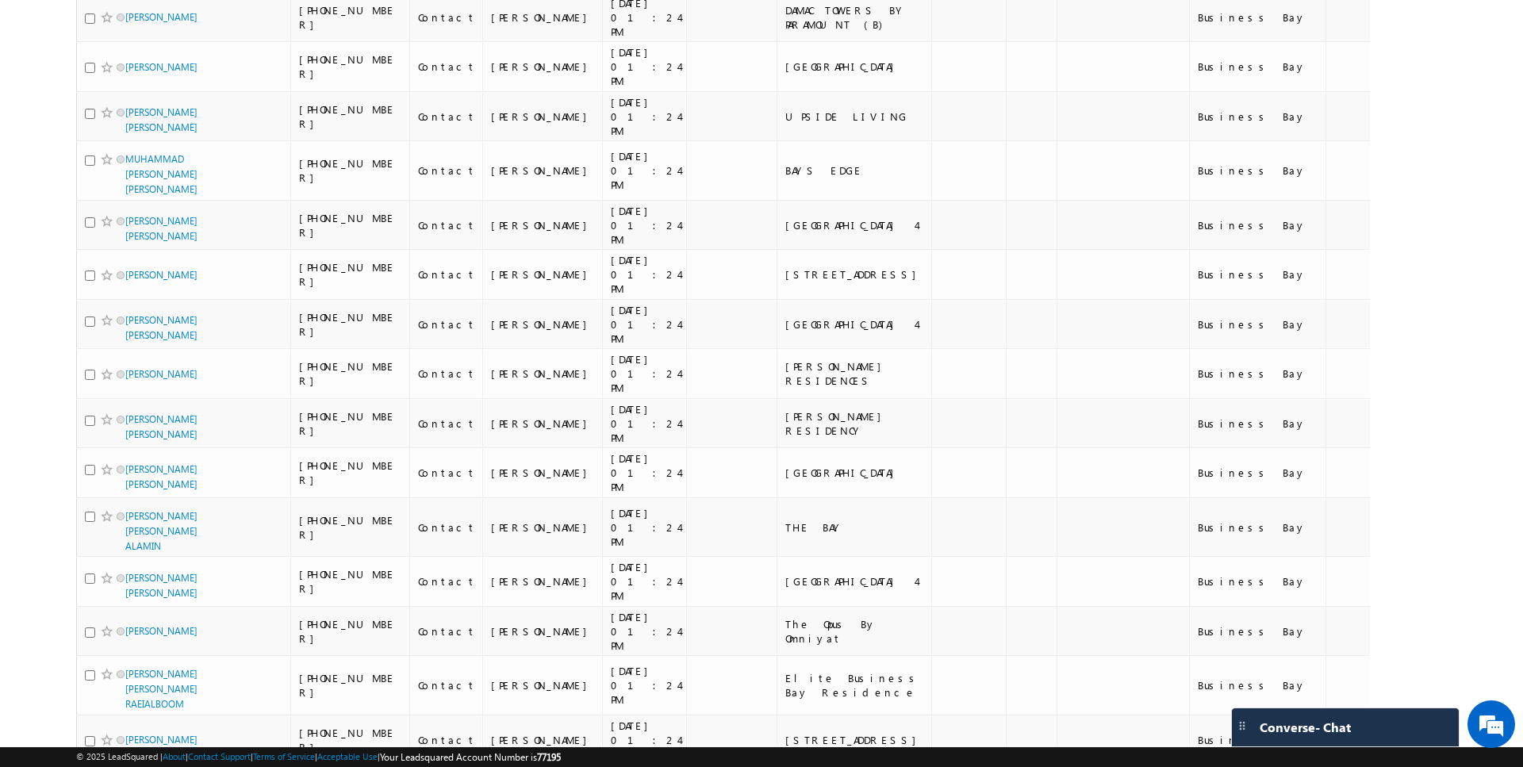
scroll to position [0, 0]
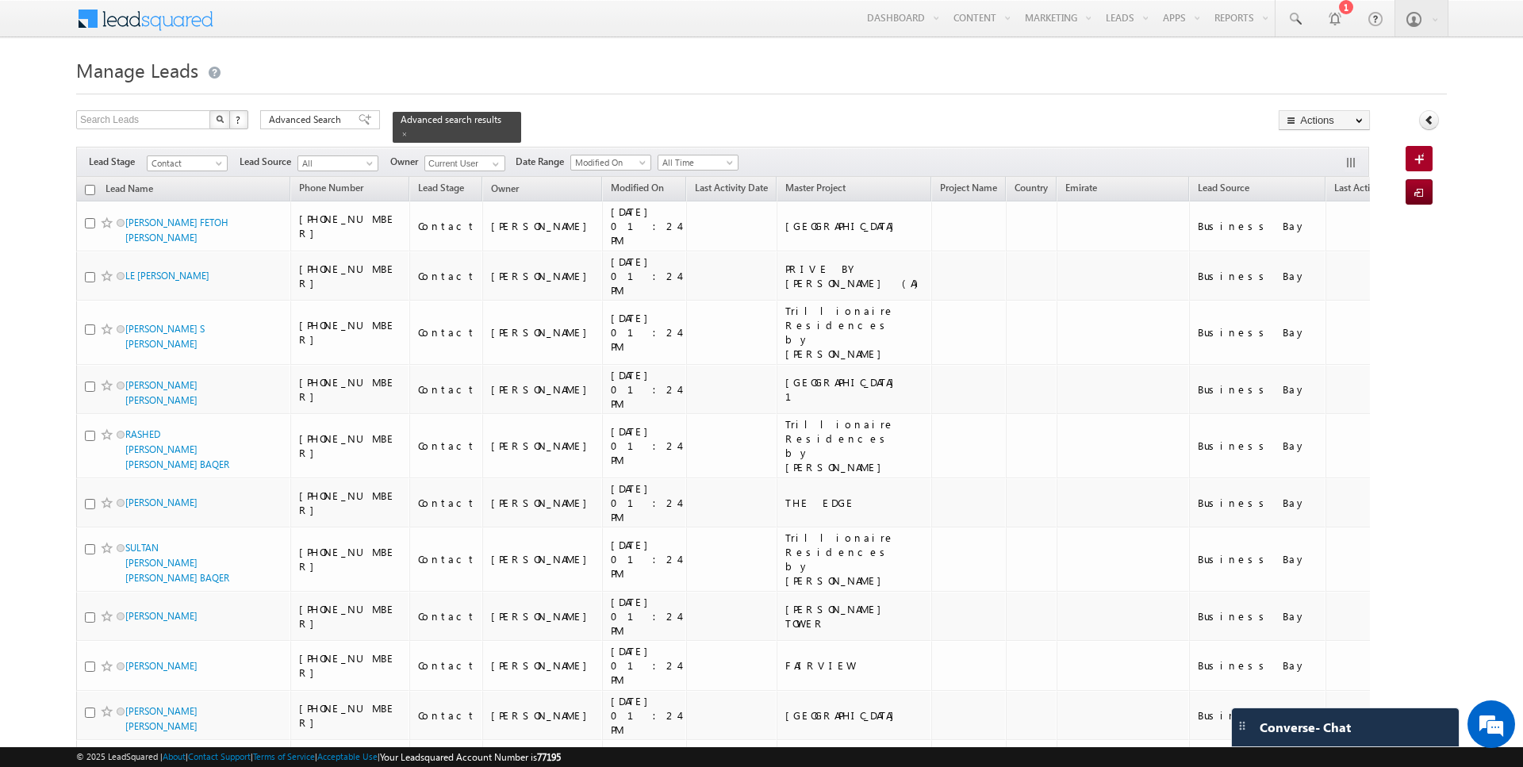
click at [90, 190] on input "checkbox" at bounding box center [90, 190] width 10 height 10
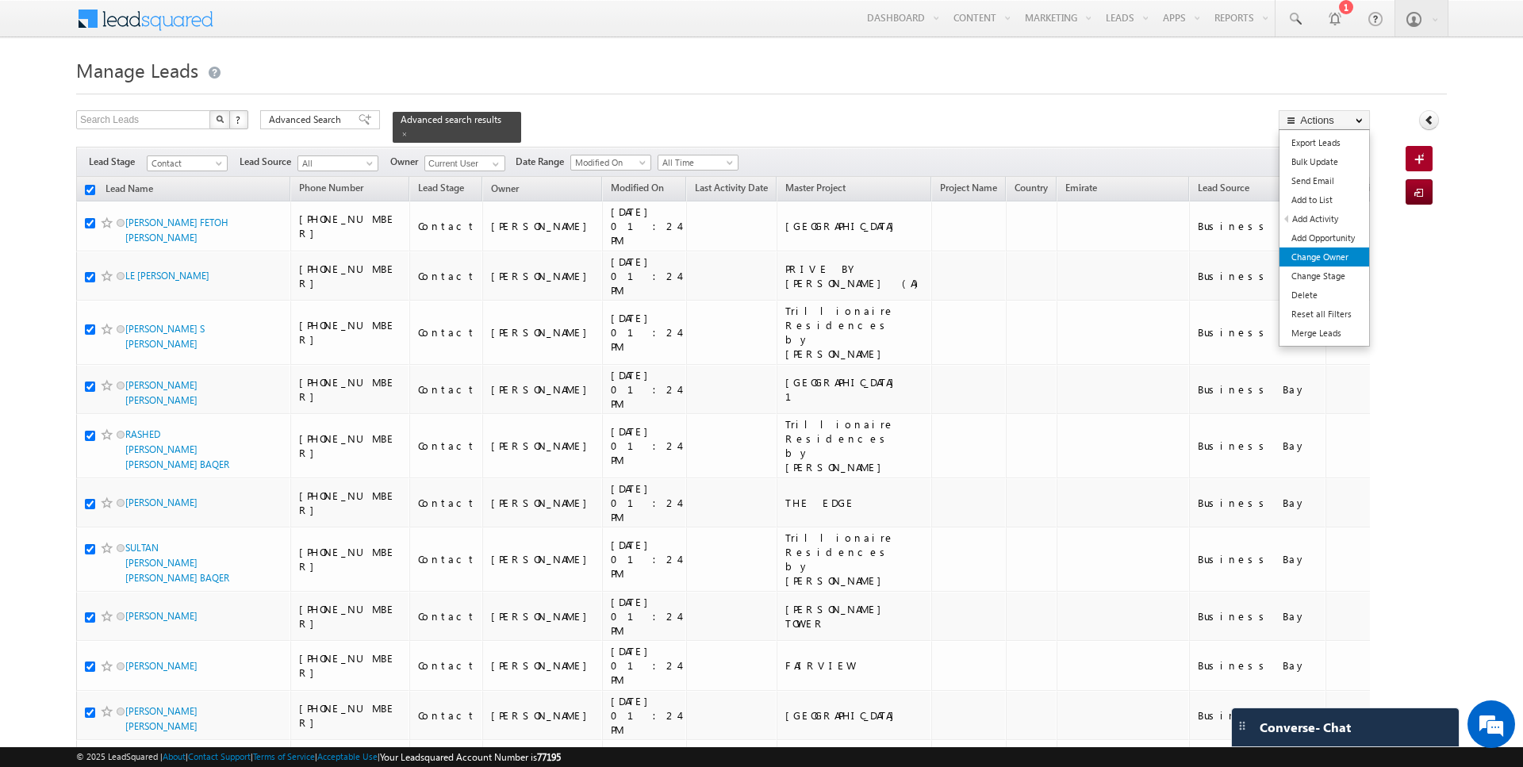
click at [1326, 247] on link "Change Owner" at bounding box center [1324, 256] width 90 height 19
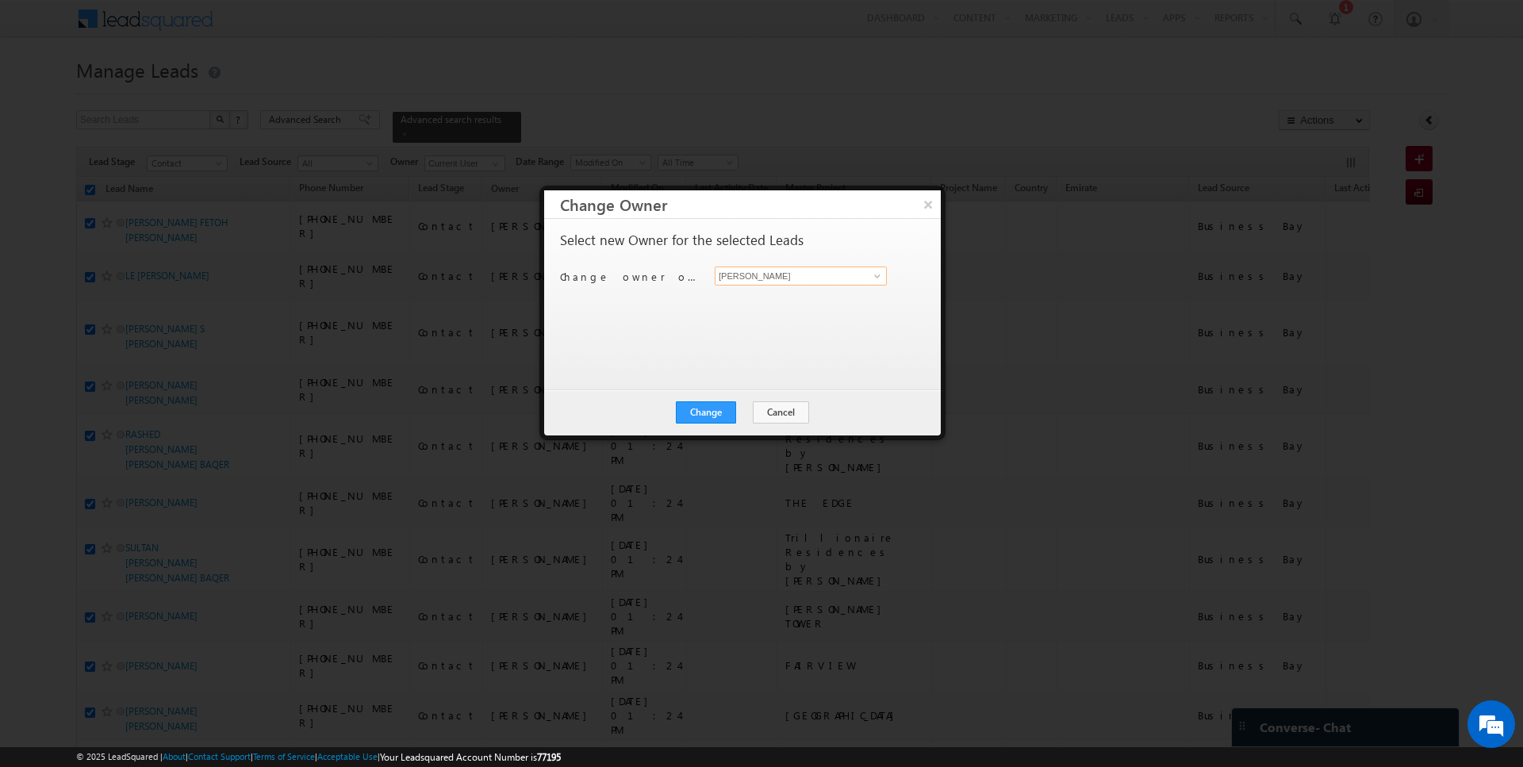
click at [804, 273] on input "[PERSON_NAME]" at bounding box center [801, 276] width 172 height 19
click at [706, 412] on button "Change" at bounding box center [706, 412] width 60 height 22
click at [745, 415] on button "Close" at bounding box center [744, 412] width 51 height 22
